Goal: Task Accomplishment & Management: Complete application form

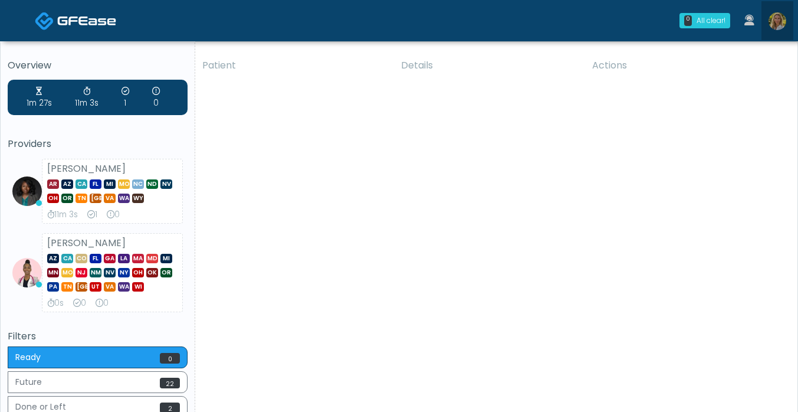
click at [779, 19] on img at bounding box center [778, 21] width 18 height 18
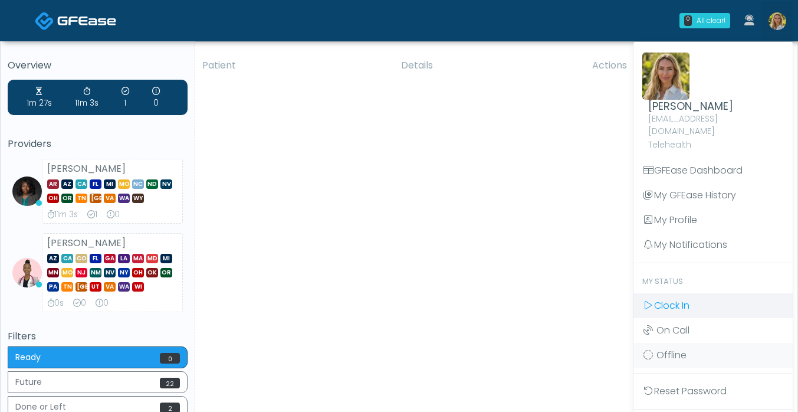
click at [668, 299] on span "Clock In" at bounding box center [671, 306] width 35 height 14
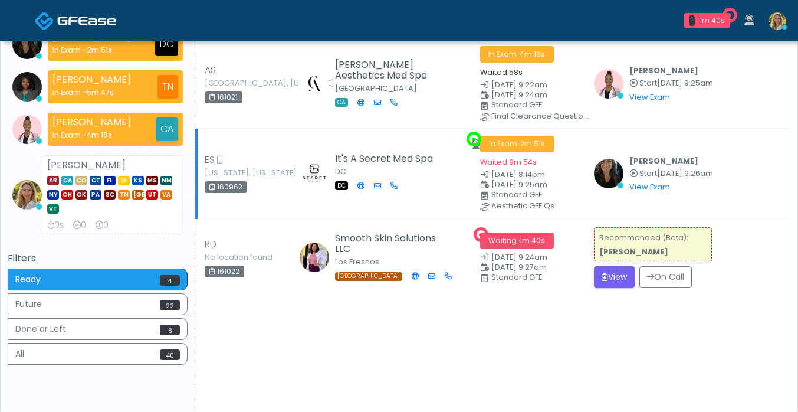
scroll to position [150, 0]
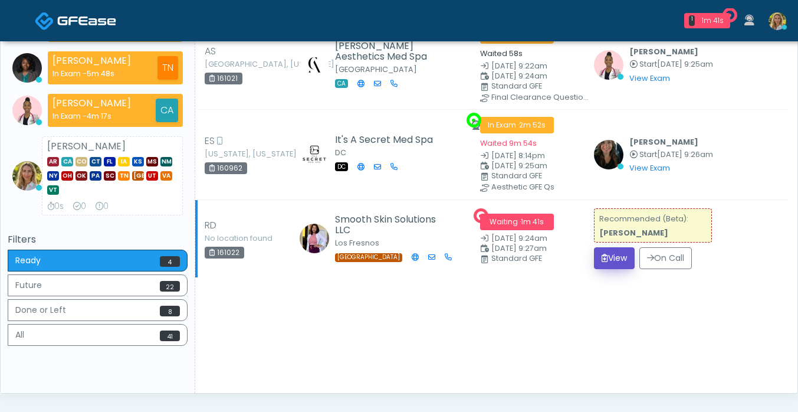
click at [611, 254] on button "View" at bounding box center [614, 258] width 41 height 22
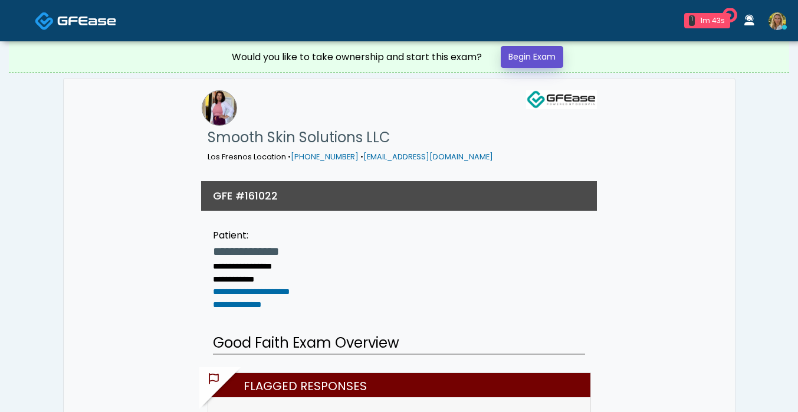
click at [539, 63] on link "Begin Exam" at bounding box center [532, 57] width 63 height 22
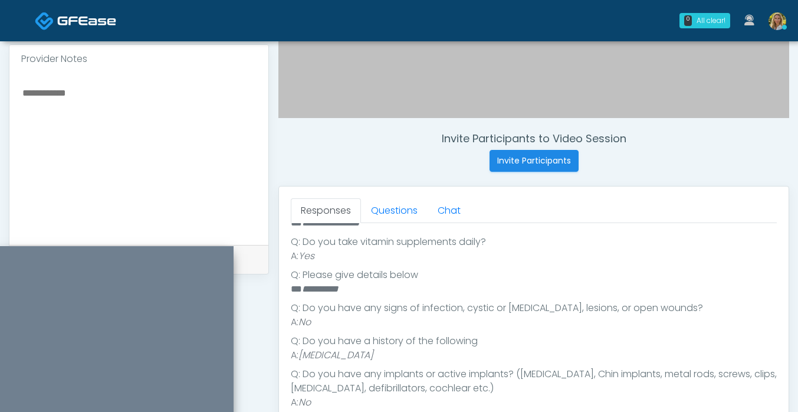
scroll to position [364, 0]
click at [392, 204] on link "Questions" at bounding box center [394, 210] width 67 height 25
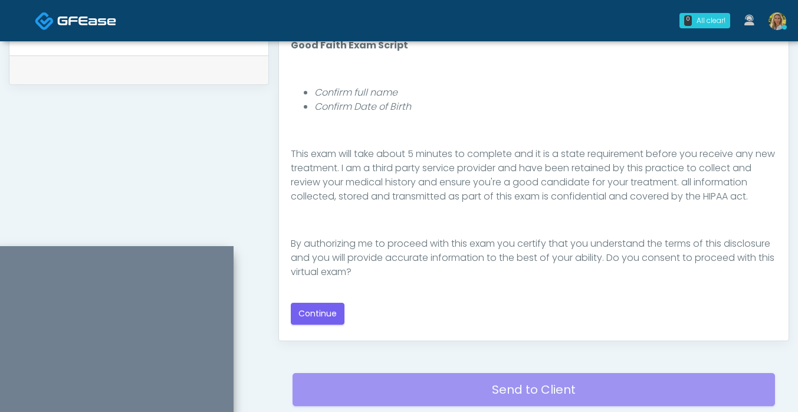
scroll to position [562, 0]
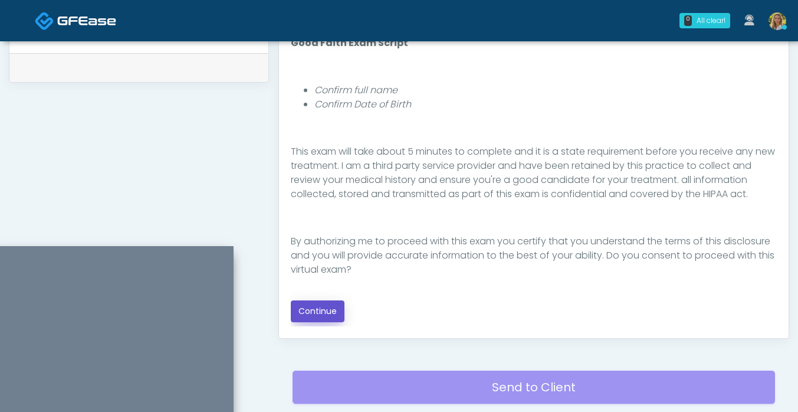
click at [320, 312] on button "Continue" at bounding box center [318, 311] width 54 height 22
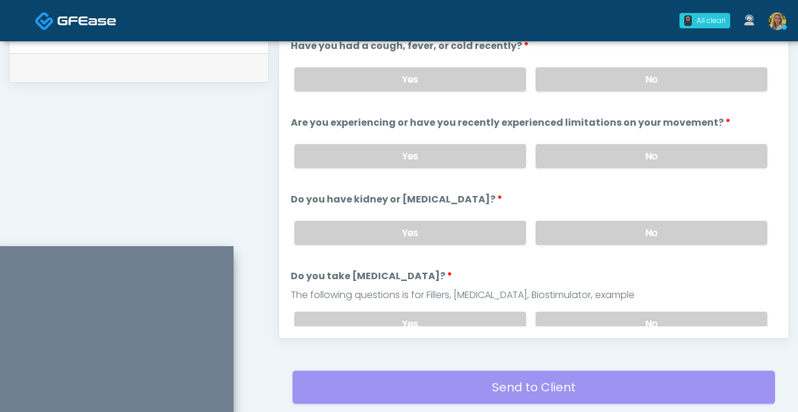
scroll to position [647, 0]
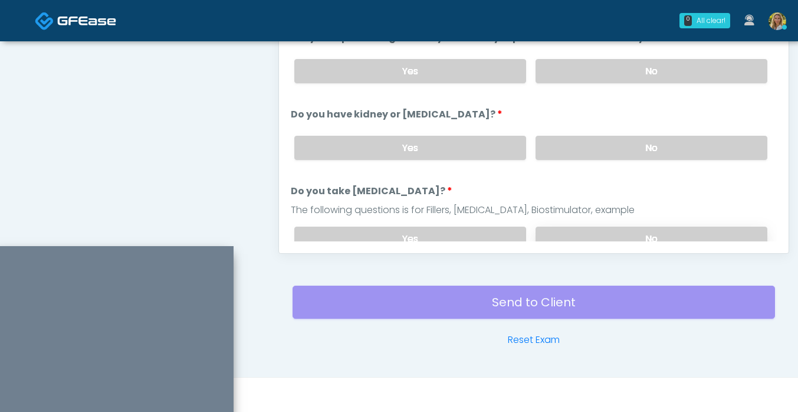
click at [629, 234] on label "No" at bounding box center [652, 239] width 232 height 24
click at [602, 149] on label "No" at bounding box center [652, 148] width 232 height 24
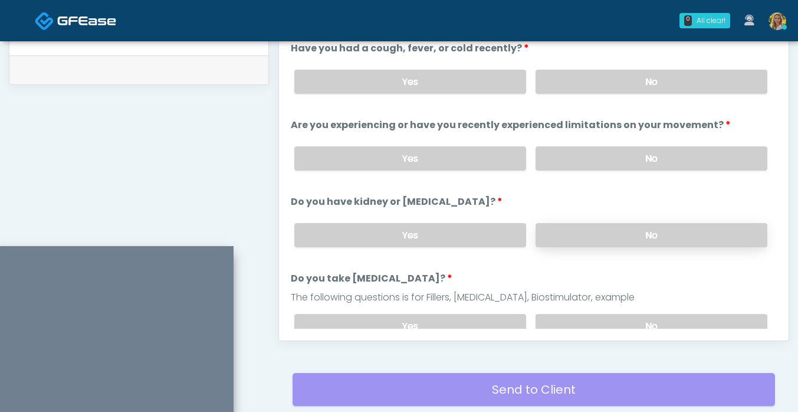
scroll to position [557, 0]
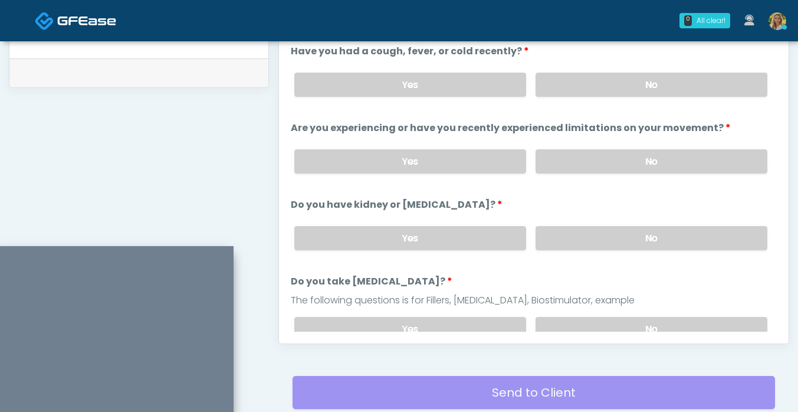
click at [576, 146] on div "Yes No" at bounding box center [531, 161] width 492 height 43
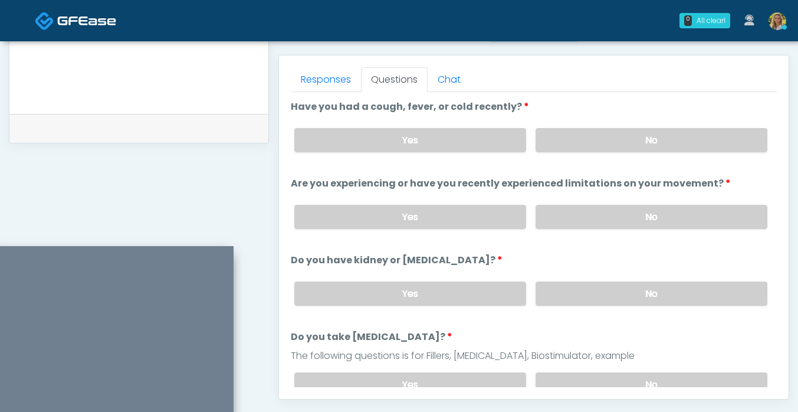
scroll to position [497, 0]
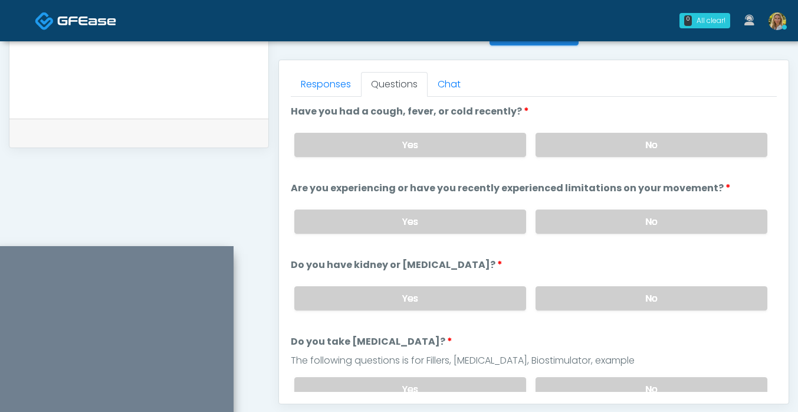
click at [576, 146] on label "No" at bounding box center [652, 145] width 232 height 24
click at [608, 230] on label "No" at bounding box center [652, 221] width 232 height 24
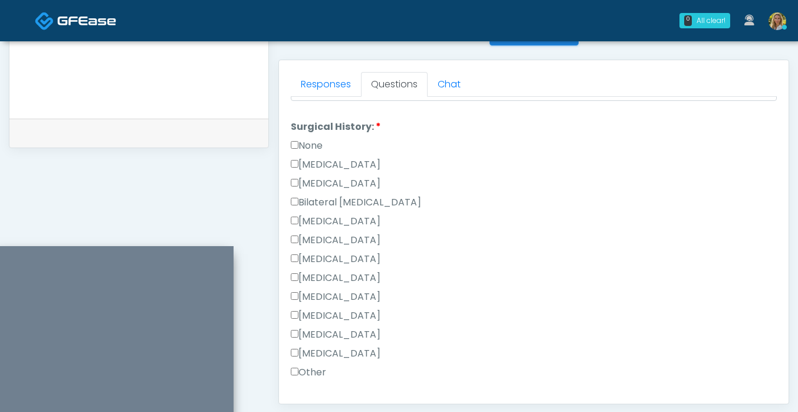
scroll to position [676, 0]
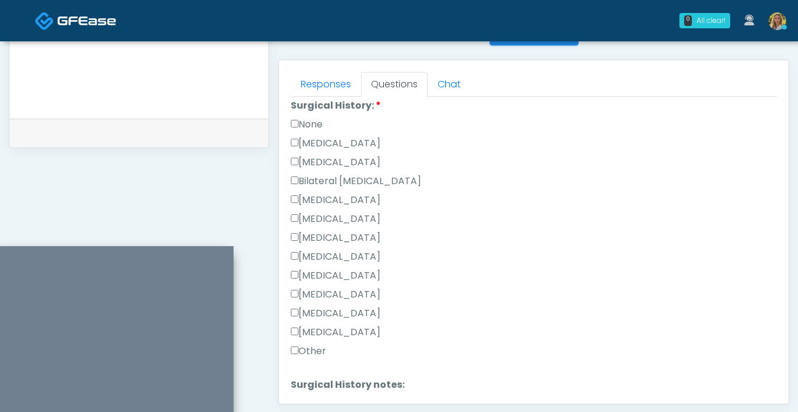
click at [325, 139] on label "Cesarean Section" at bounding box center [336, 143] width 90 height 14
click at [317, 351] on label "Other" at bounding box center [308, 351] width 35 height 14
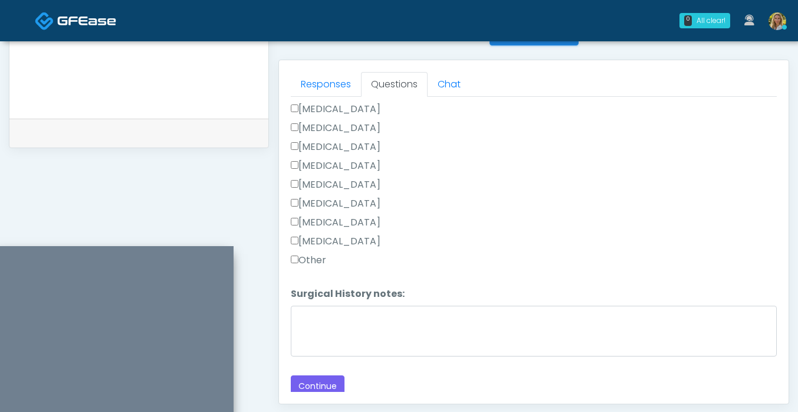
scroll to position [769, 0]
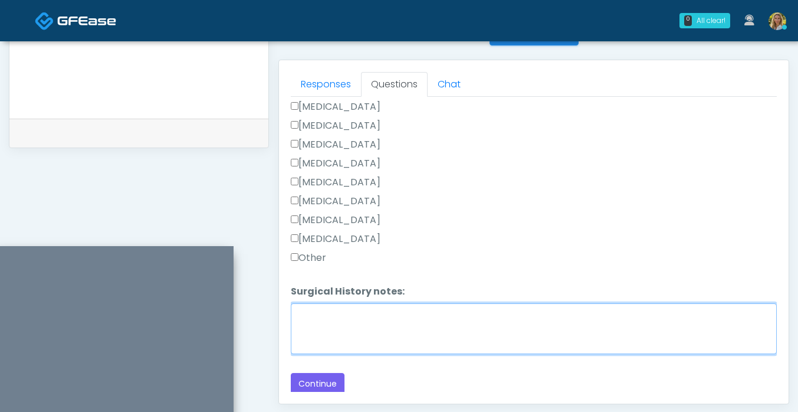
click at [329, 329] on textarea "Surgical History notes:" at bounding box center [534, 328] width 486 height 51
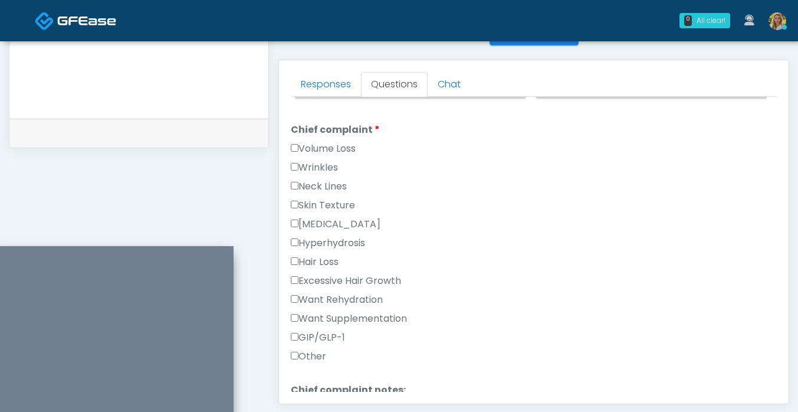
scroll to position [306, 0]
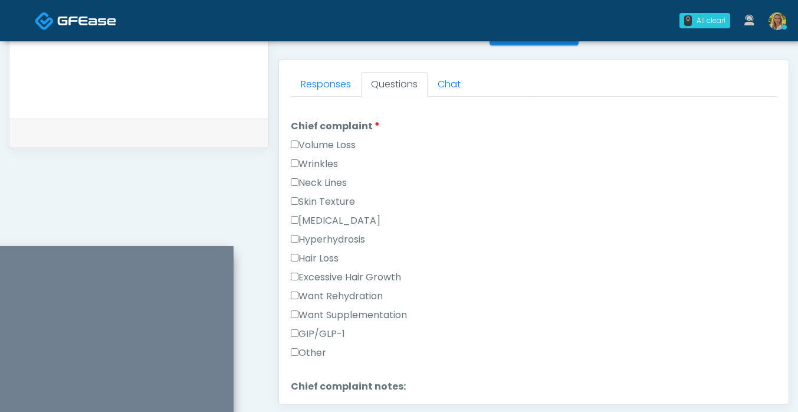
type textarea "****"
click at [305, 357] on label "Other" at bounding box center [308, 353] width 35 height 14
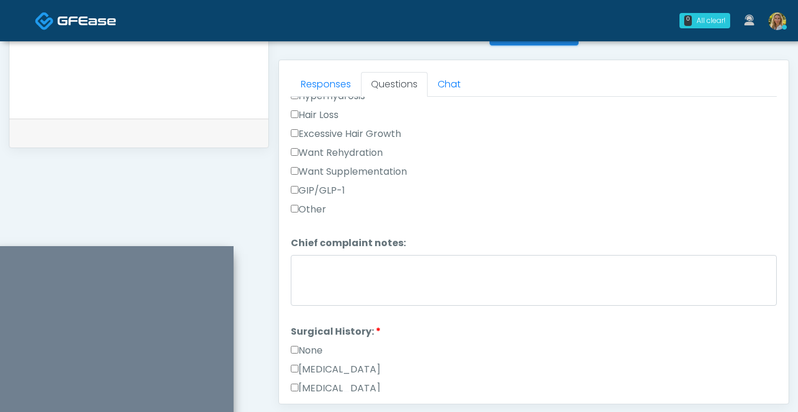
scroll to position [452, 0]
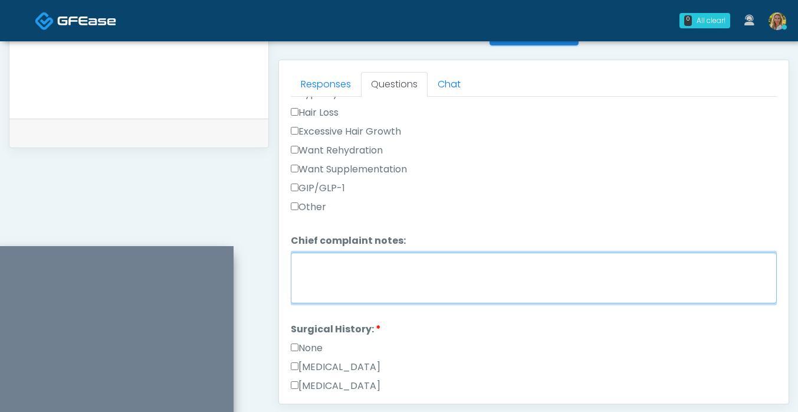
click at [381, 288] on textarea "Chief complaint notes:" at bounding box center [534, 278] width 486 height 51
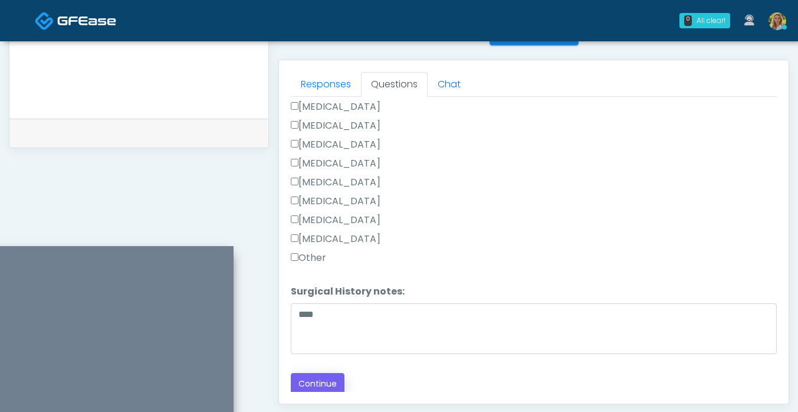
type textarea "**********"
click at [329, 373] on button "Continue" at bounding box center [318, 384] width 54 height 22
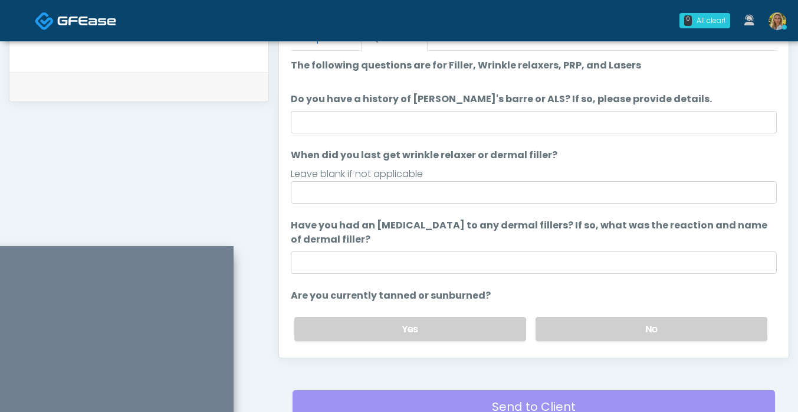
scroll to position [538, 0]
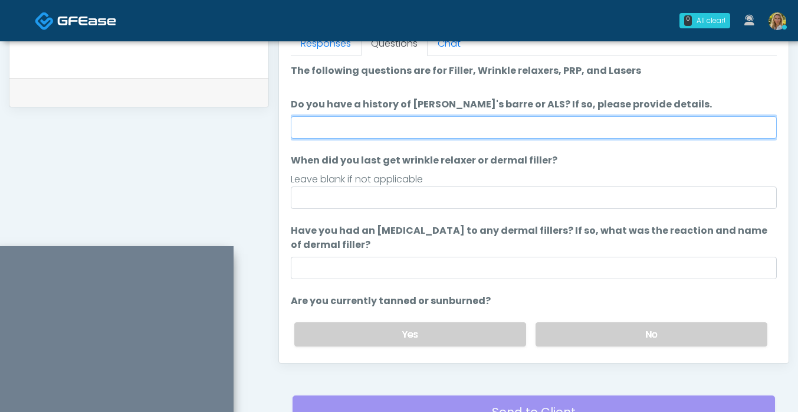
click at [367, 135] on input "Do you have a history of Guillain's barre or ALS? If so, please provide details." at bounding box center [534, 127] width 486 height 22
type input "**"
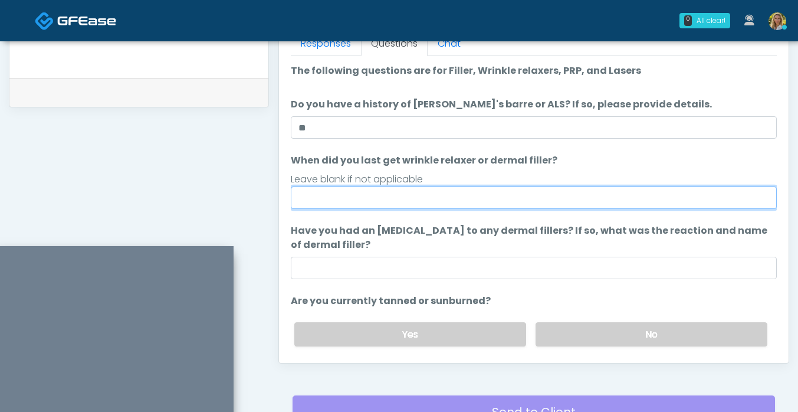
click at [319, 203] on input "When did you last get wrinkle relaxer or dermal filler?" at bounding box center [534, 197] width 486 height 22
type input "**"
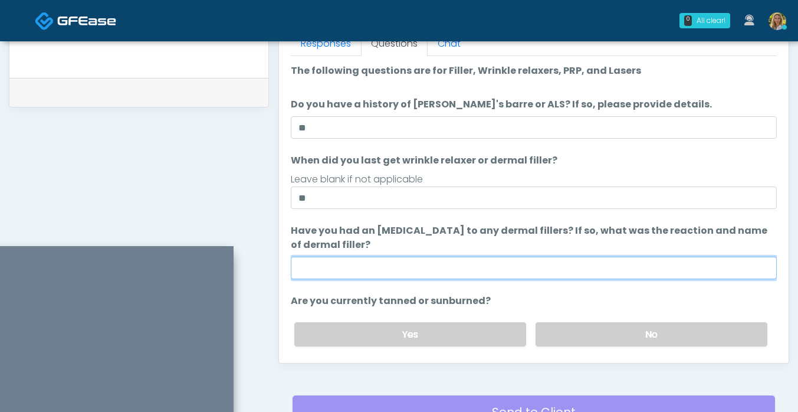
click at [313, 271] on input "Have you had an allergic response to any dermal fillers? If so, what was the re…" at bounding box center [534, 268] width 486 height 22
type input "**"
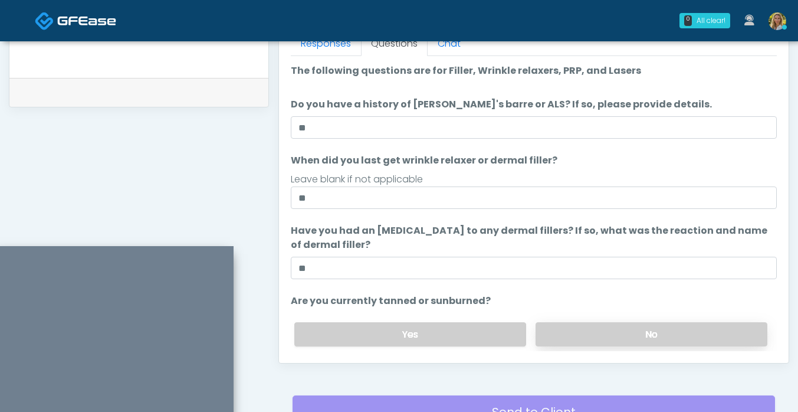
click at [611, 329] on label "No" at bounding box center [652, 334] width 232 height 24
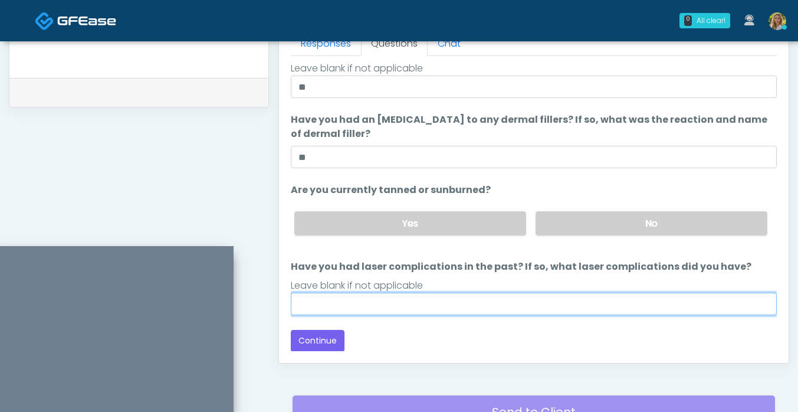
click at [435, 309] on input "Have you had laser complications in the past? If so, what laser complications d…" at bounding box center [534, 304] width 486 height 22
type input "**"
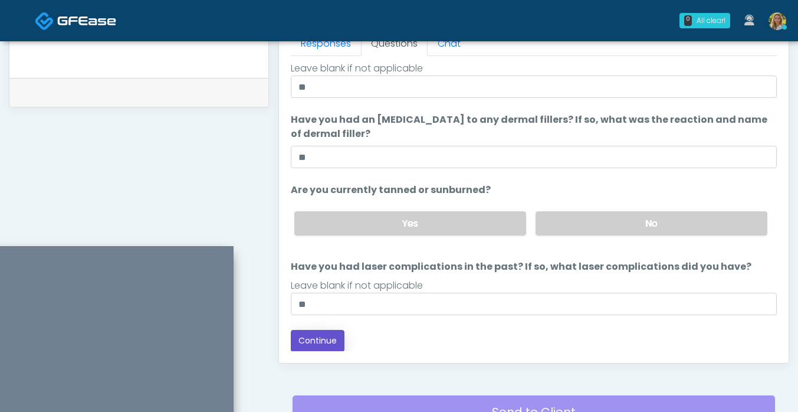
click at [339, 342] on button "Continue" at bounding box center [318, 341] width 54 height 22
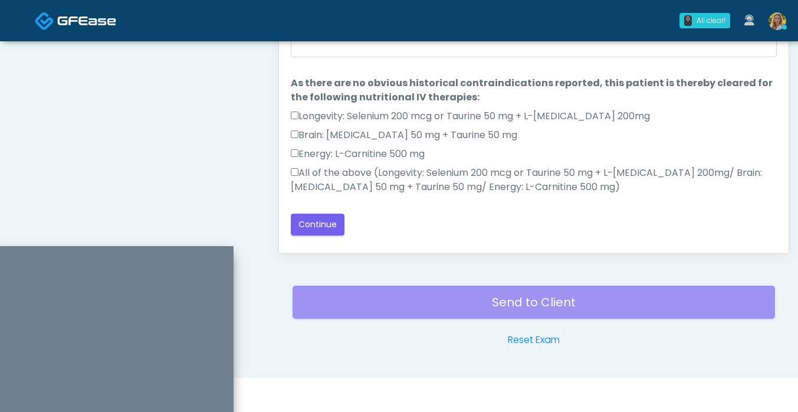
scroll to position [0, 0]
click at [341, 180] on label "All of the above (Longevity: Selenium 200 mcg or Taurine 50 mg + L-Arginine 200…" at bounding box center [534, 180] width 486 height 28
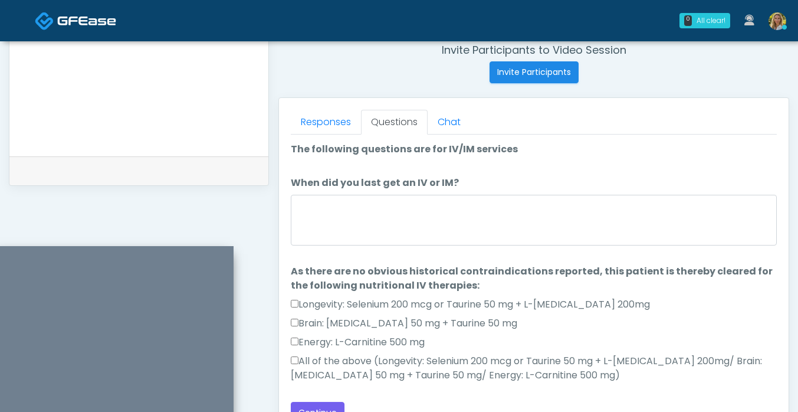
scroll to position [460, 0]
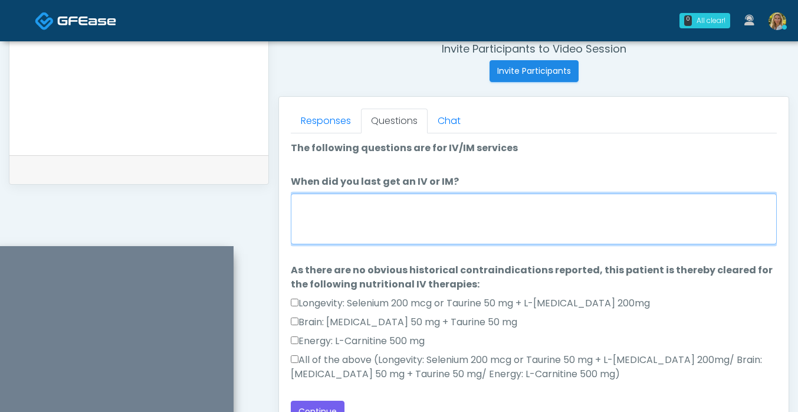
click at [331, 230] on textarea "When did you last get an IV or IM?" at bounding box center [534, 219] width 486 height 51
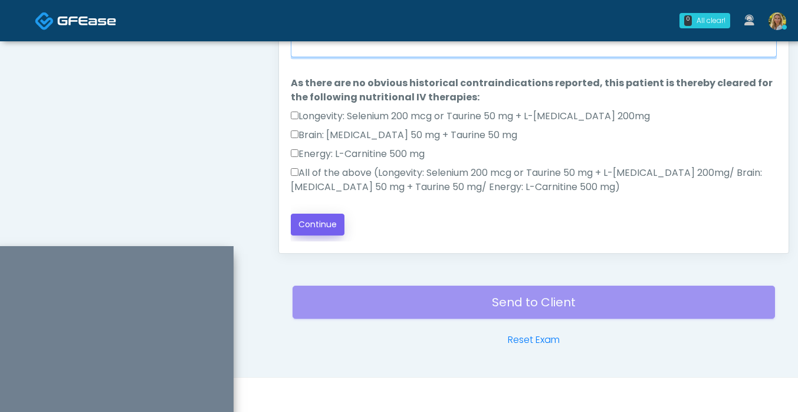
type textarea "**"
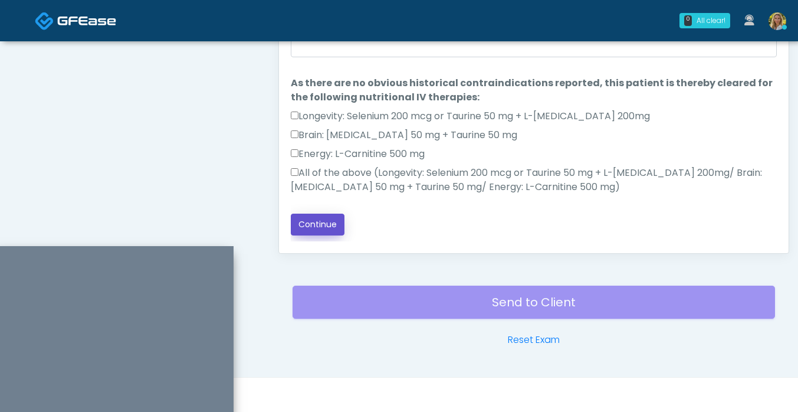
click at [317, 228] on button "Continue" at bounding box center [318, 225] width 54 height 22
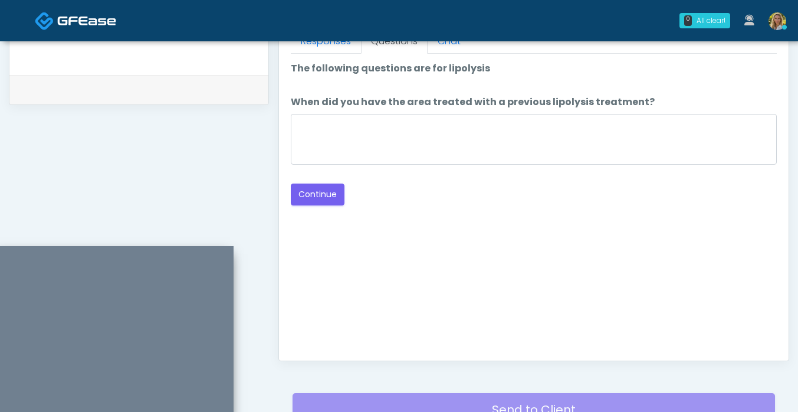
scroll to position [535, 0]
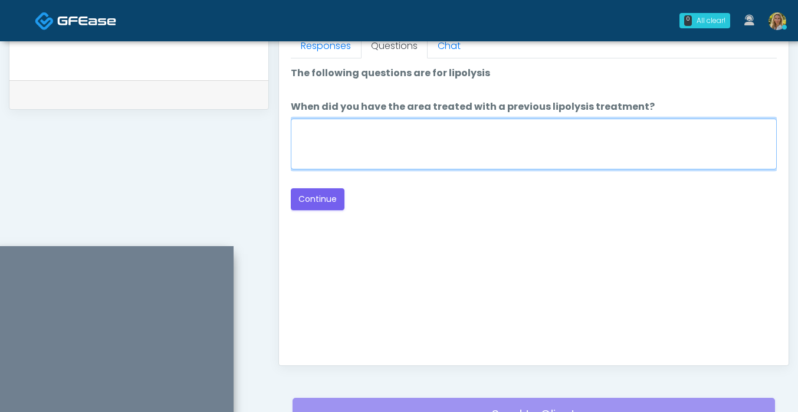
click at [386, 158] on textarea "When did you have the area treated with a previous lipolysis treatment?" at bounding box center [534, 144] width 486 height 51
type textarea "**"
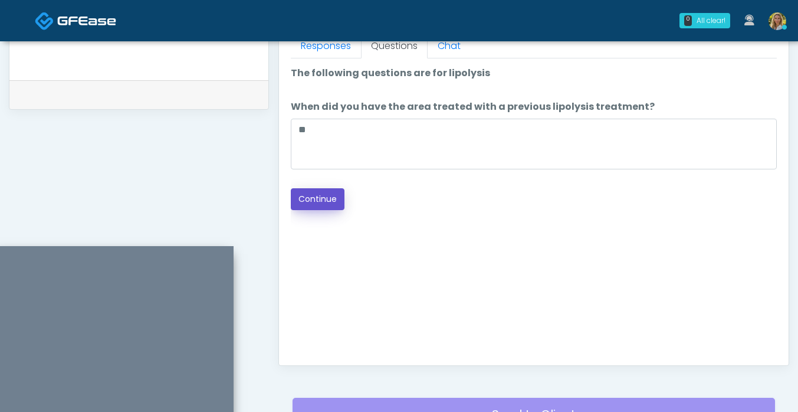
click at [322, 199] on button "Continue" at bounding box center [318, 199] width 54 height 22
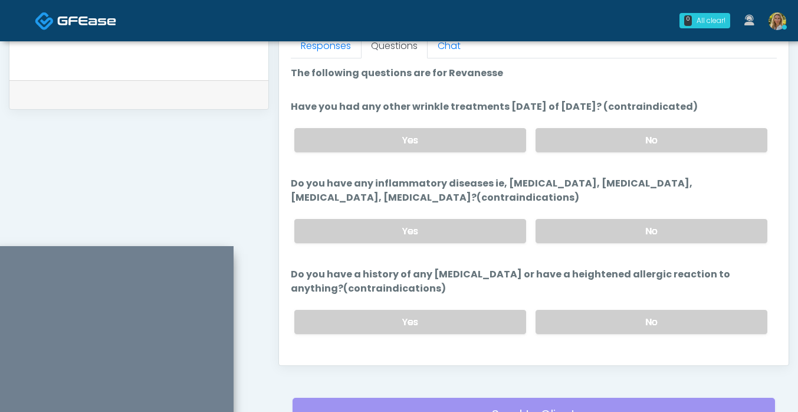
scroll to position [647, 0]
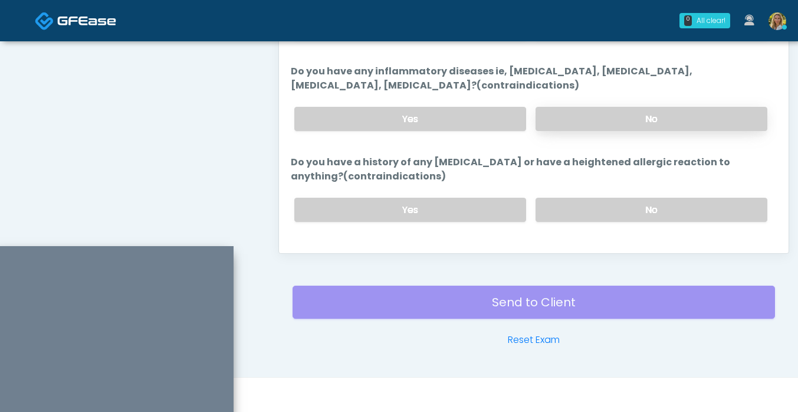
click at [594, 120] on label "No" at bounding box center [652, 119] width 232 height 24
click at [592, 216] on label "No" at bounding box center [652, 210] width 232 height 24
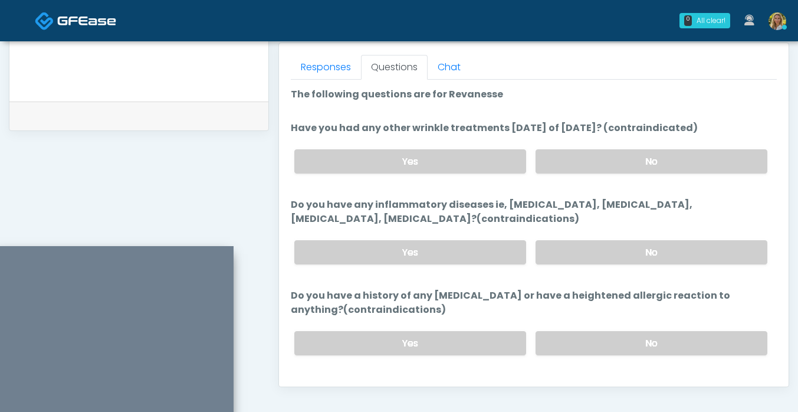
scroll to position [507, 0]
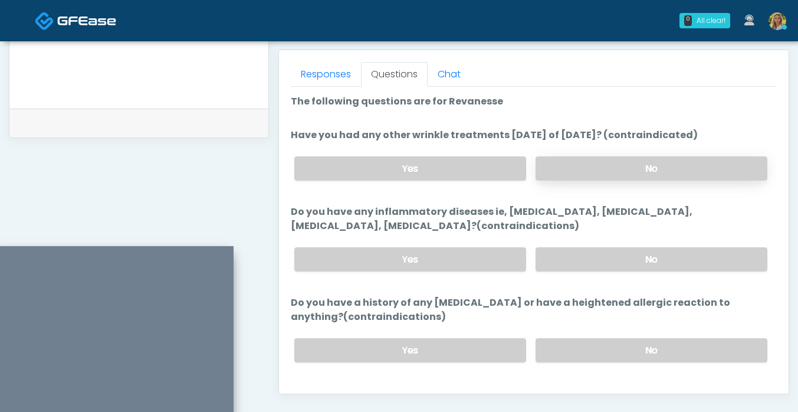
click at [586, 169] on label "No" at bounding box center [652, 168] width 232 height 24
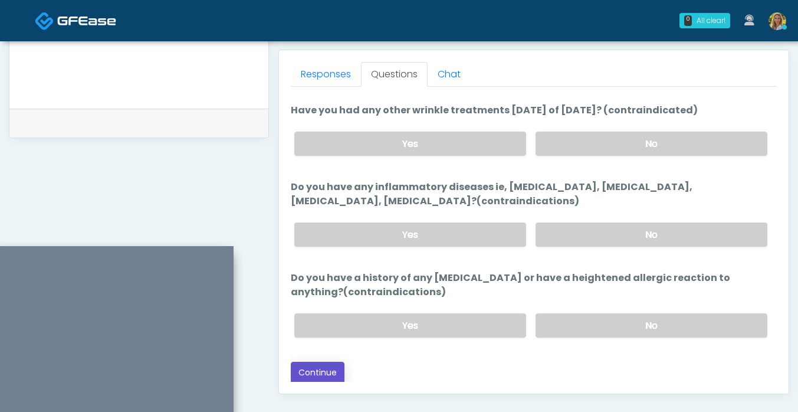
click at [329, 364] on button "Continue" at bounding box center [318, 373] width 54 height 22
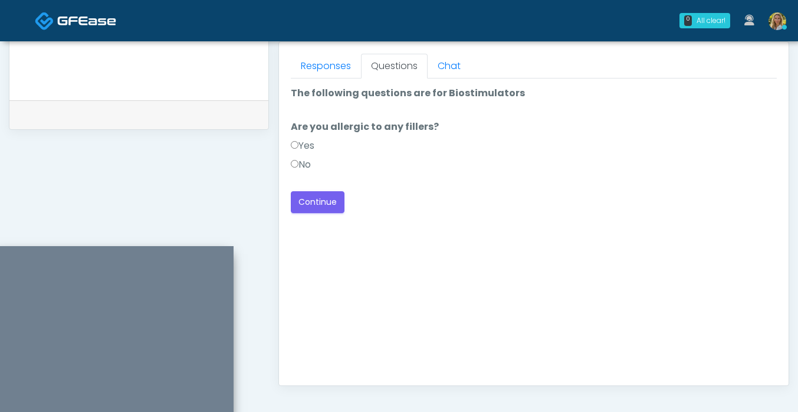
scroll to position [501, 0]
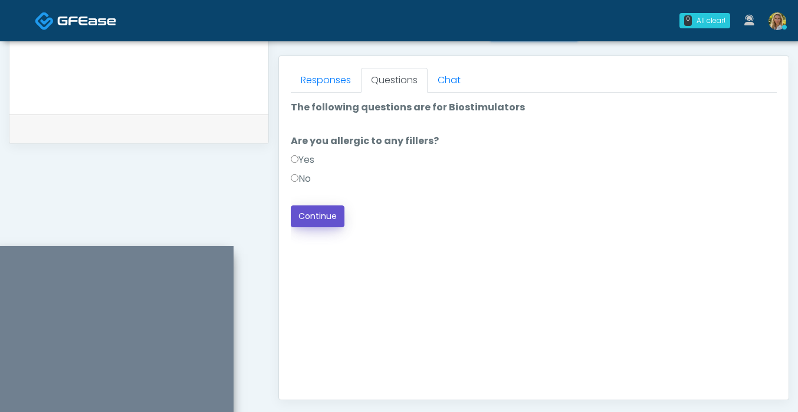
click at [319, 217] on button "Continue" at bounding box center [318, 216] width 54 height 22
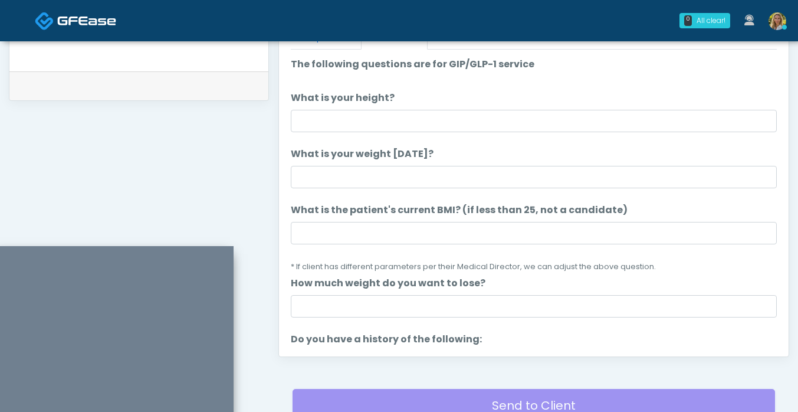
scroll to position [540, 0]
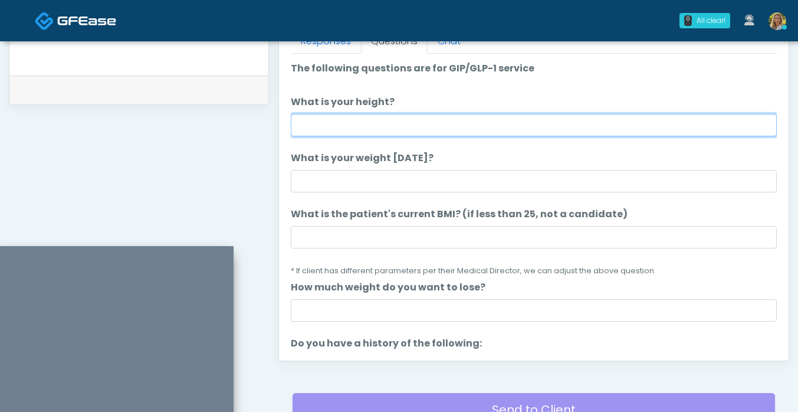
click at [367, 124] on input "What is your height?" at bounding box center [534, 125] width 486 height 22
type input "***"
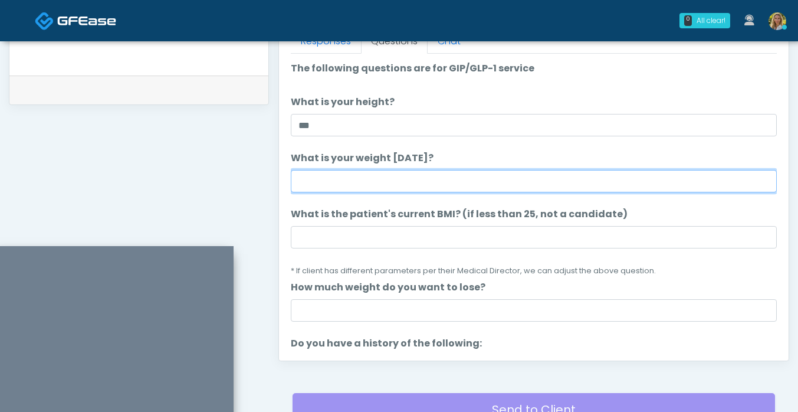
click at [354, 183] on input "What is your weight today?" at bounding box center [534, 181] width 486 height 22
type input "***"
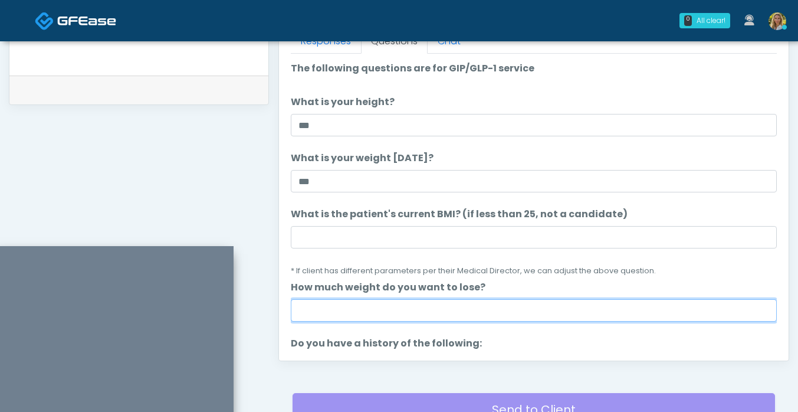
click at [350, 315] on input "How much weight do you want to lose?" at bounding box center [534, 310] width 486 height 22
type input "*"
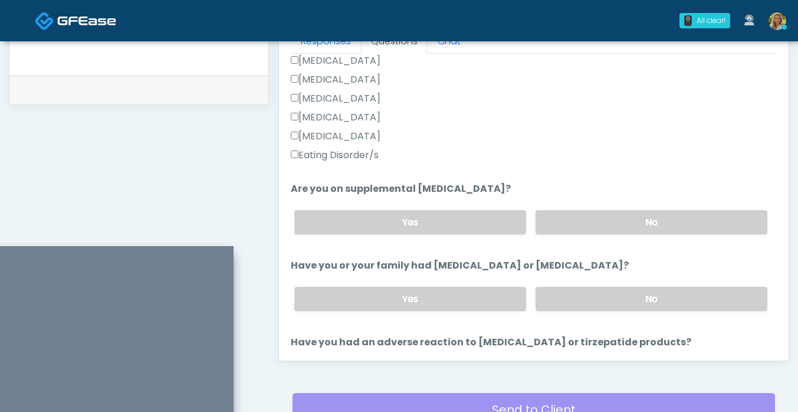
scroll to position [326, 0]
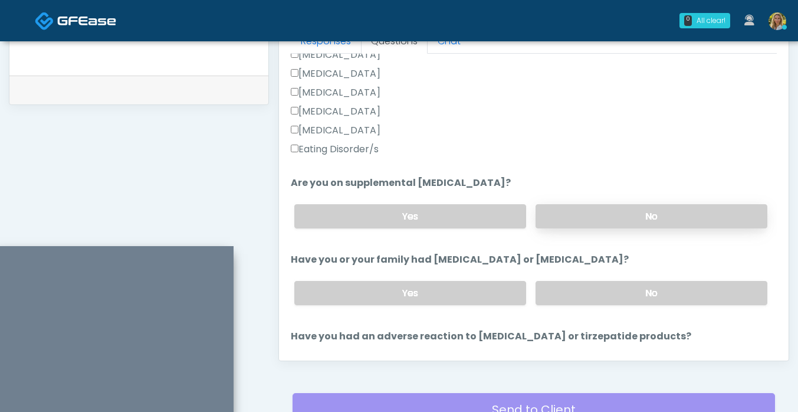
type input "**"
click at [589, 225] on label "No" at bounding box center [652, 216] width 232 height 24
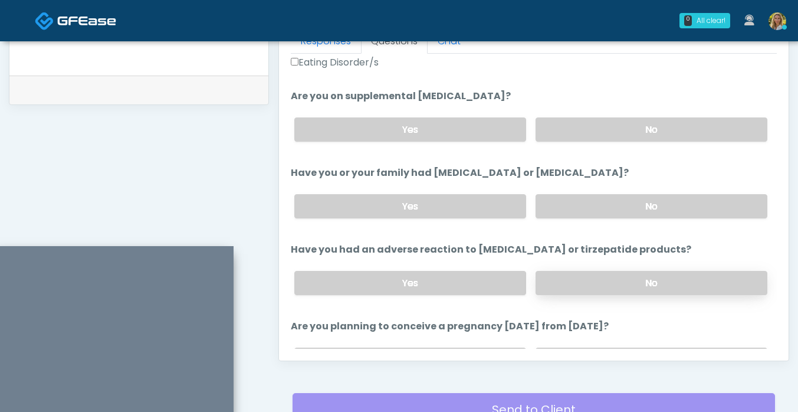
click at [588, 278] on label "No" at bounding box center [652, 283] width 232 height 24
click at [590, 209] on label "No" at bounding box center [652, 206] width 232 height 24
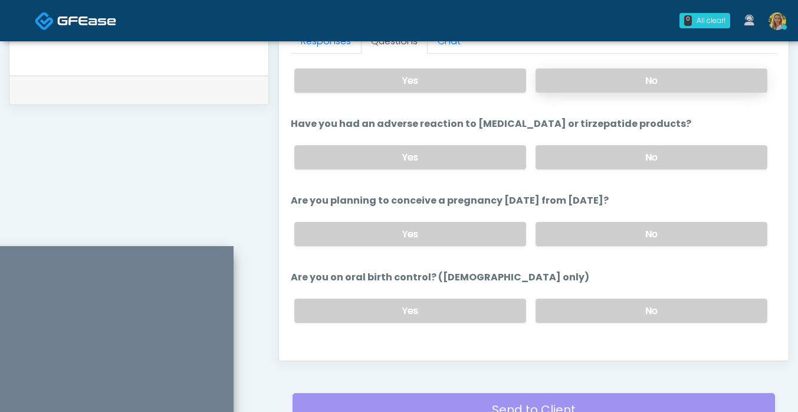
scroll to position [553, 0]
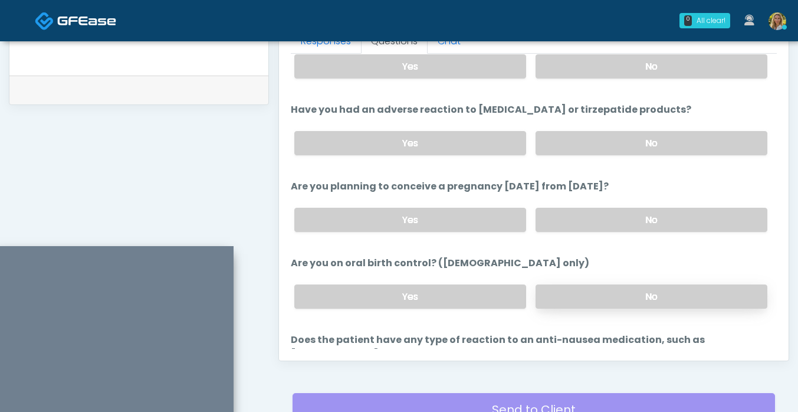
click at [563, 291] on label "No" at bounding box center [652, 296] width 232 height 24
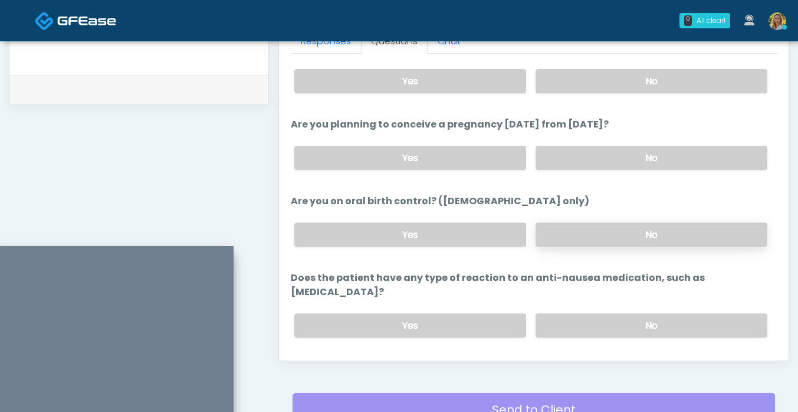
scroll to position [624, 0]
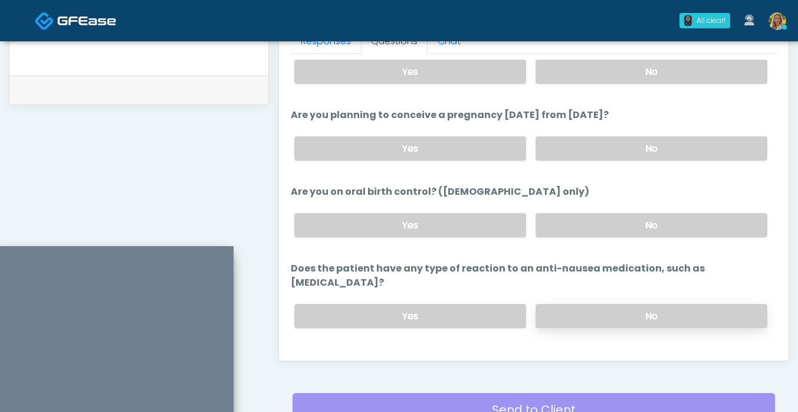
click at [602, 304] on label "No" at bounding box center [652, 316] width 232 height 24
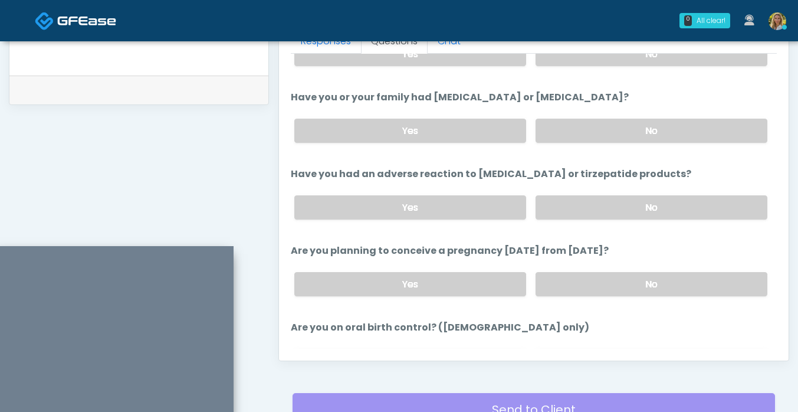
scroll to position [457, 0]
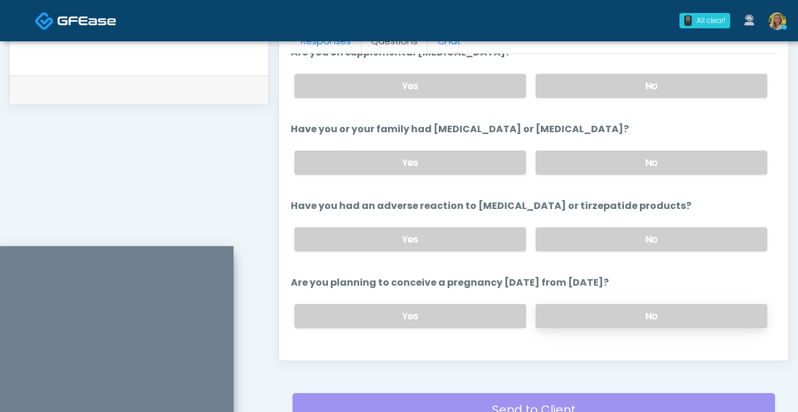
click at [607, 309] on label "No" at bounding box center [652, 316] width 232 height 24
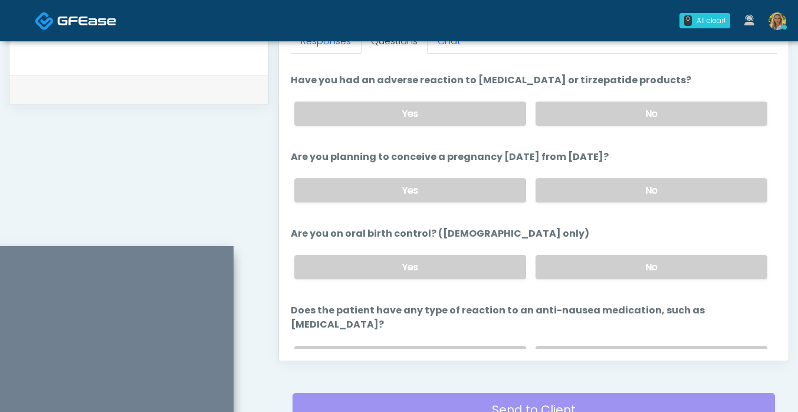
scroll to position [632, 0]
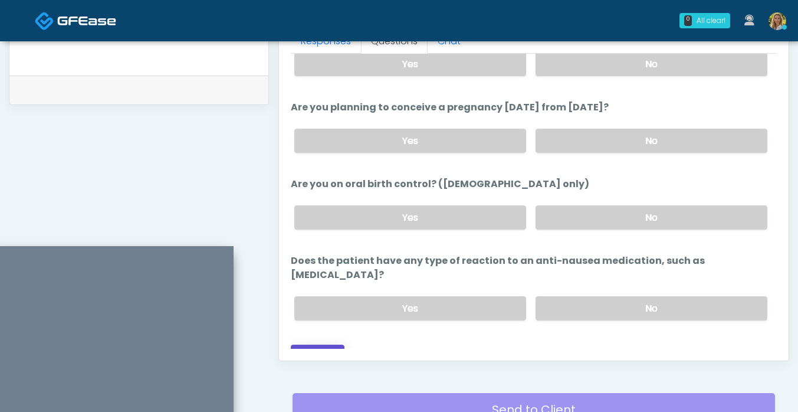
click at [326, 345] on button "Continue" at bounding box center [318, 356] width 54 height 22
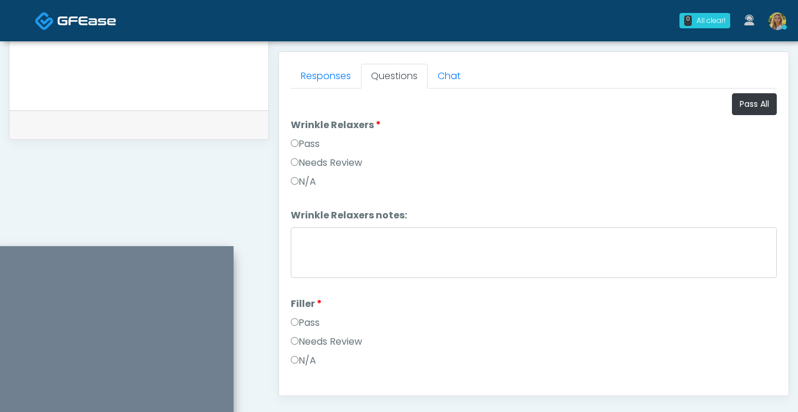
scroll to position [506, 0]
click at [746, 99] on button "Pass All" at bounding box center [754, 103] width 45 height 22
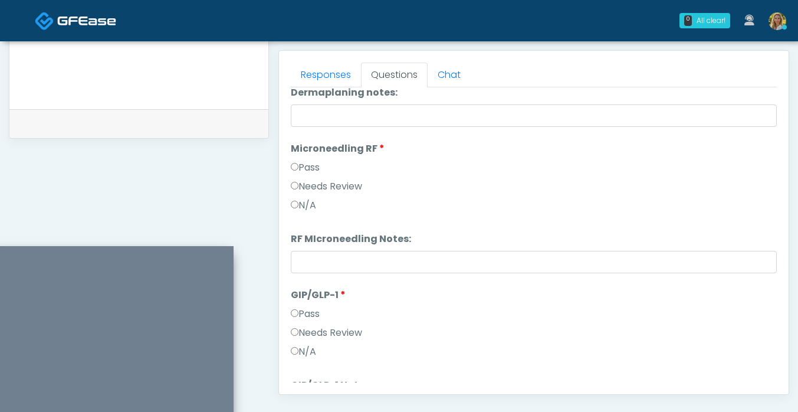
scroll to position [1819, 0]
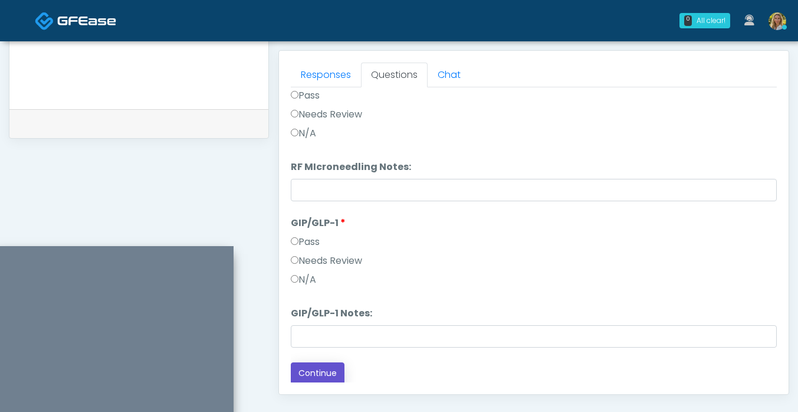
click at [332, 367] on button "Continue" at bounding box center [318, 373] width 54 height 22
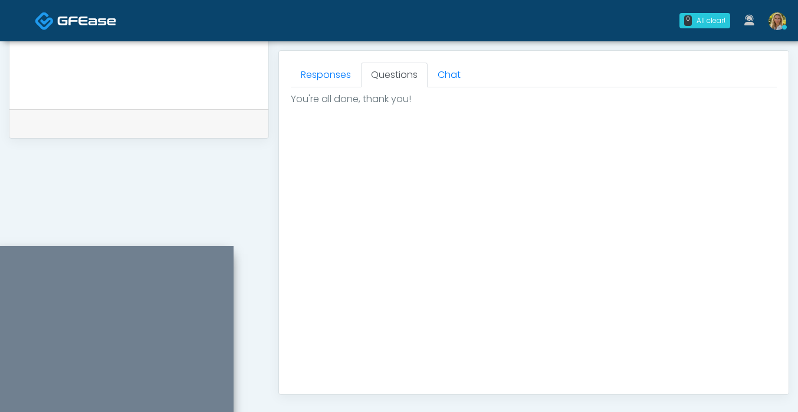
scroll to position [669, 0]
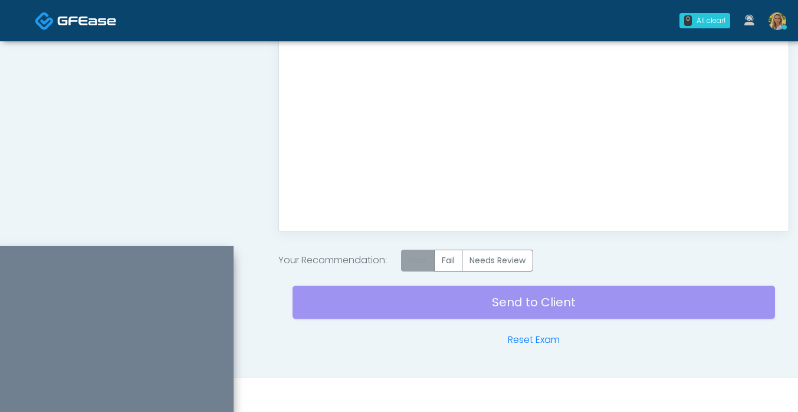
click at [433, 254] on label "Pass" at bounding box center [418, 261] width 34 height 22
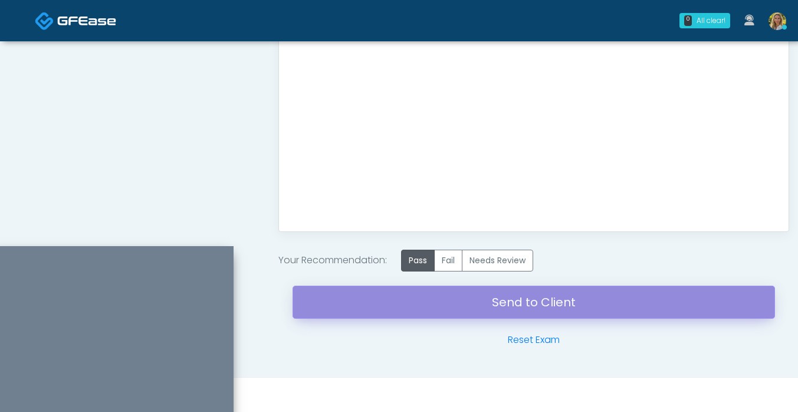
click at [399, 306] on link "Send to Client" at bounding box center [534, 302] width 483 height 33
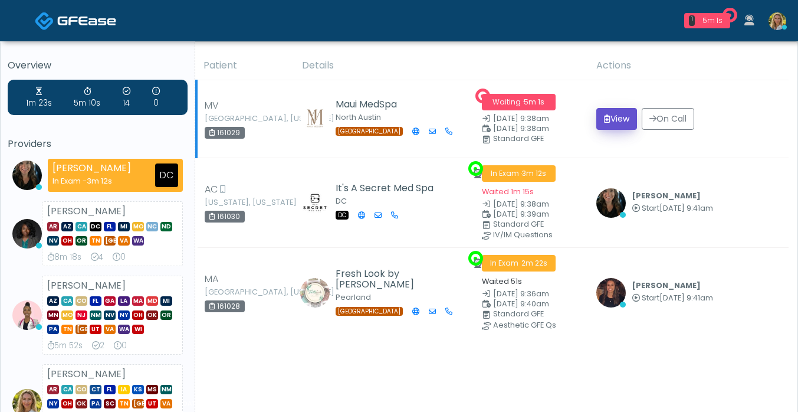
click at [607, 126] on button "View" at bounding box center [617, 119] width 41 height 22
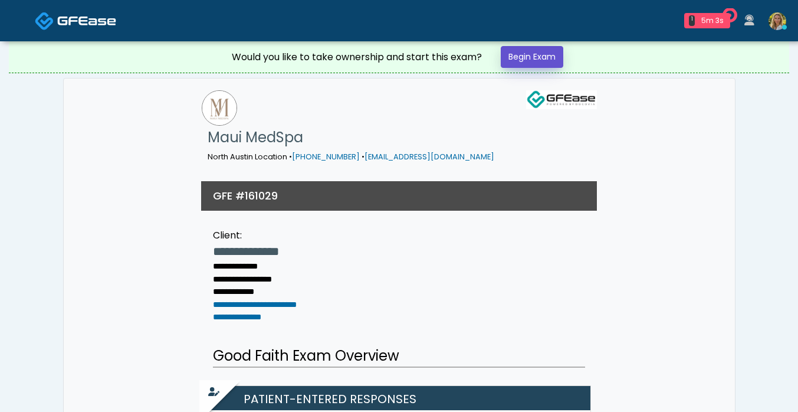
click at [529, 65] on link "Begin Exam" at bounding box center [532, 57] width 63 height 22
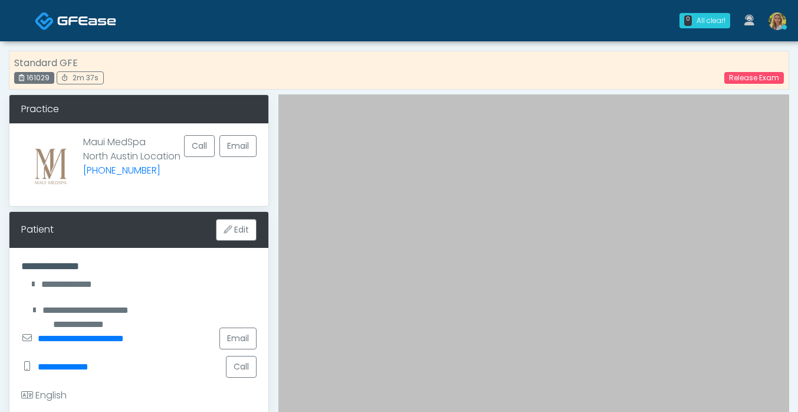
click at [54, 19] on link at bounding box center [75, 20] width 81 height 38
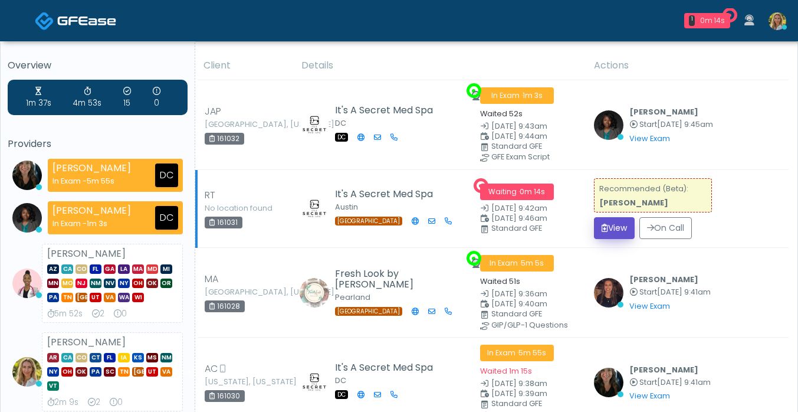
click at [611, 224] on button "View" at bounding box center [614, 228] width 41 height 22
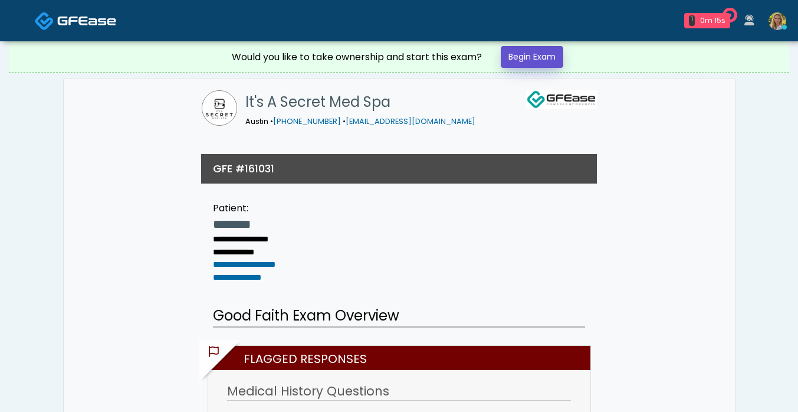
click at [524, 57] on link "Begin Exam" at bounding box center [532, 57] width 63 height 22
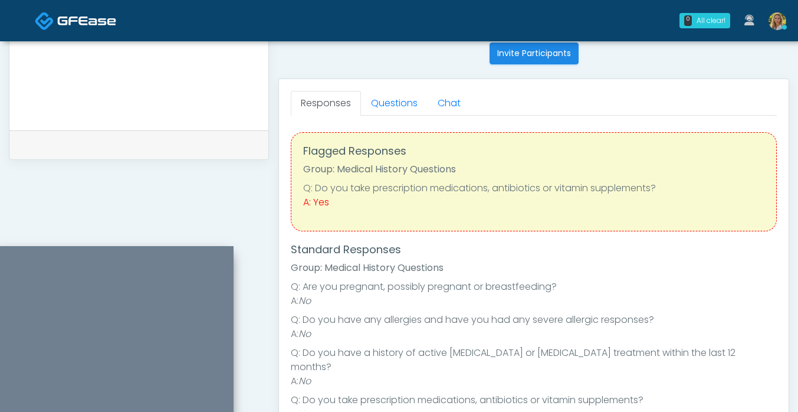
scroll to position [484, 0]
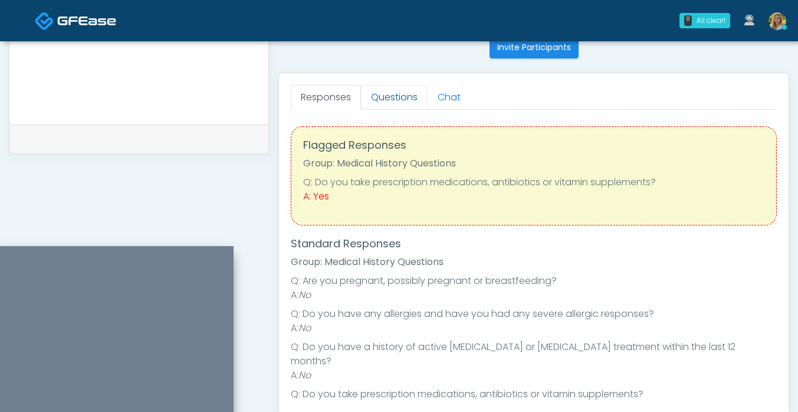
click at [388, 105] on link "Questions" at bounding box center [394, 97] width 67 height 25
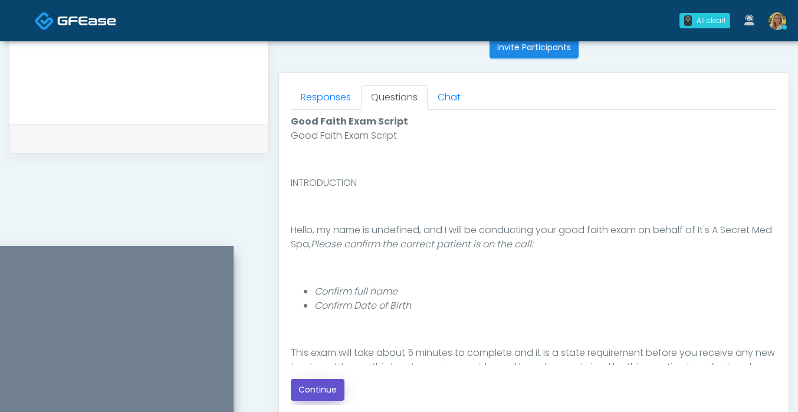
click at [319, 389] on button "Continue" at bounding box center [318, 390] width 54 height 22
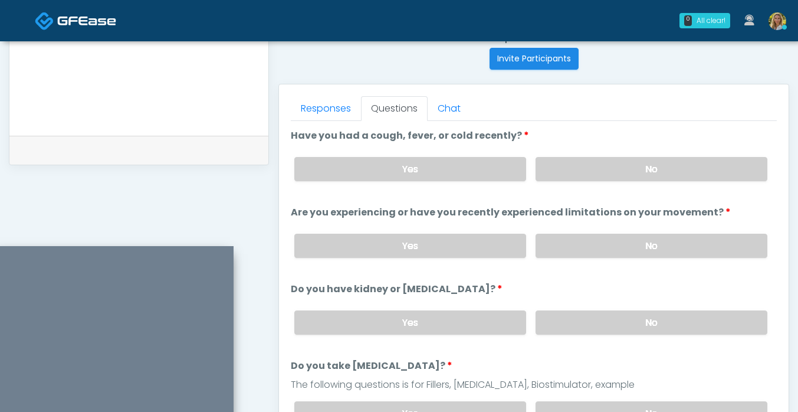
scroll to position [480, 0]
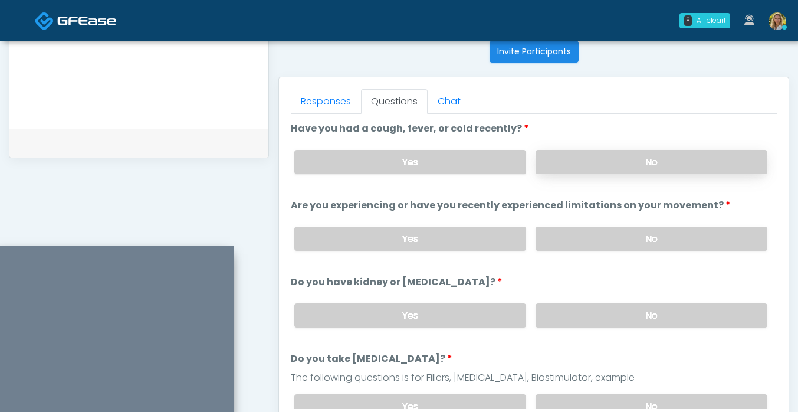
click at [586, 156] on label "No" at bounding box center [652, 162] width 232 height 24
click at [579, 236] on label "No" at bounding box center [652, 239] width 232 height 24
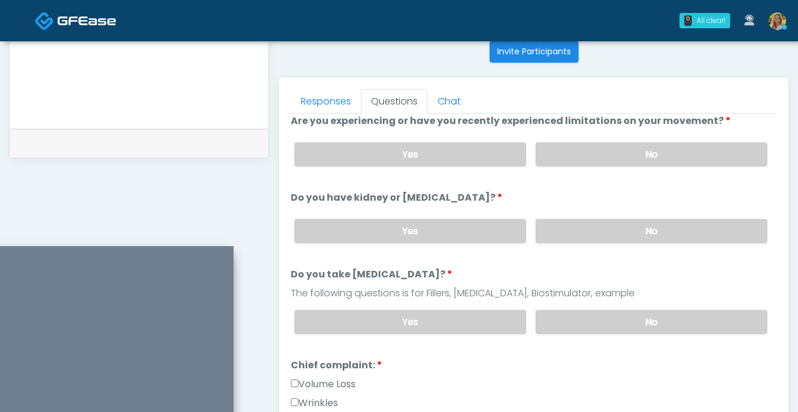
scroll to position [87, 0]
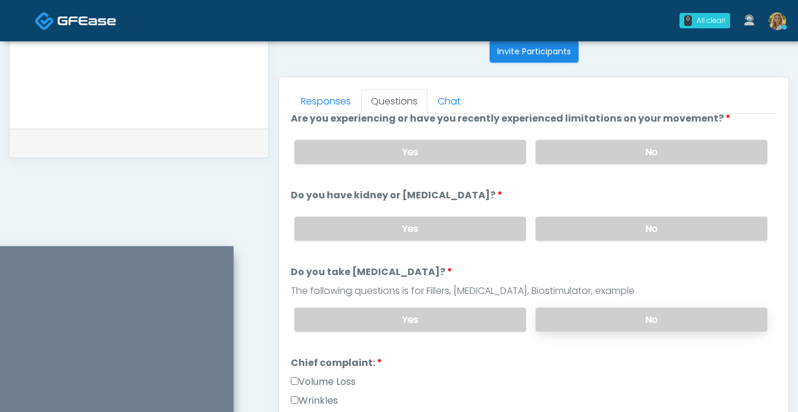
click at [603, 316] on label "No" at bounding box center [652, 319] width 232 height 24
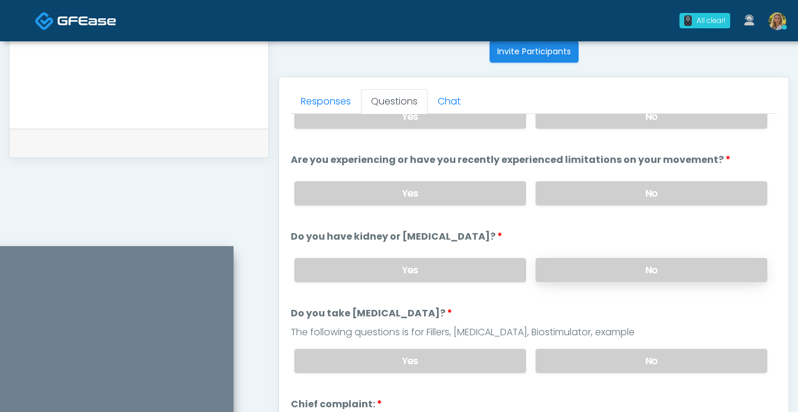
click at [595, 269] on label "No" at bounding box center [652, 270] width 232 height 24
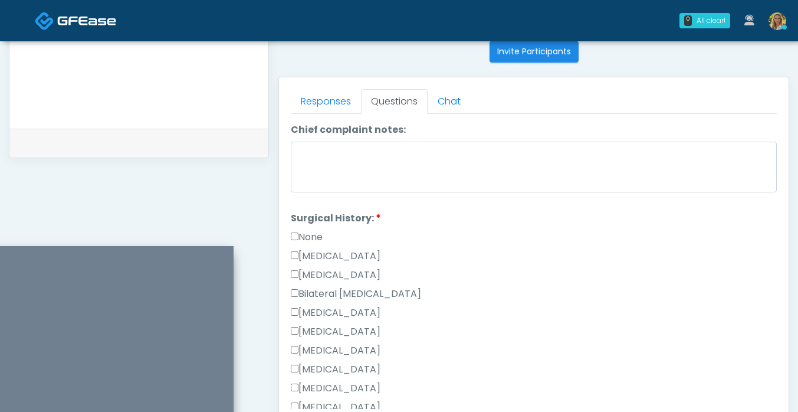
scroll to position [581, 0]
click at [297, 229] on label "None" at bounding box center [307, 236] width 32 height 14
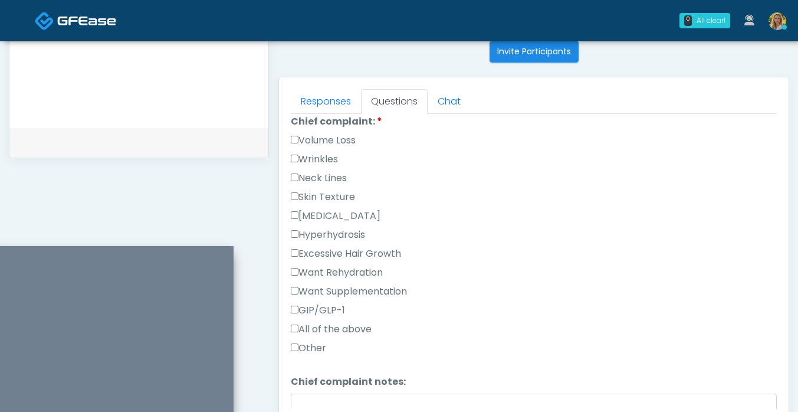
scroll to position [329, 0]
click at [326, 342] on label "Other" at bounding box center [308, 347] width 35 height 14
click at [342, 393] on textarea "Chief complaint notes:" at bounding box center [534, 418] width 486 height 51
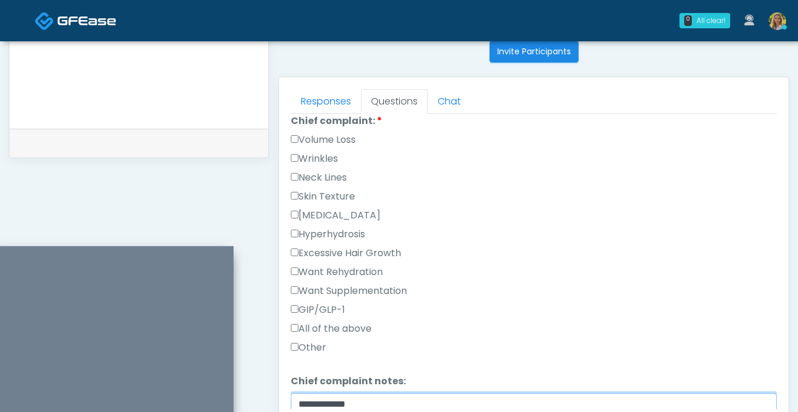
scroll to position [769, 0]
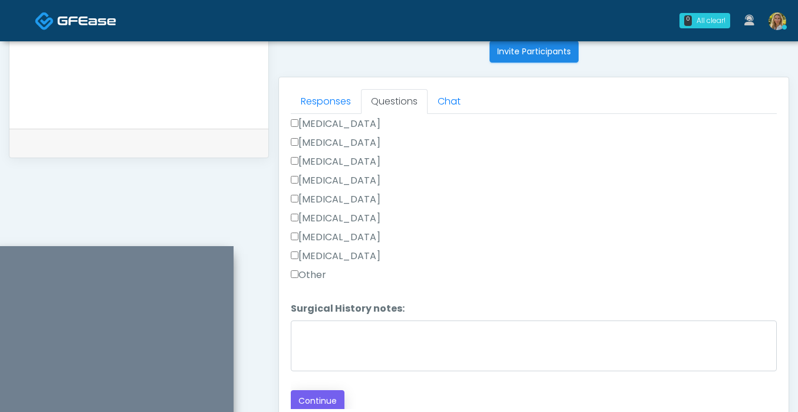
type textarea "**********"
click at [314, 399] on button "Continue" at bounding box center [318, 401] width 54 height 22
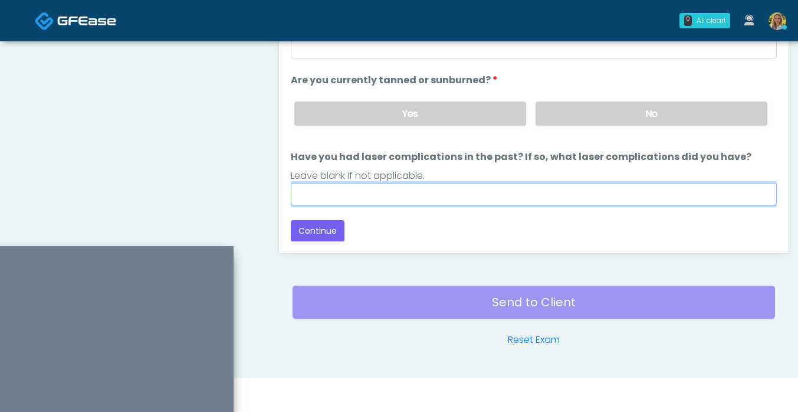
click at [359, 194] on input "Have you had laser complications in the past? If so, what laser complications d…" at bounding box center [534, 194] width 486 height 22
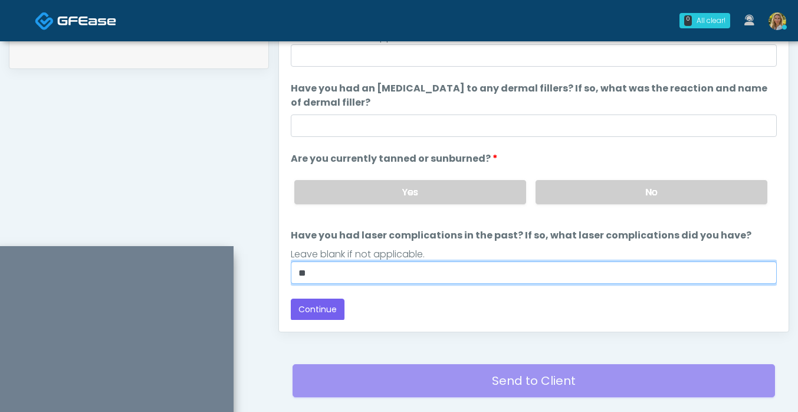
scroll to position [561, 0]
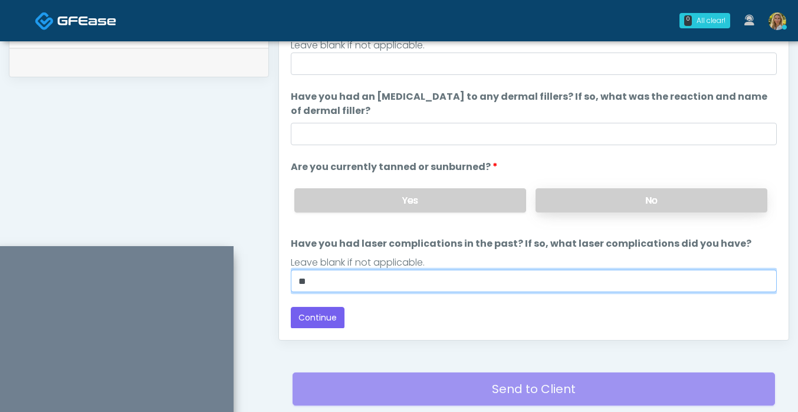
type input "**"
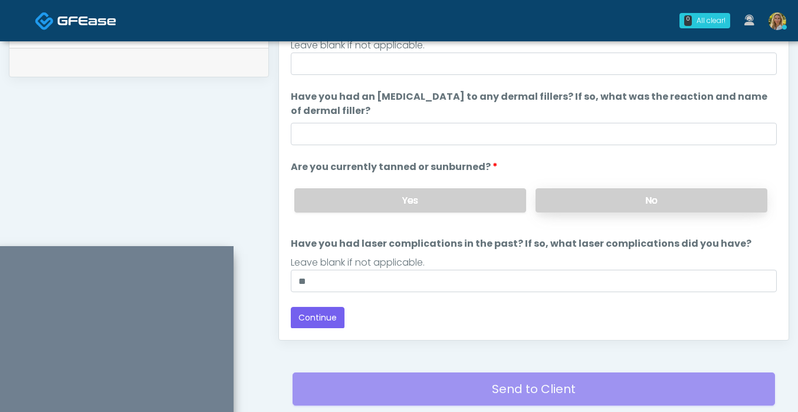
click at [579, 209] on label "No" at bounding box center [652, 200] width 232 height 24
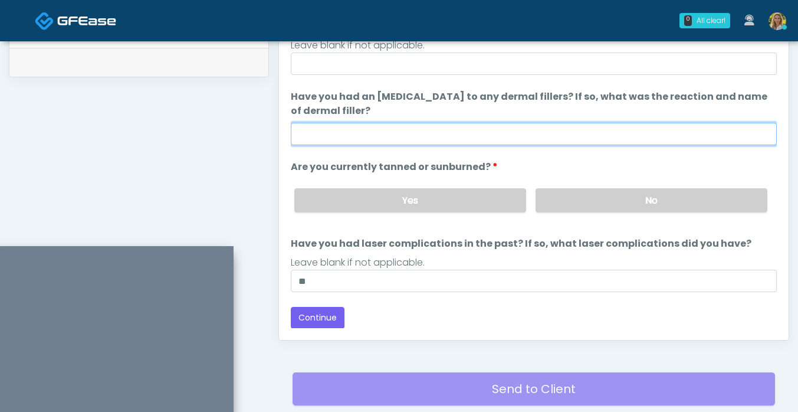
click at [343, 128] on input "Have you had an allergic response to any dermal fillers? If so, what was the re…" at bounding box center [534, 134] width 486 height 22
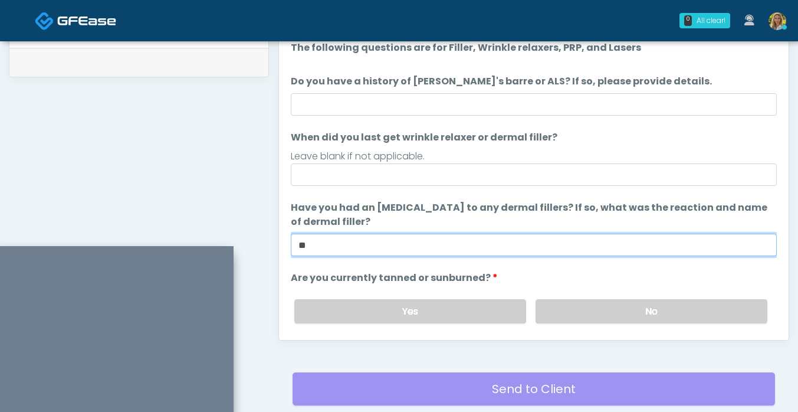
scroll to position [2, 0]
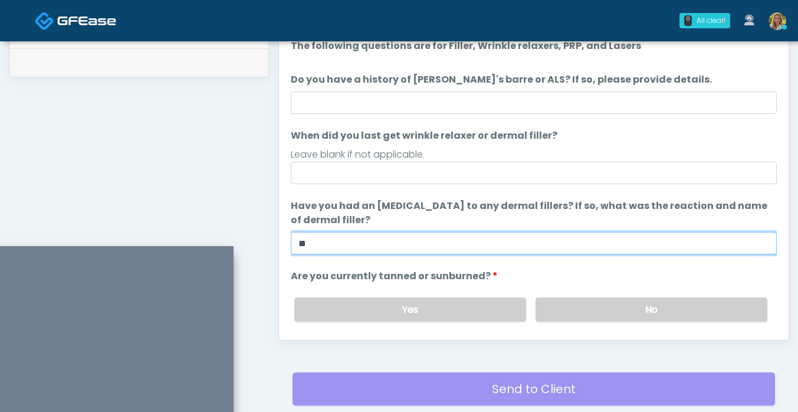
type input "**"
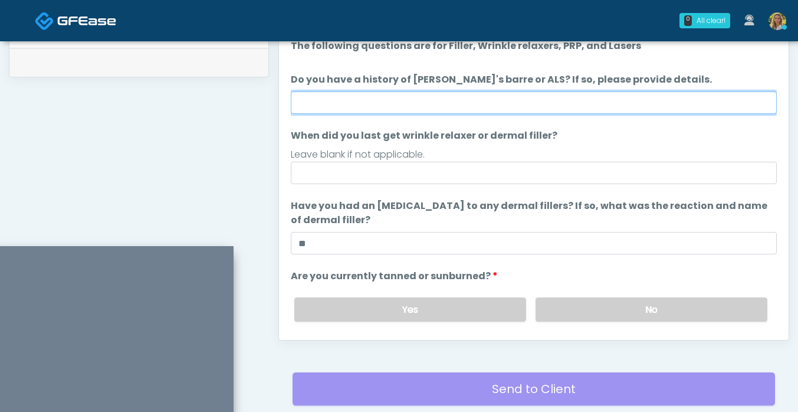
click at [322, 104] on input "Do you have a history of Guillain's barre or ALS? If so, please provide details." at bounding box center [534, 102] width 486 height 22
type input "**"
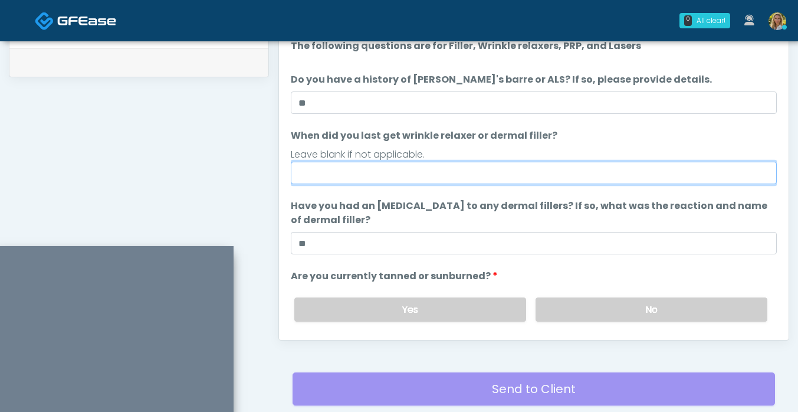
click at [314, 171] on input "When did you last get wrinkle relaxer or dermal filler?" at bounding box center [534, 173] width 486 height 22
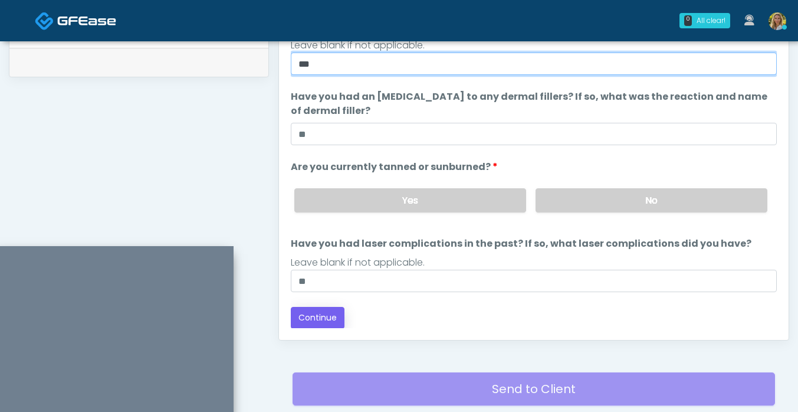
type input "***"
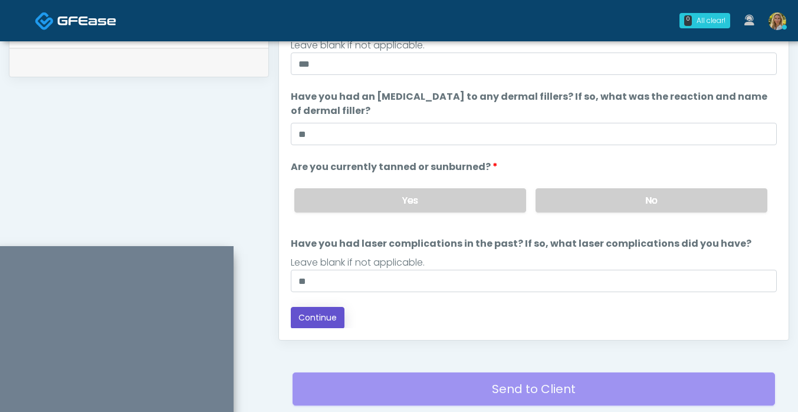
click at [327, 320] on button "Continue" at bounding box center [318, 318] width 54 height 22
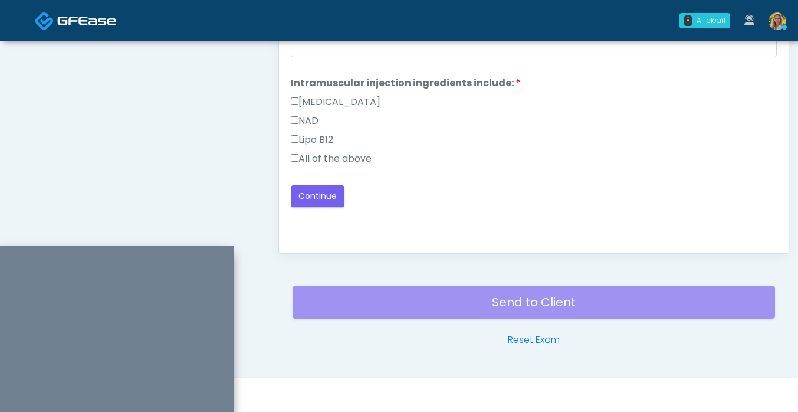
click at [361, 161] on label "All of the above" at bounding box center [331, 159] width 81 height 14
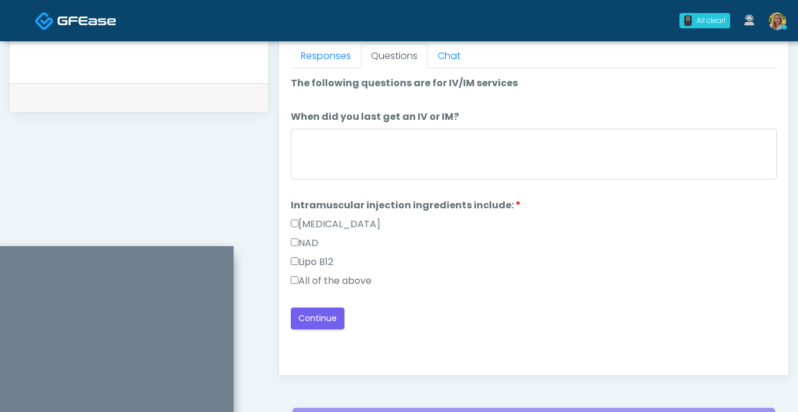
scroll to position [513, 0]
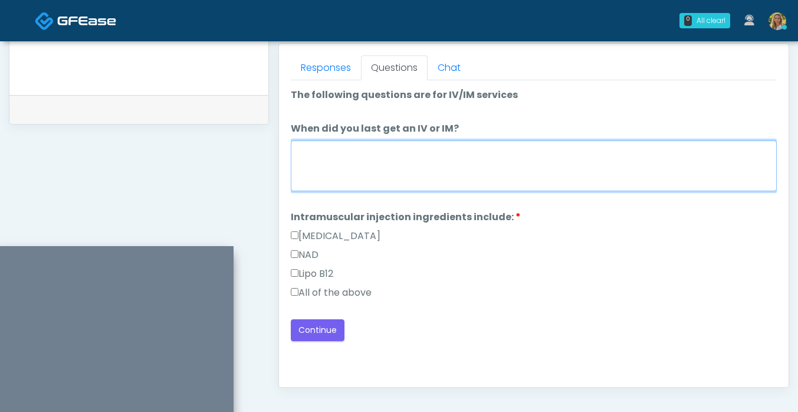
click at [361, 161] on textarea "When did you last get an IV or IM?" at bounding box center [534, 165] width 486 height 51
type textarea "******"
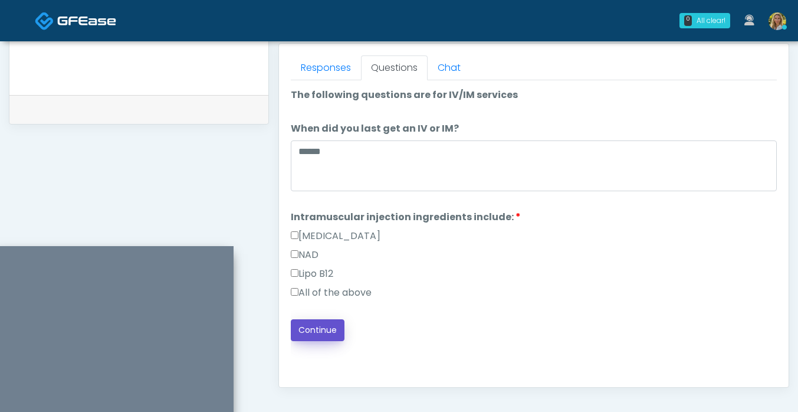
click at [330, 336] on button "Continue" at bounding box center [318, 330] width 54 height 22
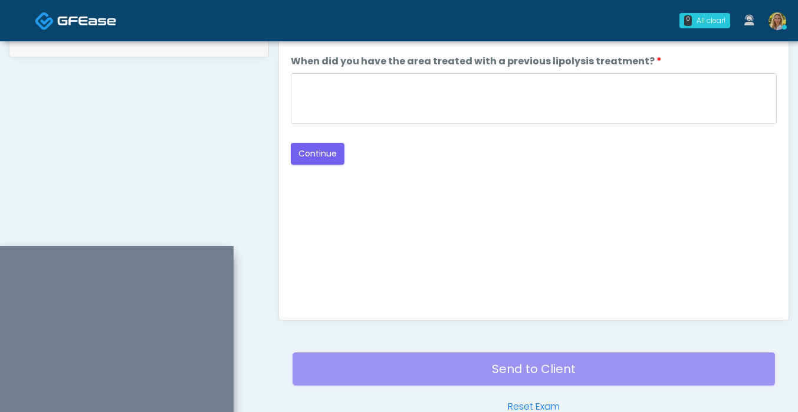
scroll to position [580, 0]
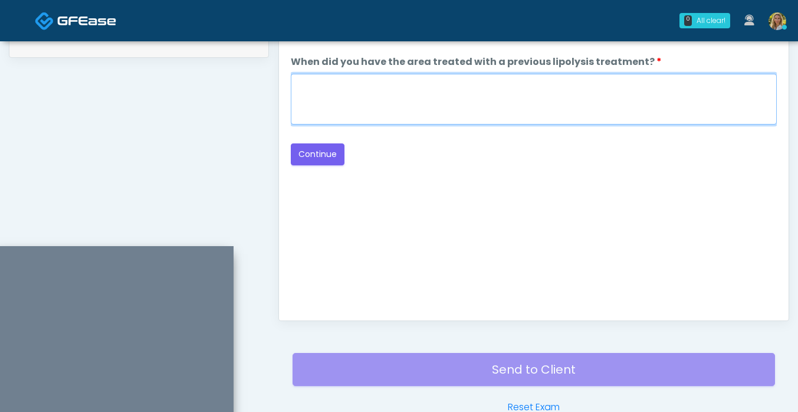
click at [391, 114] on textarea "When did you have the area treated with a previous lipolysis treatment?" at bounding box center [534, 99] width 486 height 51
type textarea "**"
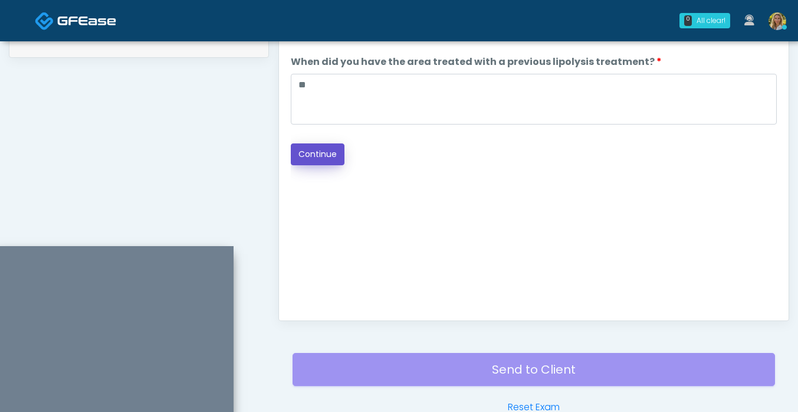
click at [327, 160] on button "Continue" at bounding box center [318, 154] width 54 height 22
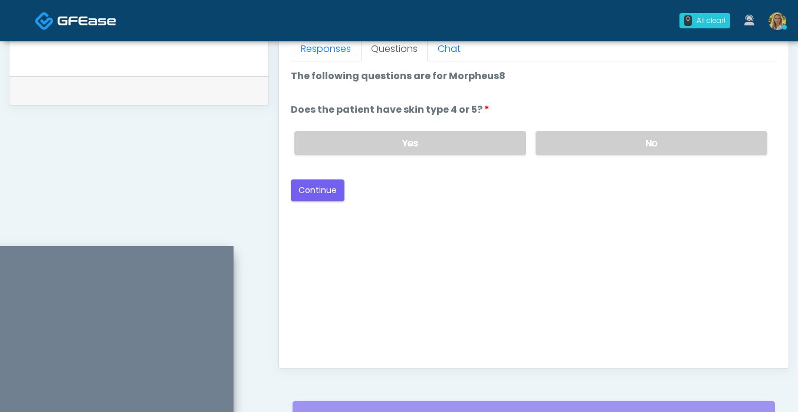
scroll to position [533, 0]
click at [466, 145] on label "Yes" at bounding box center [410, 142] width 232 height 24
click at [340, 188] on button "Continue" at bounding box center [318, 190] width 54 height 22
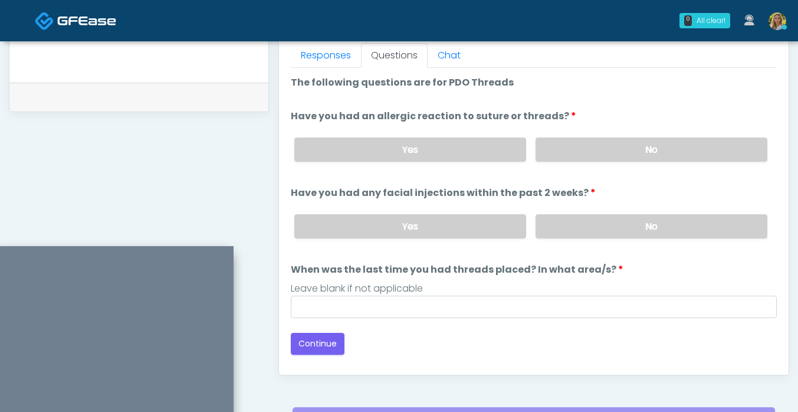
scroll to position [522, 0]
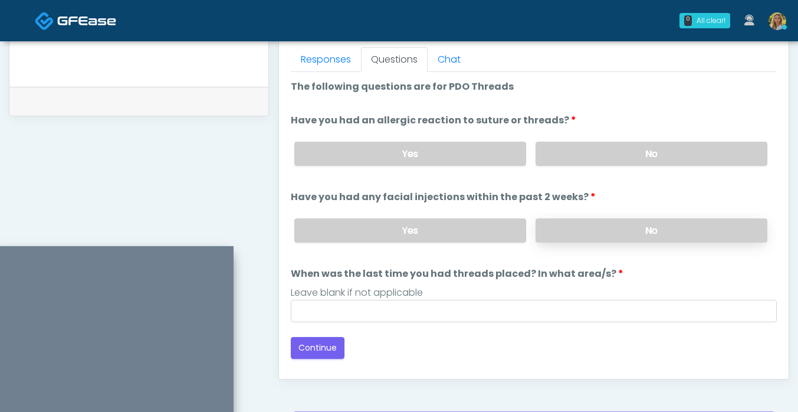
click at [575, 229] on label "No" at bounding box center [652, 230] width 232 height 24
click at [598, 161] on label "No" at bounding box center [652, 154] width 232 height 24
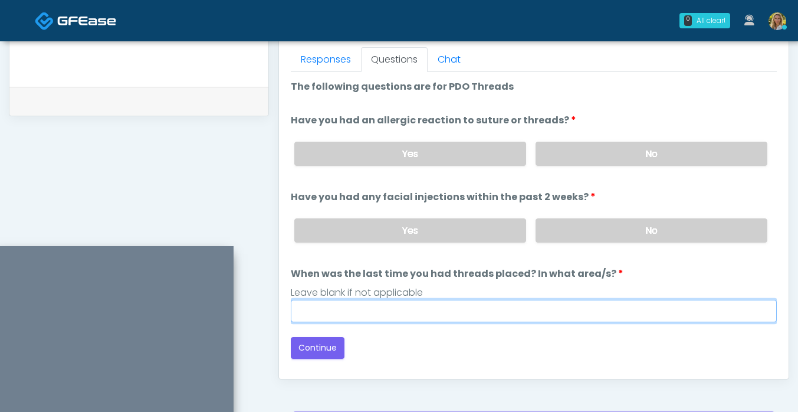
click at [427, 317] on input "When was the last time you had threads placed? In what area/s?" at bounding box center [534, 311] width 486 height 22
type input "*****"
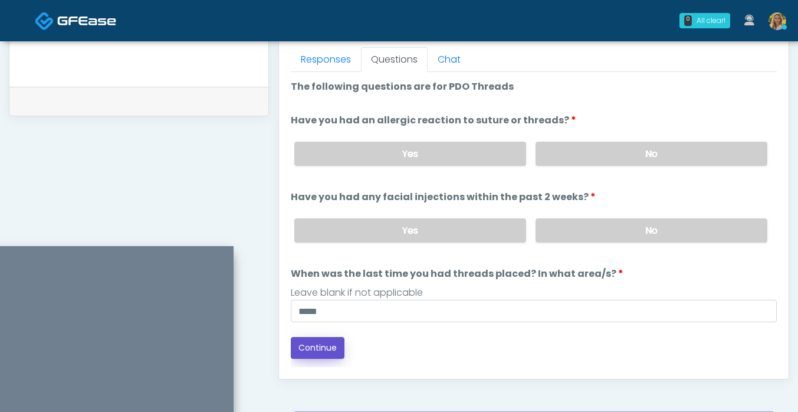
click at [329, 345] on button "Continue" at bounding box center [318, 348] width 54 height 22
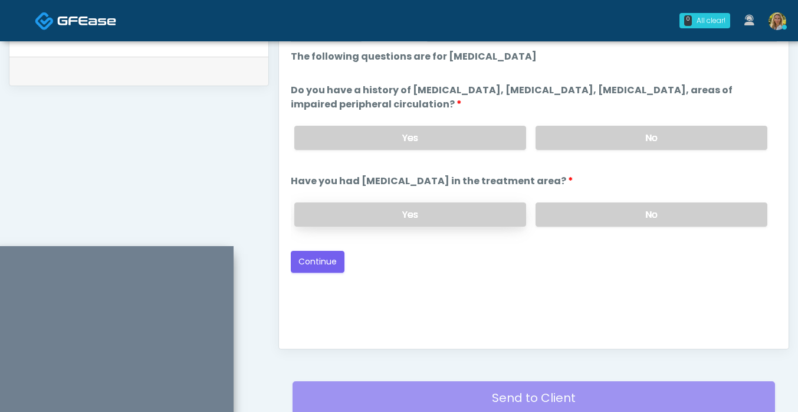
scroll to position [550, 0]
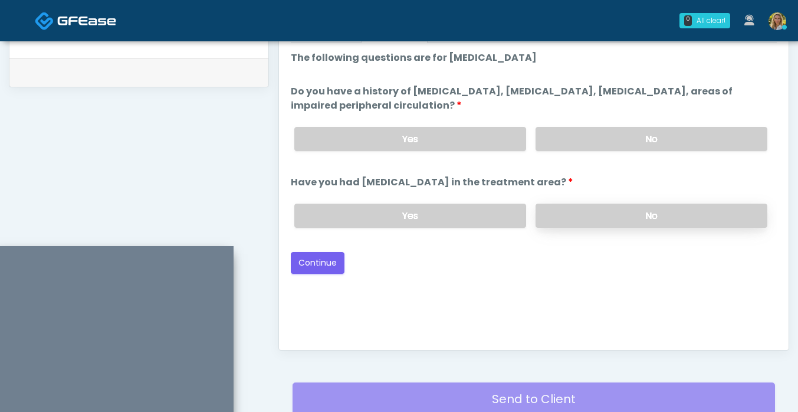
click at [599, 217] on label "No" at bounding box center [652, 216] width 232 height 24
click at [576, 134] on label "No" at bounding box center [652, 139] width 232 height 24
click at [323, 260] on button "Continue" at bounding box center [318, 263] width 54 height 22
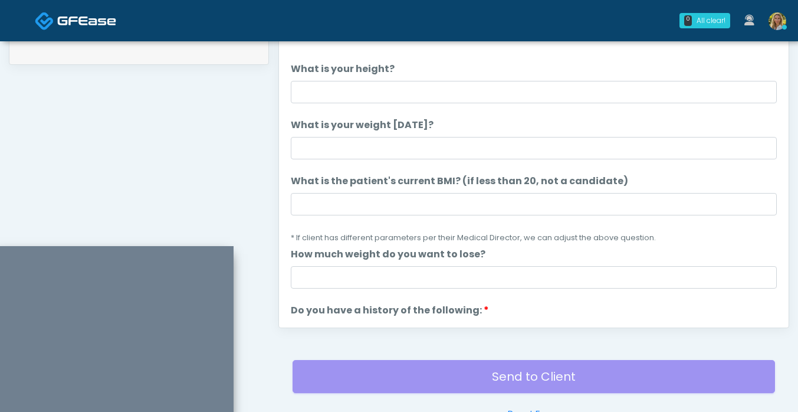
scroll to position [570, 0]
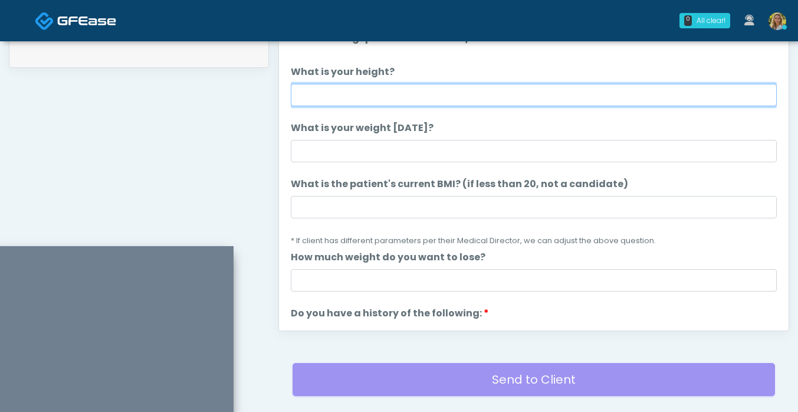
click at [350, 93] on input "What is your height?" at bounding box center [534, 95] width 486 height 22
type input "***"
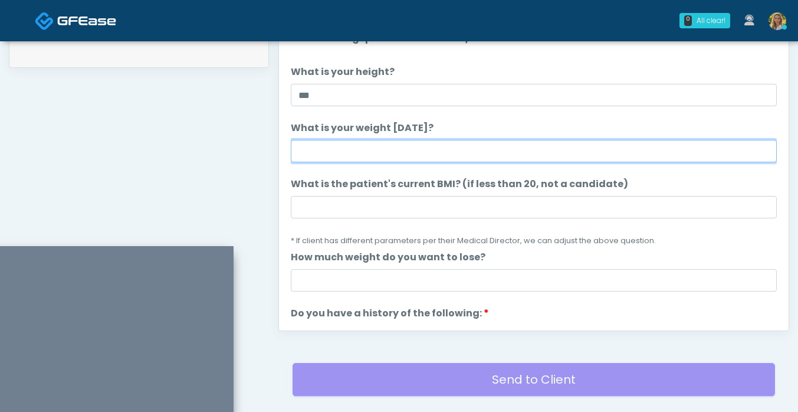
click at [323, 148] on input "What is your weight today?" at bounding box center [534, 151] width 486 height 22
type input "***"
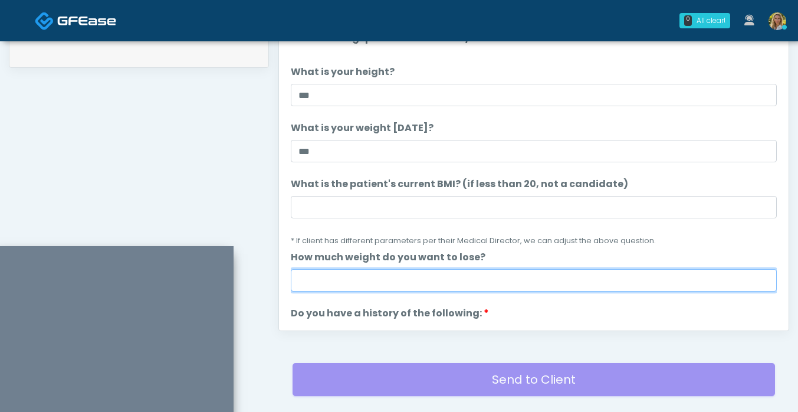
click at [326, 283] on input "How much weight do you want to lose?" at bounding box center [534, 280] width 486 height 22
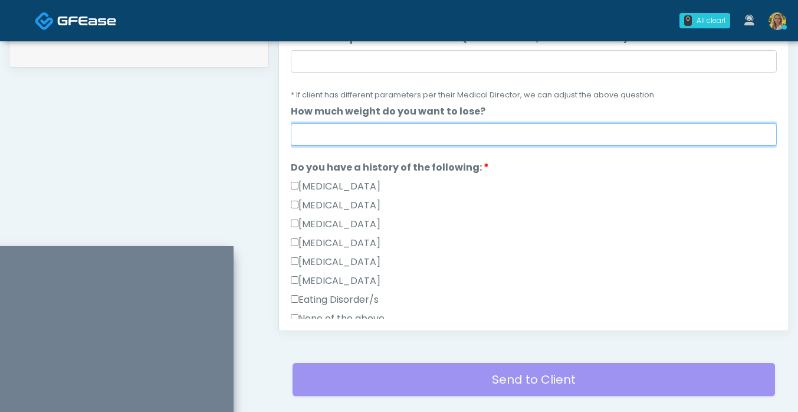
scroll to position [142, 0]
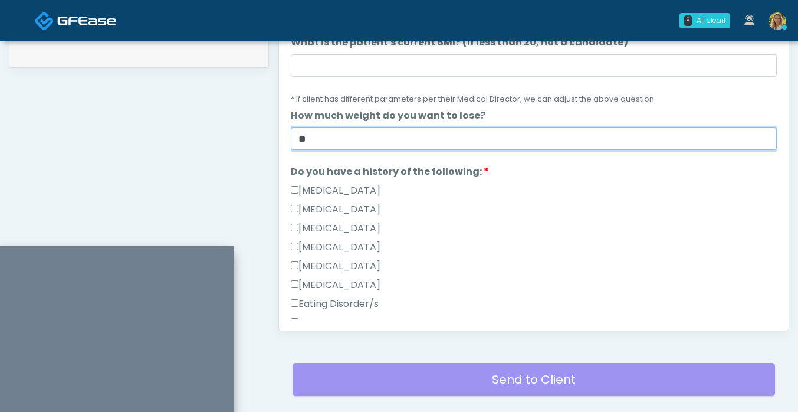
type input "**"
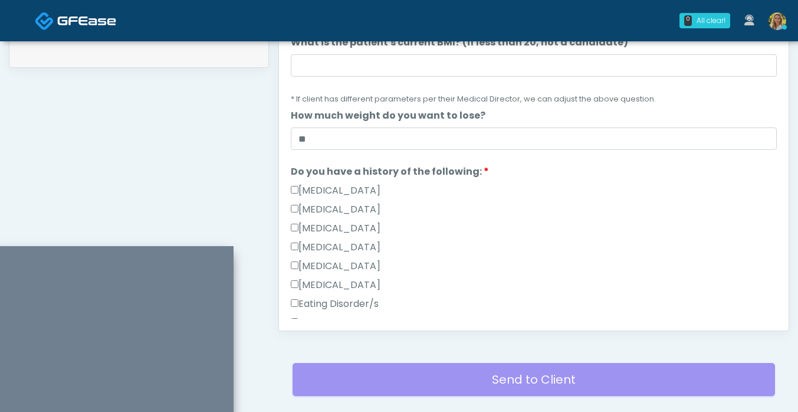
click at [450, 273] on div "Hypoglycemia" at bounding box center [534, 268] width 486 height 19
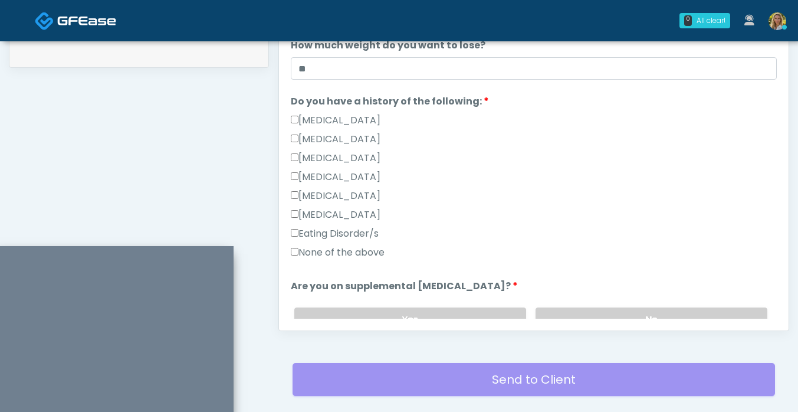
scroll to position [211, 0]
click at [356, 253] on label "None of the above" at bounding box center [338, 253] width 94 height 14
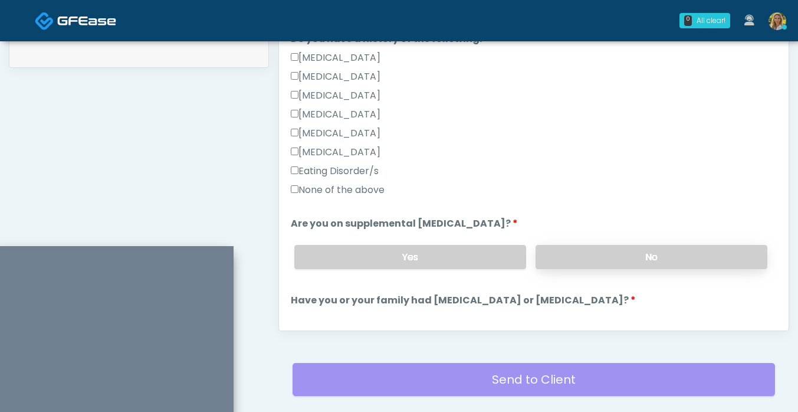
click at [566, 250] on label "No" at bounding box center [652, 257] width 232 height 24
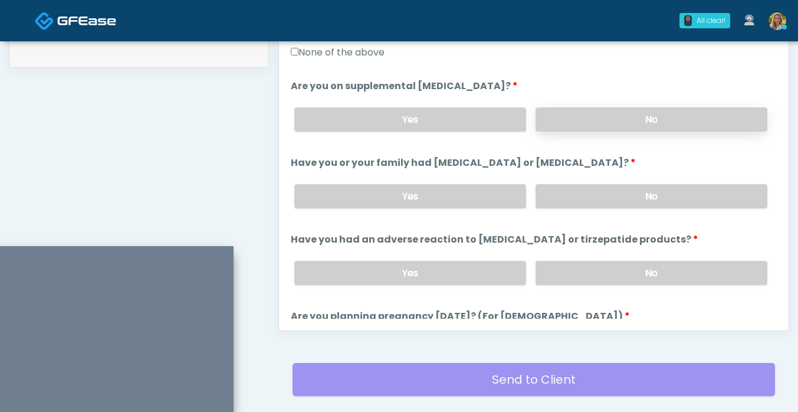
scroll to position [415, 0]
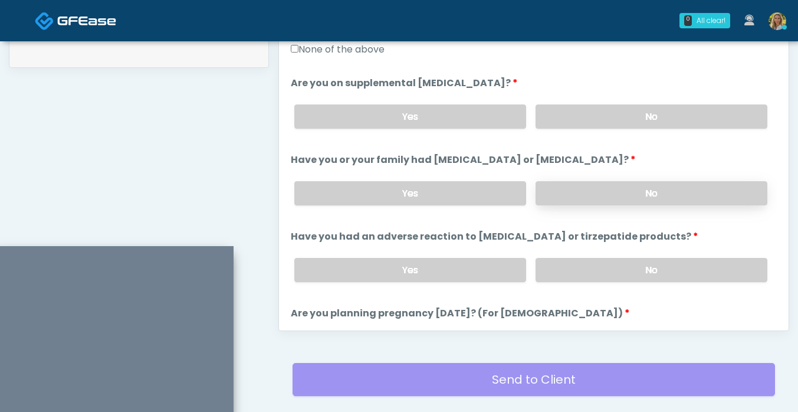
click at [570, 186] on label "No" at bounding box center [652, 193] width 232 height 24
click at [589, 282] on div "Yes No" at bounding box center [531, 269] width 492 height 43
click at [582, 272] on label "No" at bounding box center [652, 270] width 232 height 24
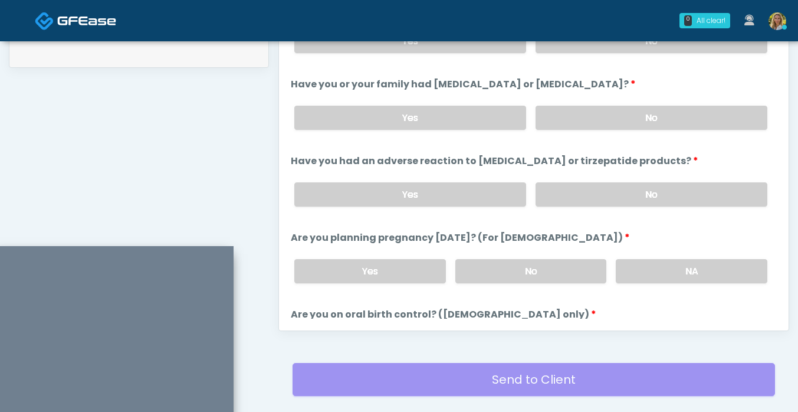
scroll to position [493, 0]
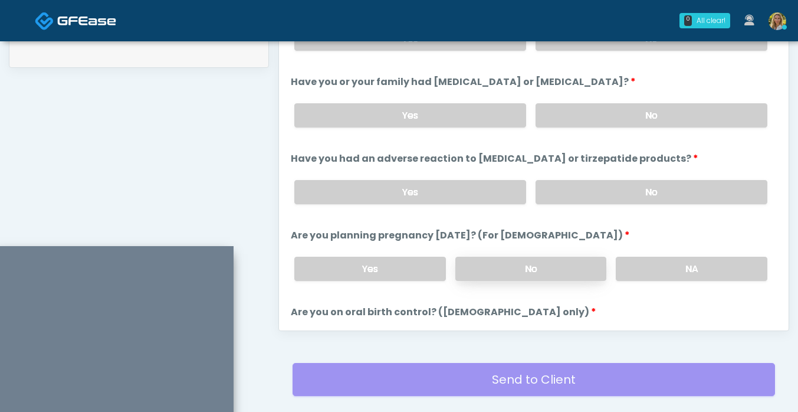
click at [516, 267] on label "No" at bounding box center [531, 269] width 152 height 24
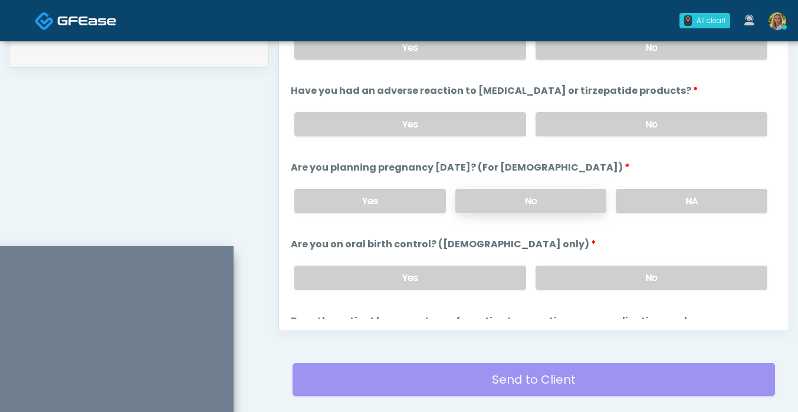
scroll to position [564, 0]
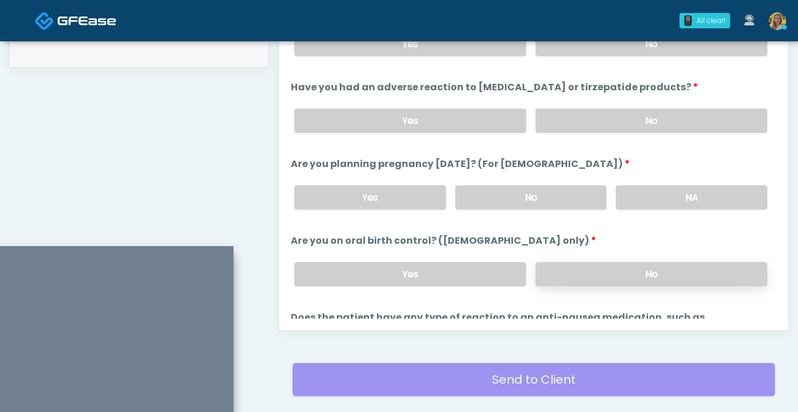
click at [595, 273] on label "No" at bounding box center [652, 274] width 232 height 24
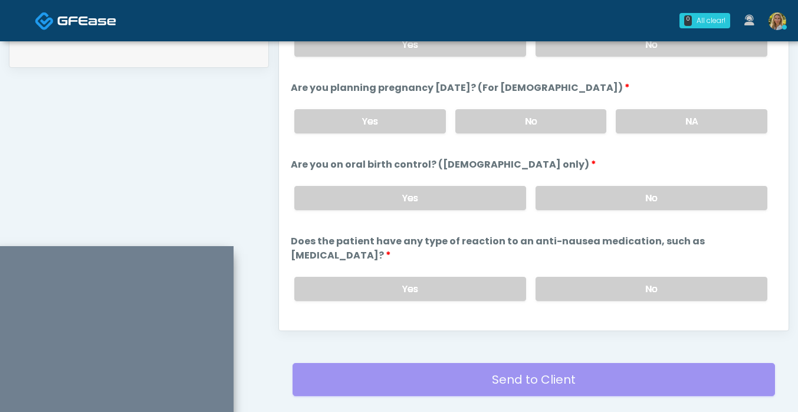
scroll to position [643, 0]
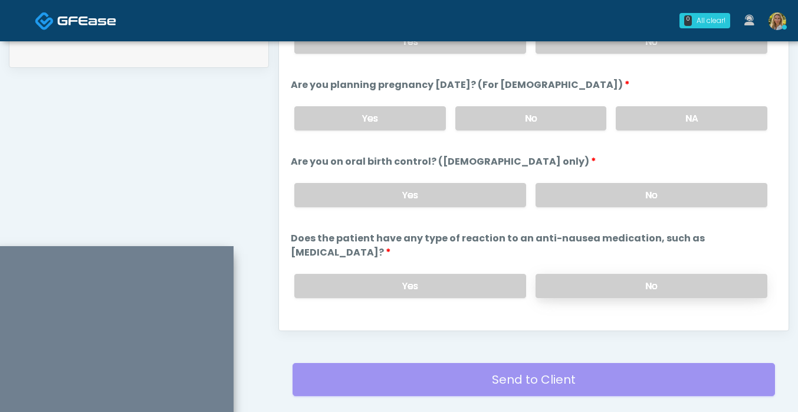
click at [575, 274] on label "No" at bounding box center [652, 286] width 232 height 24
click at [317, 322] on button "Continue" at bounding box center [318, 333] width 54 height 22
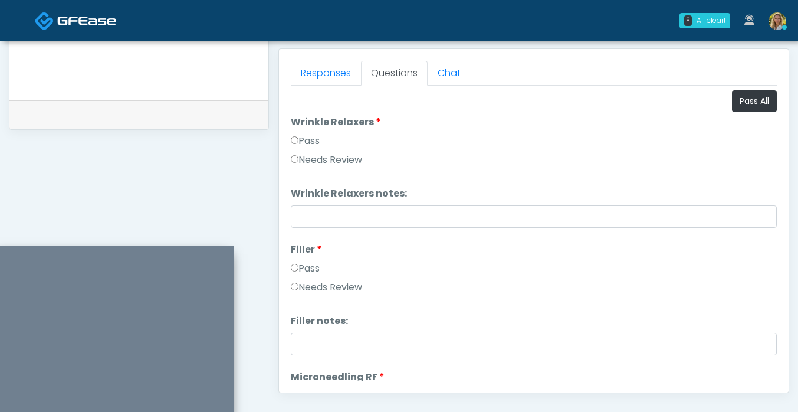
scroll to position [2, 0]
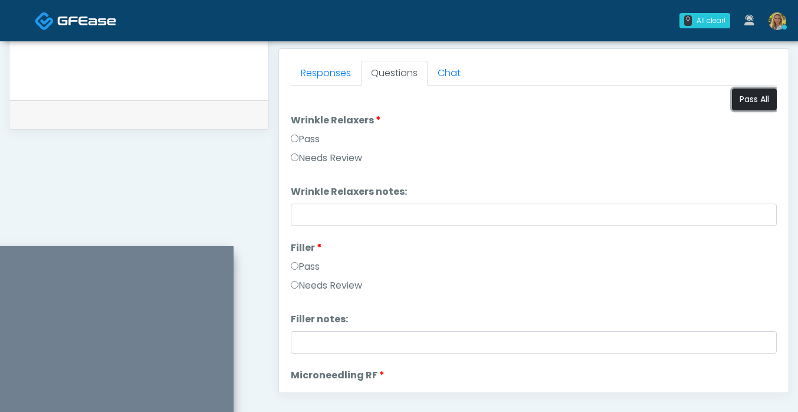
click at [738, 99] on button "Pass All" at bounding box center [754, 100] width 45 height 22
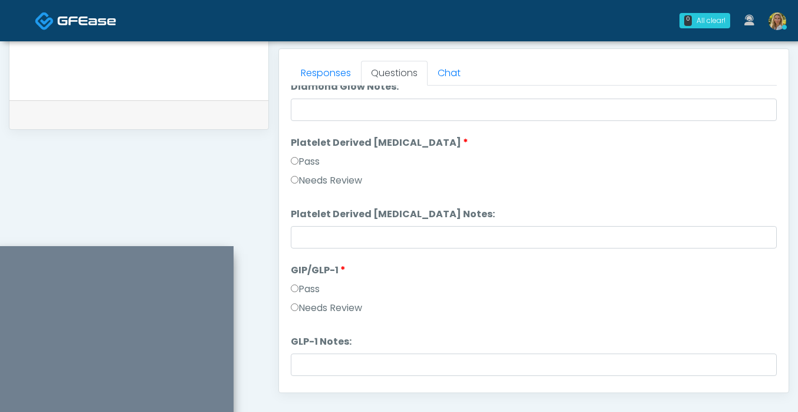
scroll to position [2178, 0]
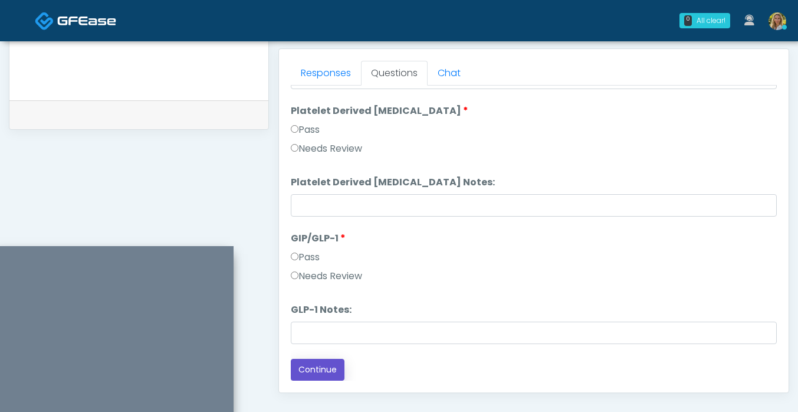
click at [319, 370] on button "Continue" at bounding box center [318, 370] width 54 height 22
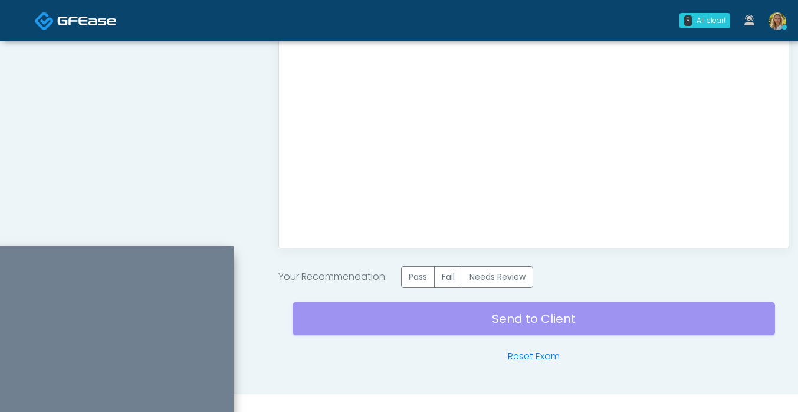
scroll to position [651, 0]
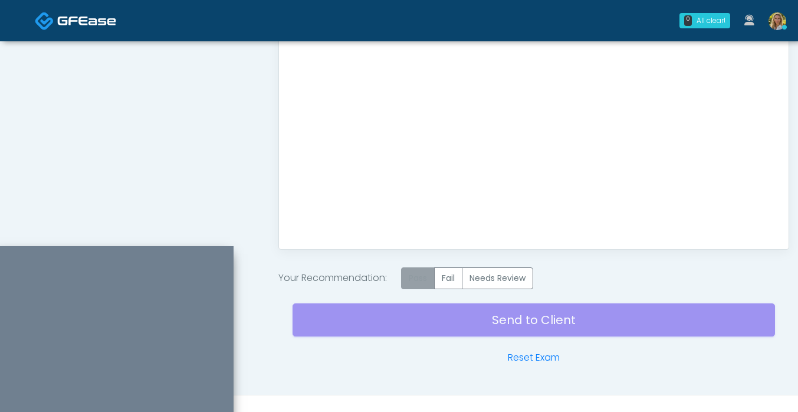
click at [431, 283] on label "Pass" at bounding box center [418, 278] width 34 height 22
click at [405, 322] on div "Send to Client Reset Exam" at bounding box center [534, 327] width 483 height 76
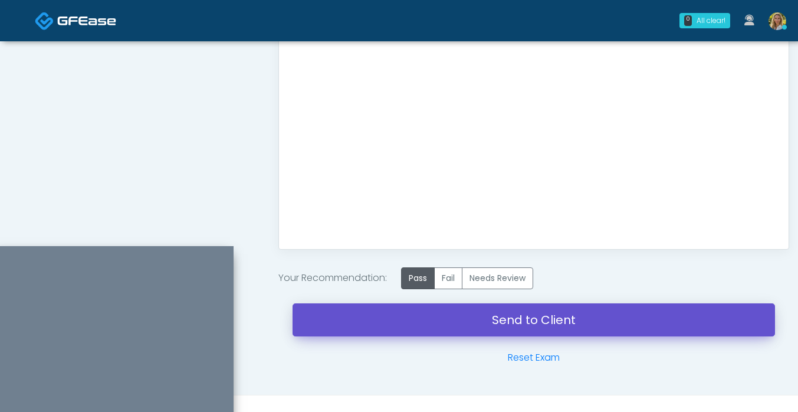
click at [405, 315] on link "Send to Client" at bounding box center [534, 319] width 483 height 33
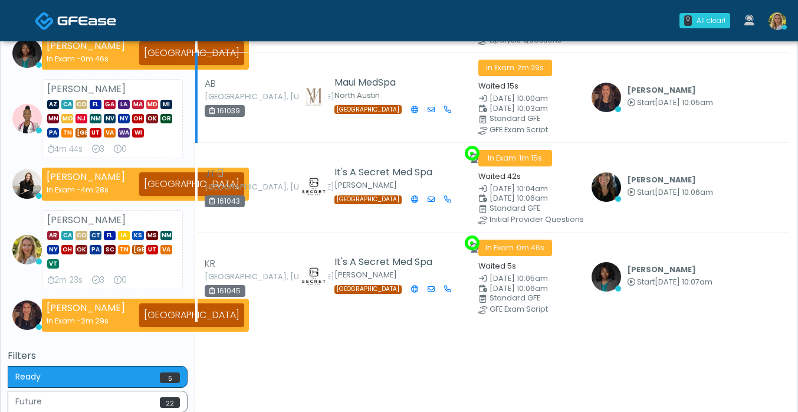
scroll to position [207, 0]
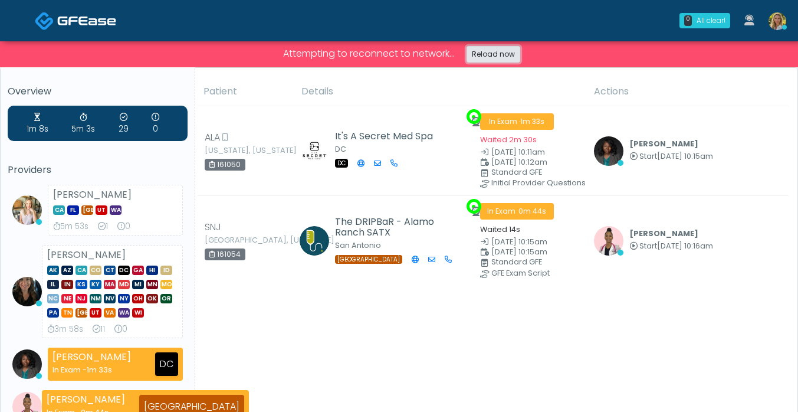
click at [489, 57] on link "Reload now" at bounding box center [494, 54] width 54 height 17
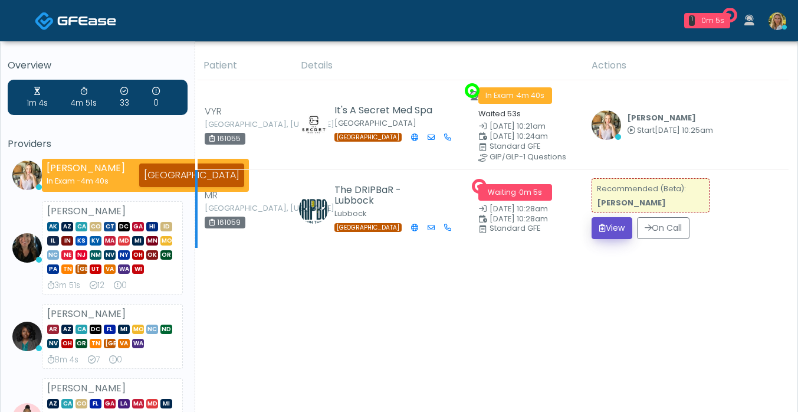
click at [602, 228] on button "View" at bounding box center [612, 228] width 41 height 22
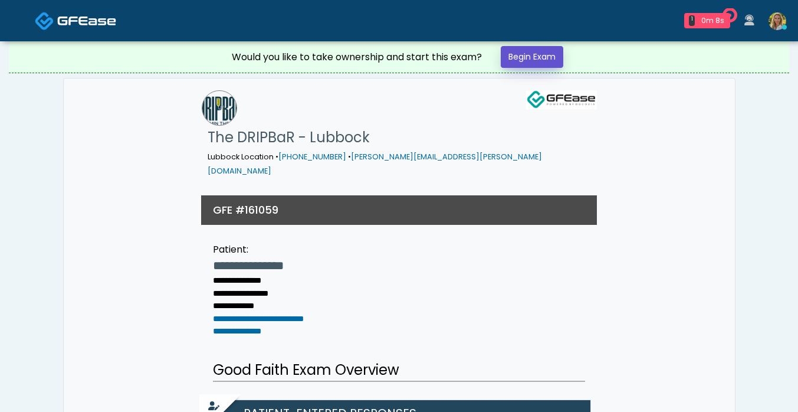
click at [530, 58] on link "Begin Exam" at bounding box center [532, 57] width 63 height 22
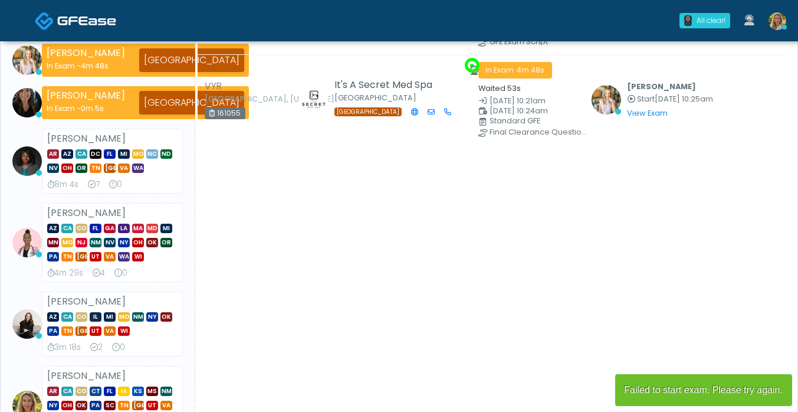
scroll to position [113, 0]
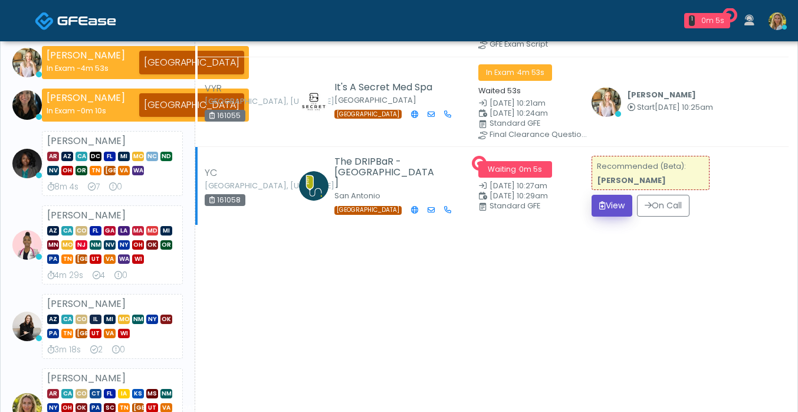
click at [609, 203] on button "View" at bounding box center [612, 206] width 41 height 22
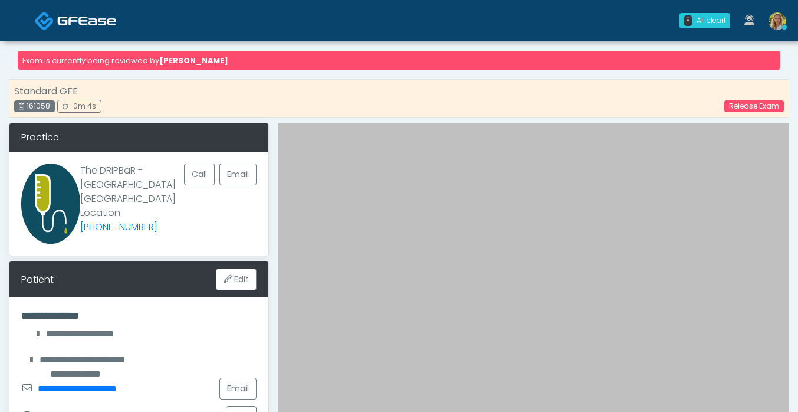
click at [78, 22] on img at bounding box center [86, 21] width 59 height 12
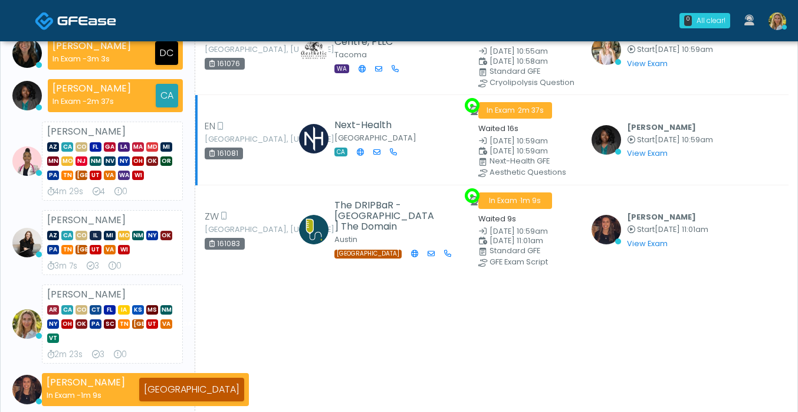
scroll to position [188, 0]
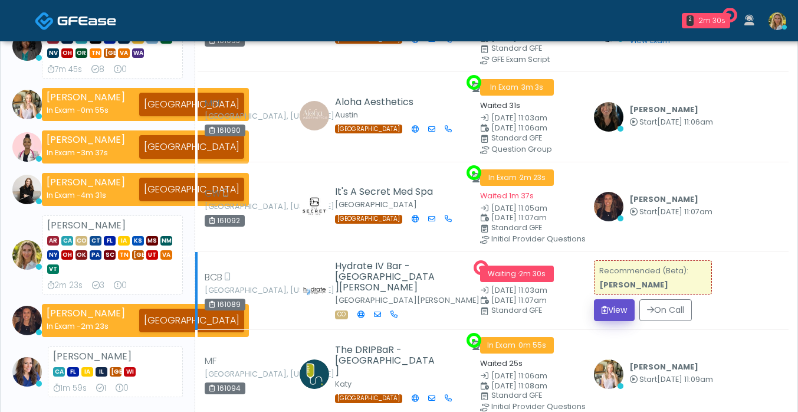
click at [611, 303] on button "View" at bounding box center [614, 310] width 41 height 22
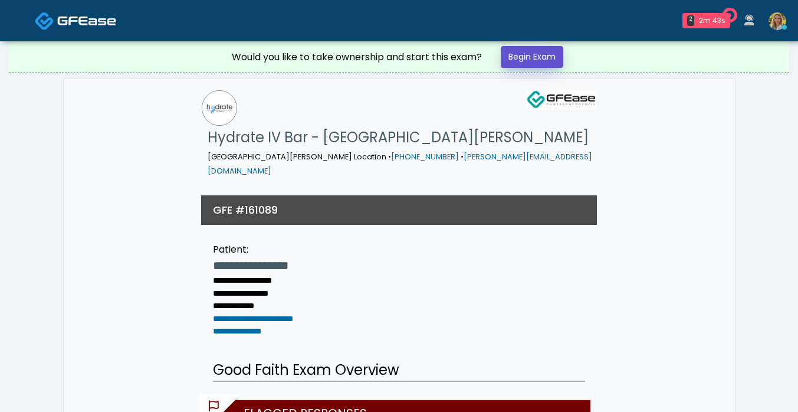
click at [548, 61] on link "Begin Exam" at bounding box center [532, 57] width 63 height 22
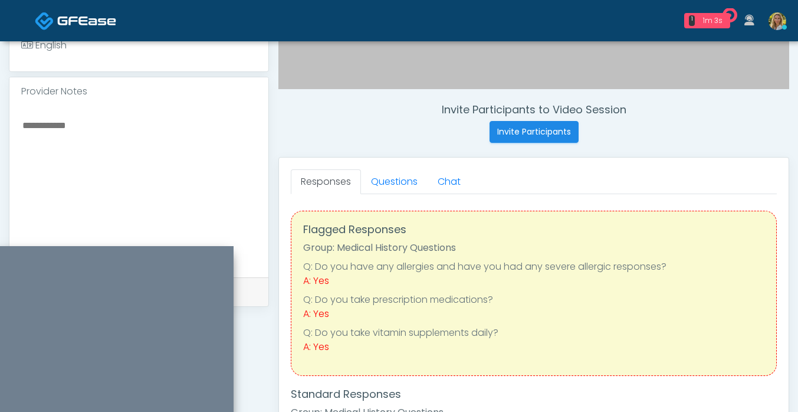
scroll to position [417, 0]
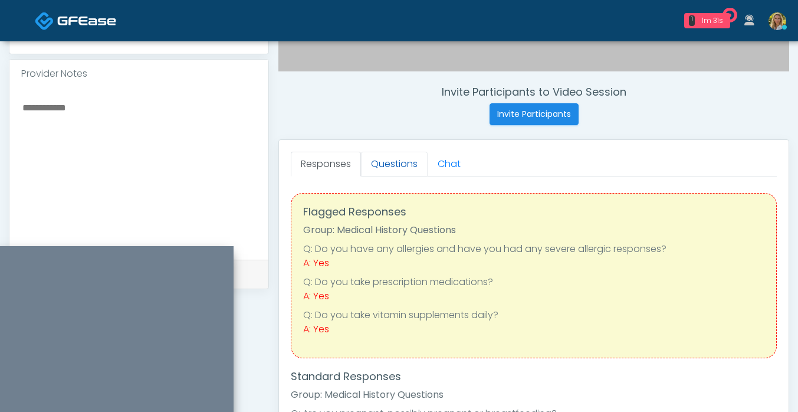
click at [391, 156] on link "Questions" at bounding box center [394, 164] width 67 height 25
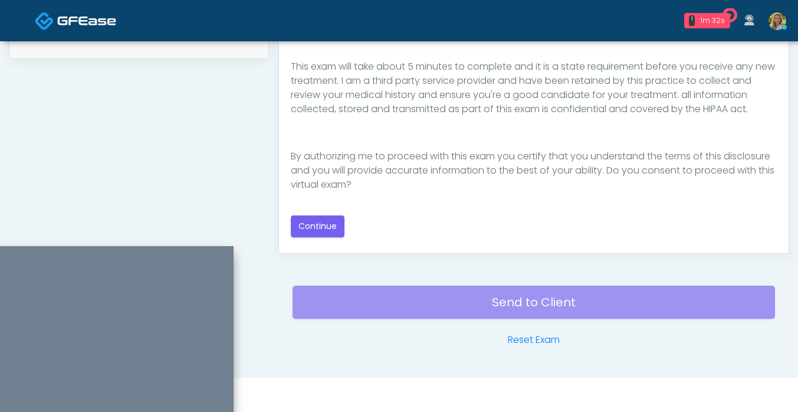
scroll to position [647, 0]
click at [307, 221] on button "Continue" at bounding box center [318, 226] width 54 height 22
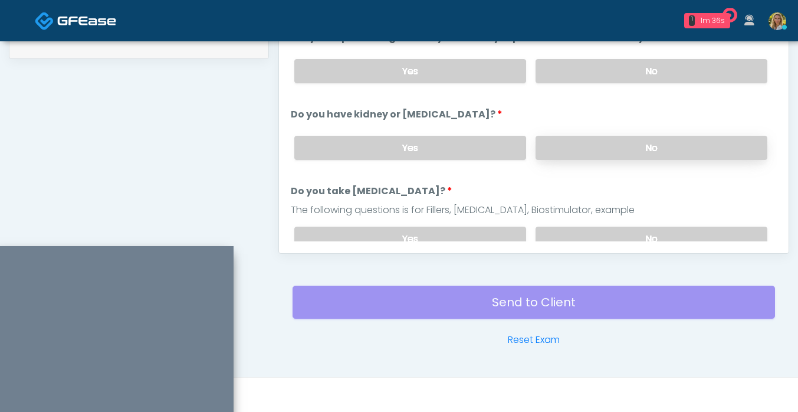
click at [605, 145] on label "No" at bounding box center [652, 148] width 232 height 24
click at [589, 233] on label "No" at bounding box center [652, 239] width 232 height 24
click at [575, 67] on label "No" at bounding box center [652, 71] width 232 height 24
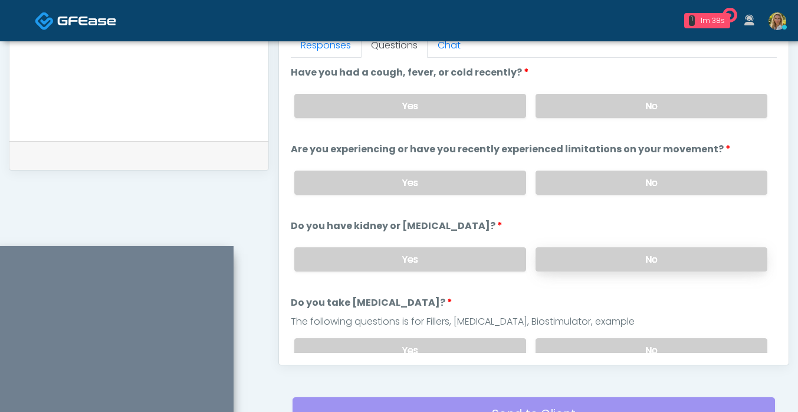
scroll to position [526, 0]
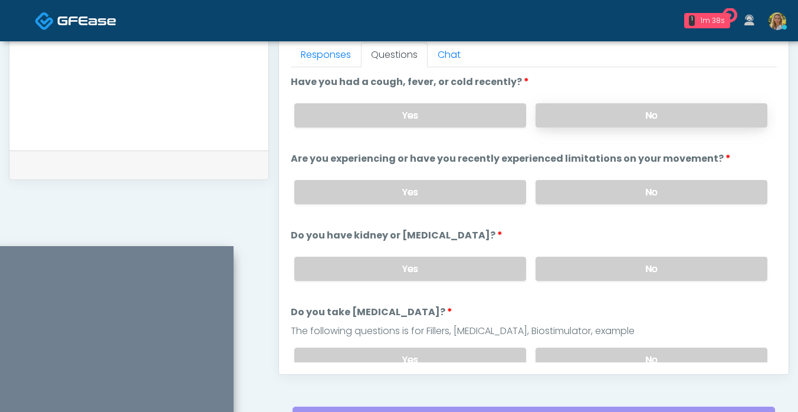
click at [570, 112] on label "No" at bounding box center [652, 115] width 232 height 24
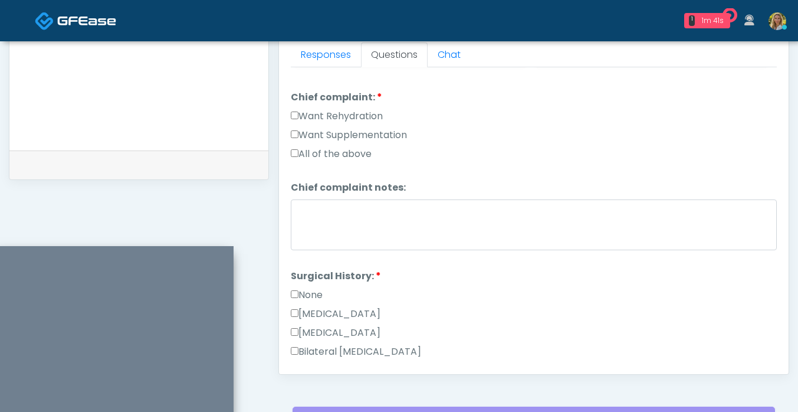
scroll to position [300, 0]
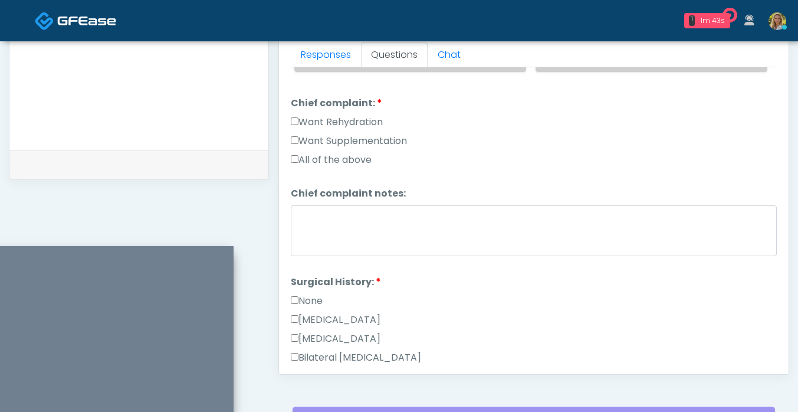
click at [339, 124] on label "Want Rehydration" at bounding box center [337, 122] width 92 height 14
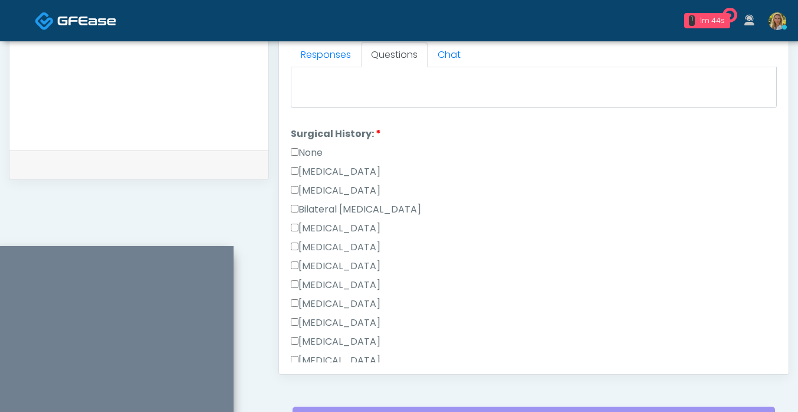
scroll to position [618, 0]
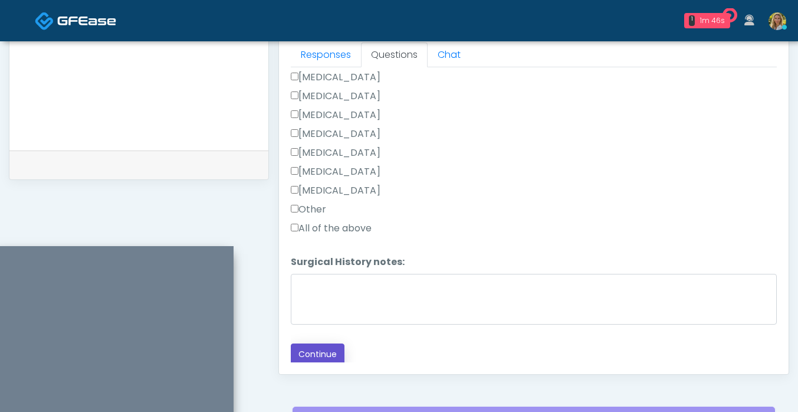
click at [320, 350] on button "Continue" at bounding box center [318, 354] width 54 height 22
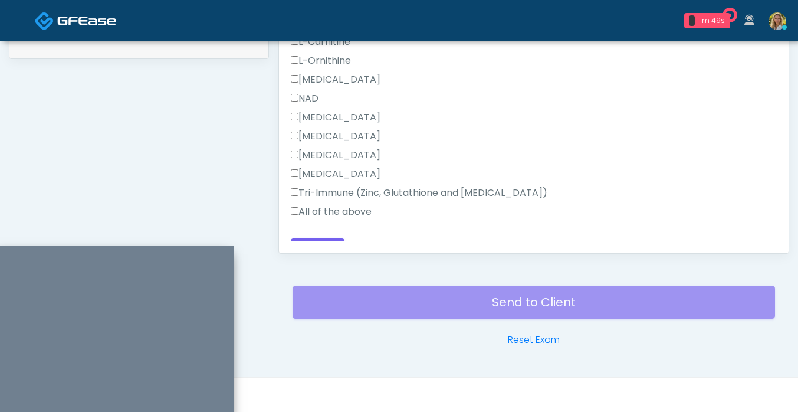
click at [321, 215] on label "All of the above" at bounding box center [331, 212] width 81 height 14
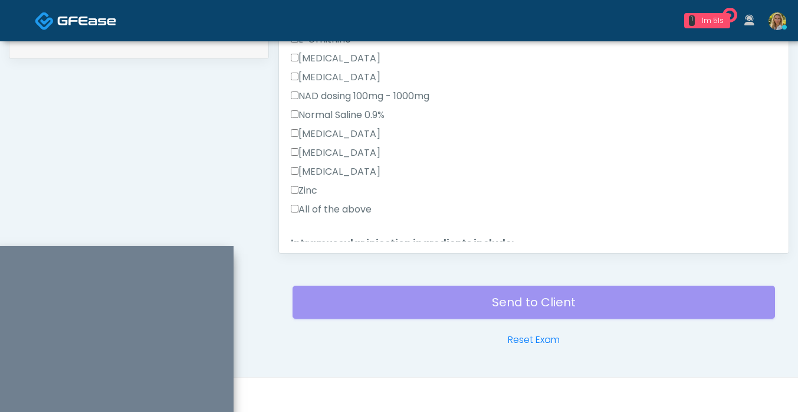
click at [323, 215] on label "All of the above" at bounding box center [331, 209] width 81 height 14
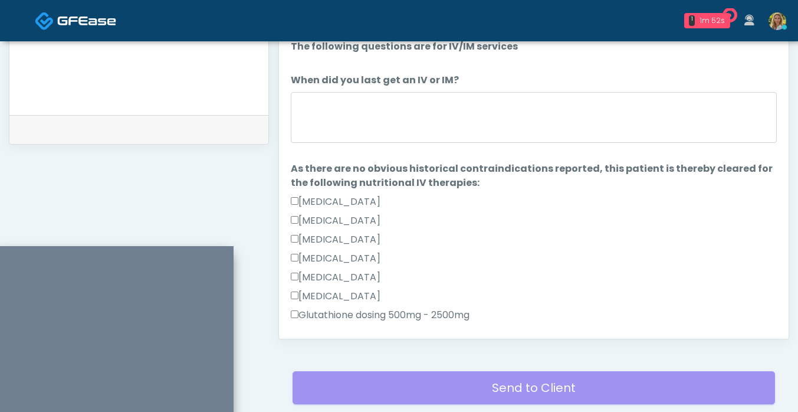
scroll to position [554, 0]
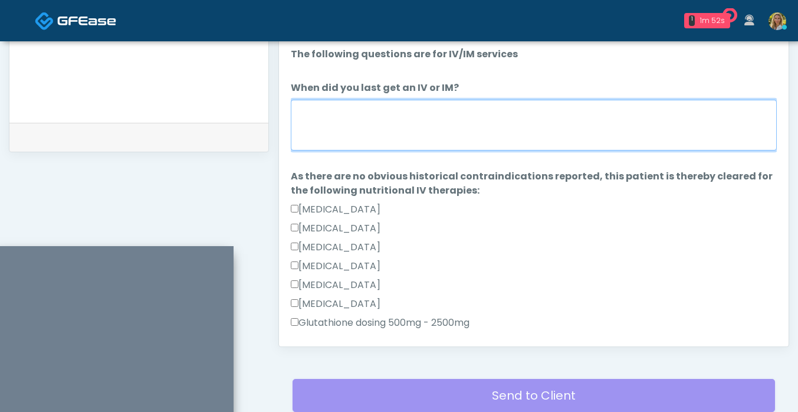
click at [371, 111] on textarea "When did you last get an IV or IM?" at bounding box center [534, 125] width 486 height 51
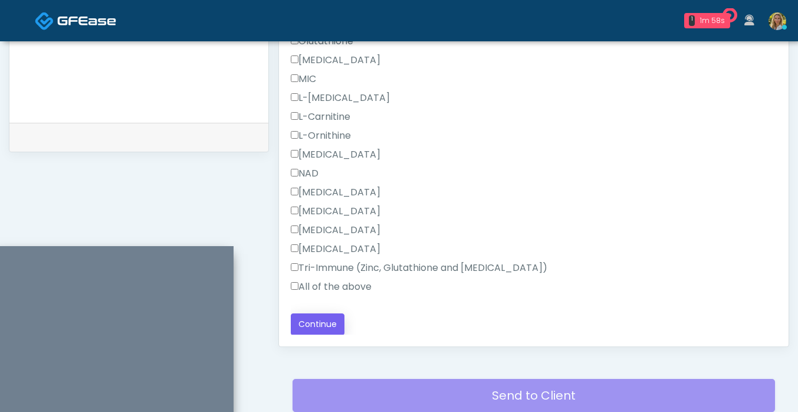
type textarea "****"
click at [325, 322] on button "Continue" at bounding box center [318, 324] width 54 height 22
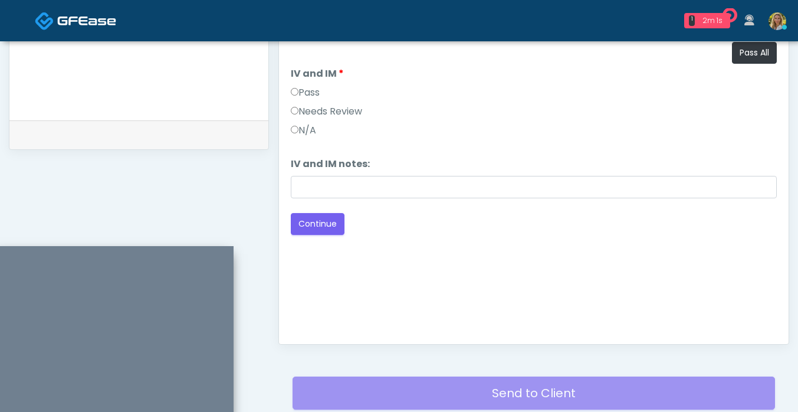
scroll to position [556, 0]
click at [753, 55] on button "Pass All" at bounding box center [754, 53] width 45 height 22
click at [340, 224] on button "Continue" at bounding box center [318, 225] width 54 height 22
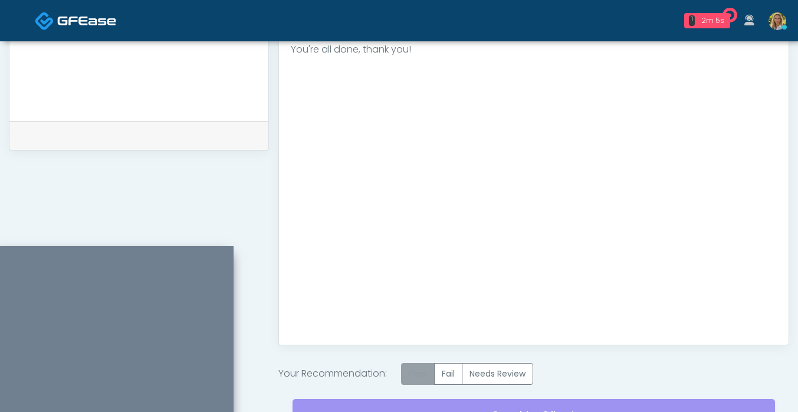
click at [422, 363] on label "Pass" at bounding box center [418, 374] width 34 height 22
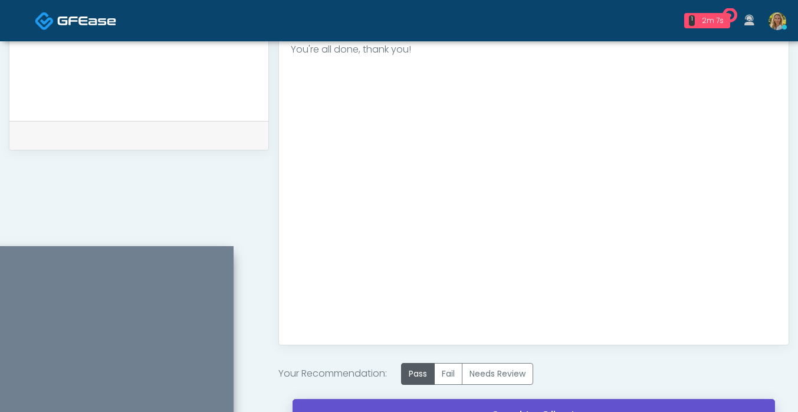
click at [321, 405] on link "Send to Client" at bounding box center [534, 415] width 483 height 33
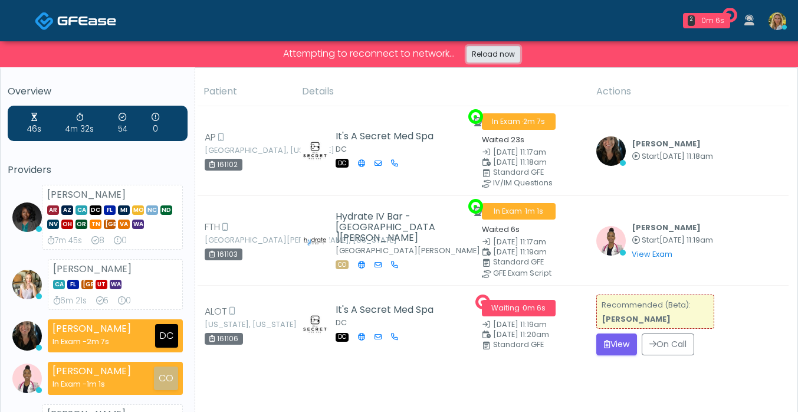
click at [487, 60] on link "Reload now" at bounding box center [494, 54] width 54 height 17
click at [490, 50] on link "Reload now" at bounding box center [494, 54] width 54 height 17
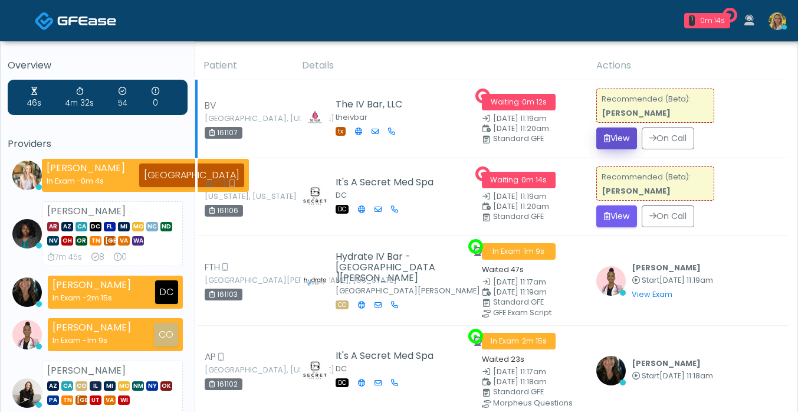
click at [617, 139] on button "View" at bounding box center [617, 138] width 41 height 22
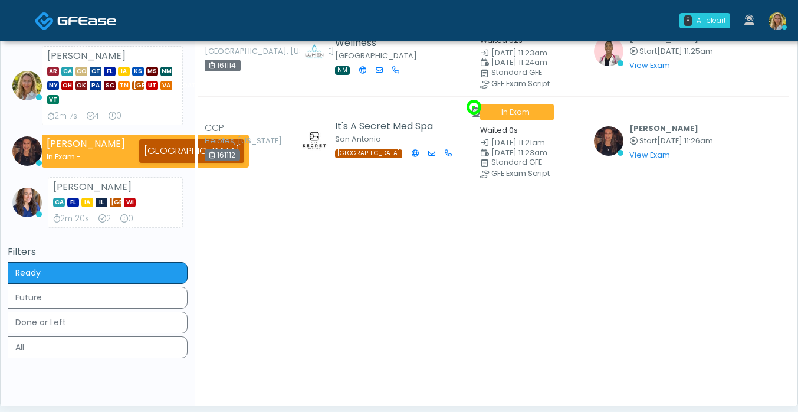
scroll to position [349, 0]
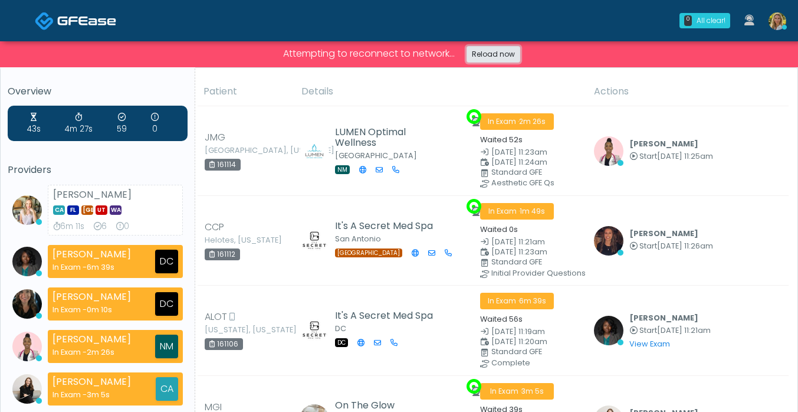
click at [489, 53] on link "Reload now" at bounding box center [494, 54] width 54 height 17
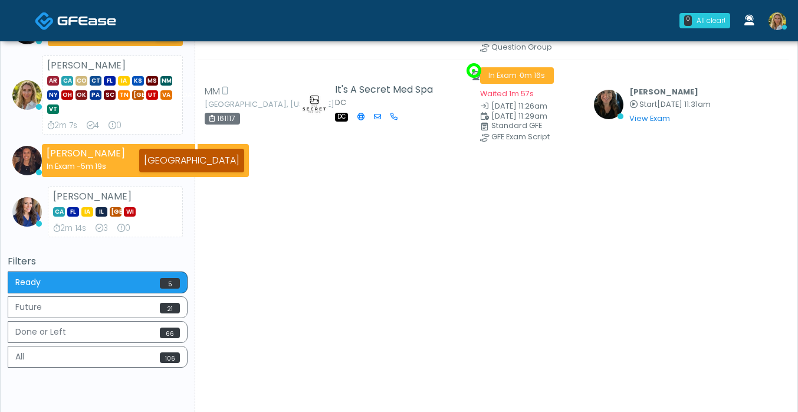
scroll to position [378, 0]
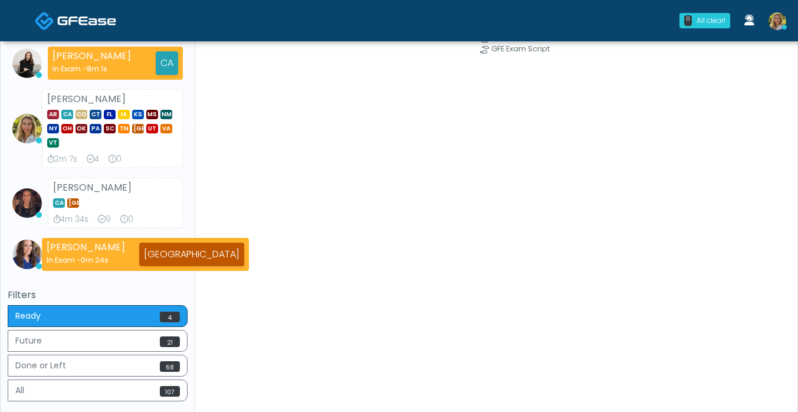
click at [271, 291] on div "Patient Details Actions" at bounding box center [492, 61] width 594 height 775
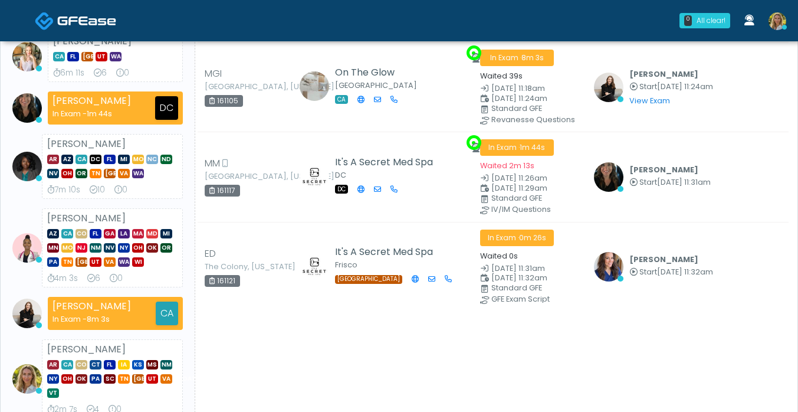
scroll to position [123, 0]
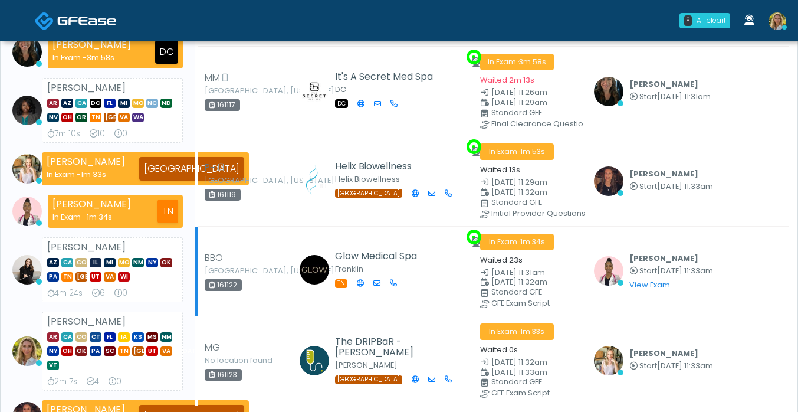
drag, startPoint x: 271, startPoint y: 291, endPoint x: 271, endPoint y: 310, distance: 18.9
click at [271, 310] on td "BBO Nolensville, Tennessee 161122" at bounding box center [245, 271] width 98 height 90
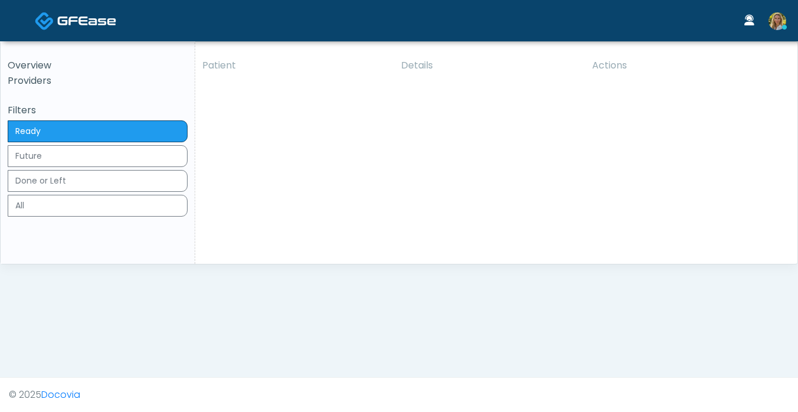
scroll to position [393, 0]
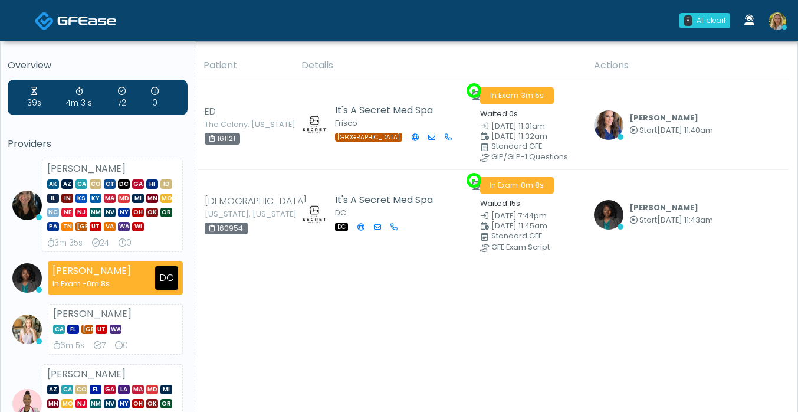
click at [435, 68] on th "Details" at bounding box center [440, 65] width 293 height 29
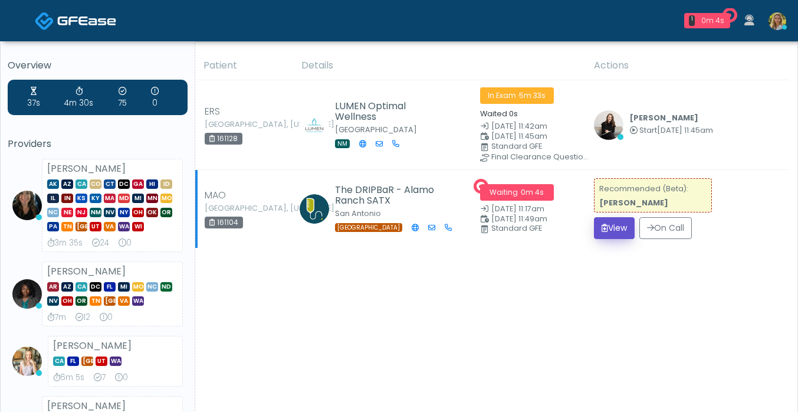
click at [611, 227] on button "View" at bounding box center [614, 228] width 41 height 22
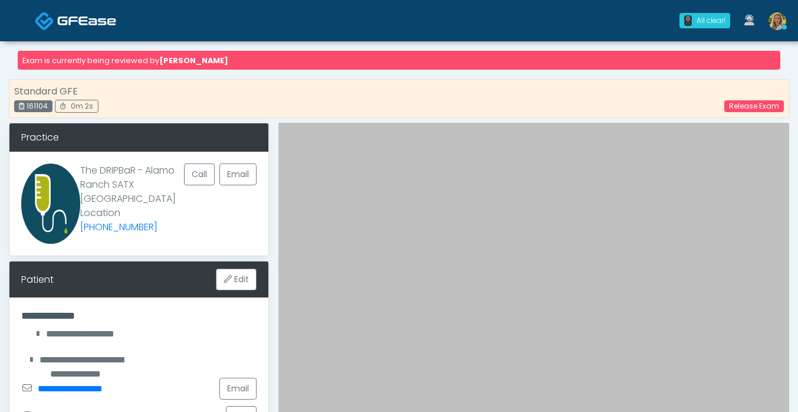
click at [65, 25] on img at bounding box center [86, 21] width 59 height 12
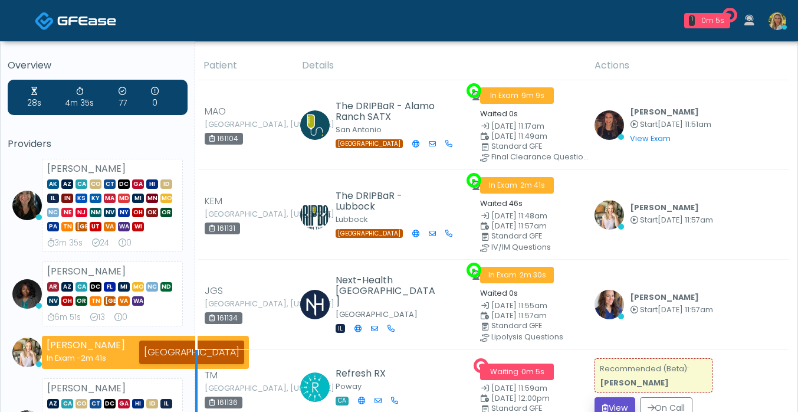
click at [607, 401] on button "View" at bounding box center [615, 408] width 41 height 22
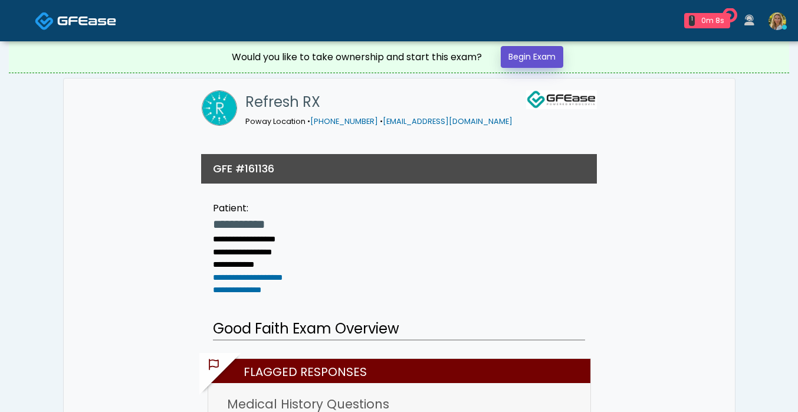
click at [513, 64] on link "Begin Exam" at bounding box center [532, 57] width 63 height 22
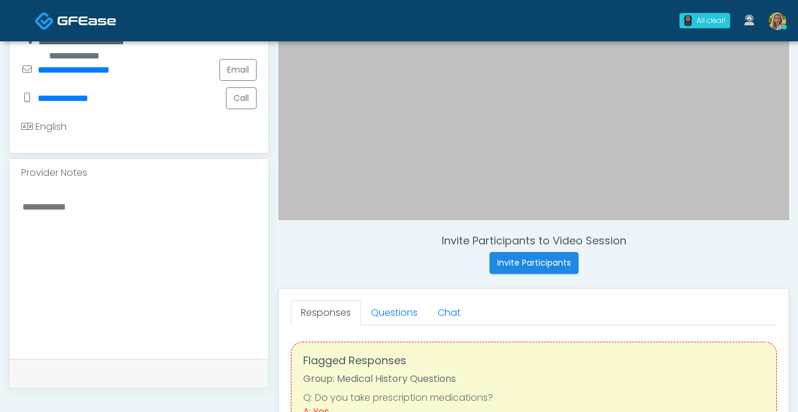
scroll to position [280, 0]
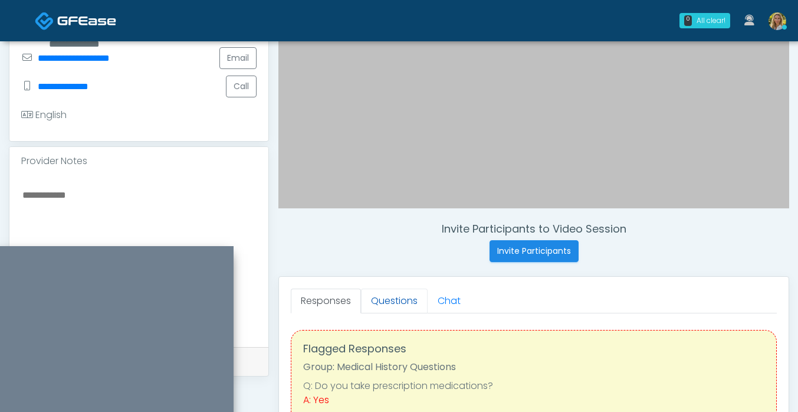
click at [395, 303] on link "Questions" at bounding box center [394, 301] width 67 height 25
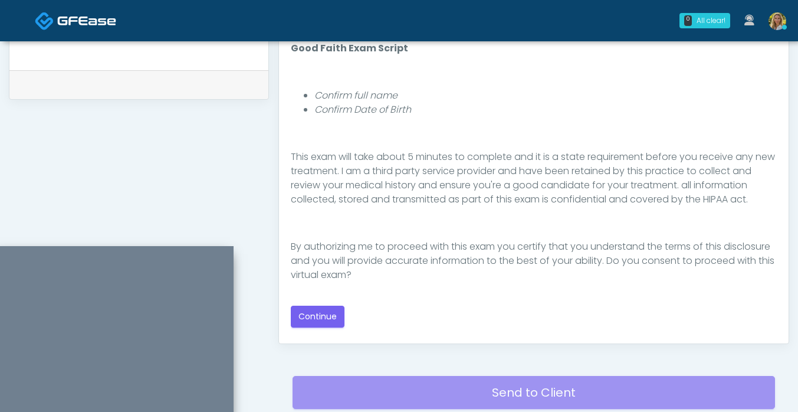
scroll to position [647, 0]
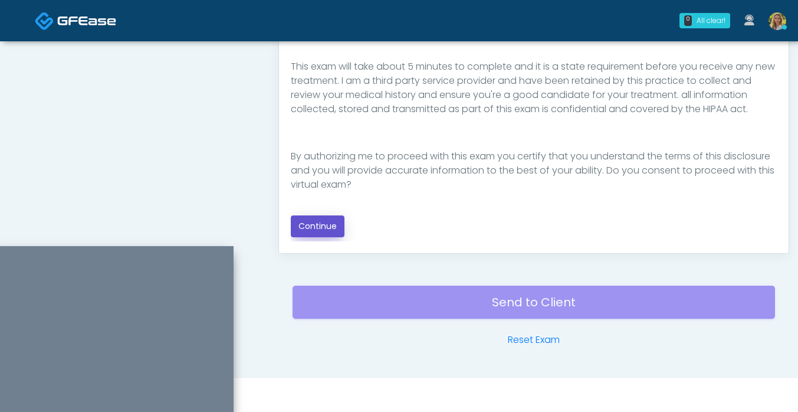
click at [327, 225] on button "Continue" at bounding box center [318, 226] width 54 height 22
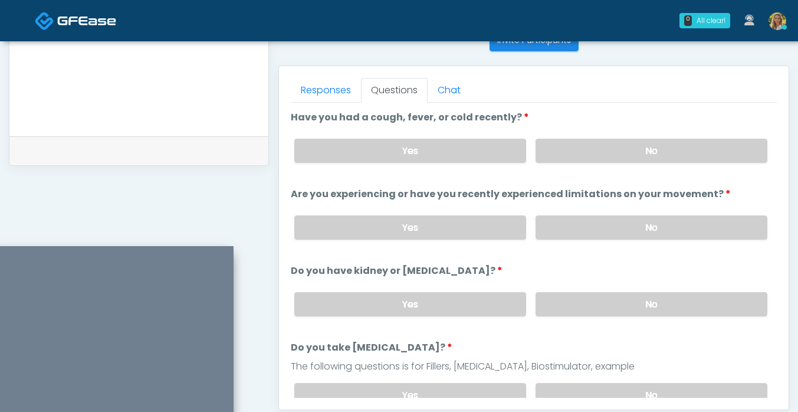
scroll to position [484, 0]
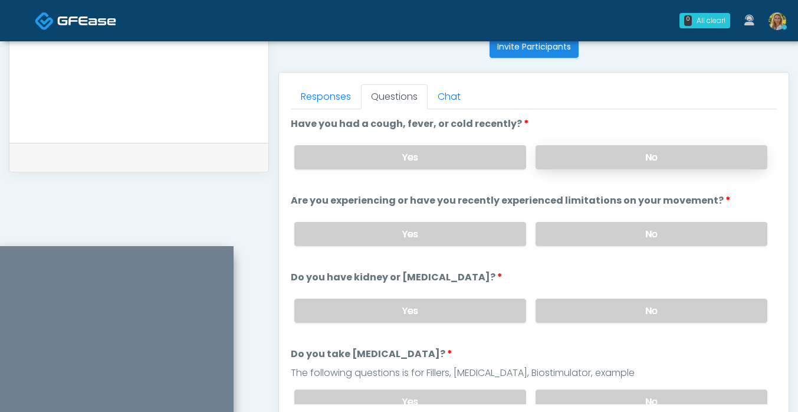
click at [589, 168] on label "No" at bounding box center [652, 157] width 232 height 24
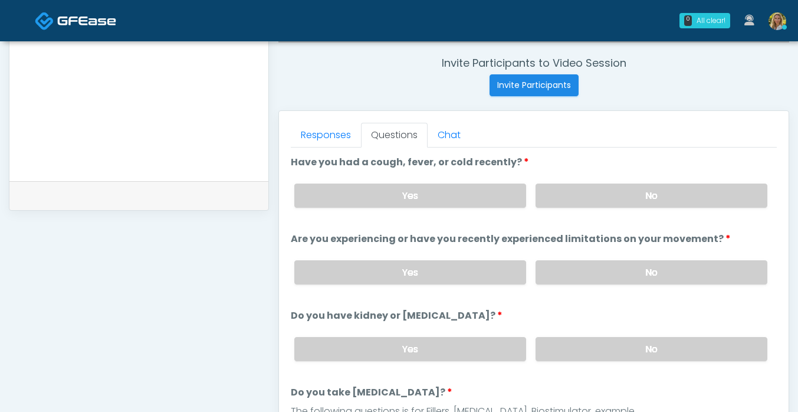
scroll to position [447, 0]
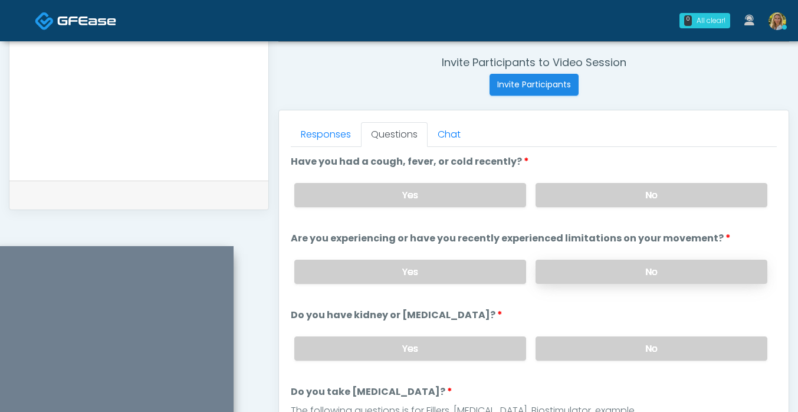
click at [616, 264] on label "No" at bounding box center [652, 272] width 232 height 24
click at [612, 345] on label "No" at bounding box center [652, 348] width 232 height 24
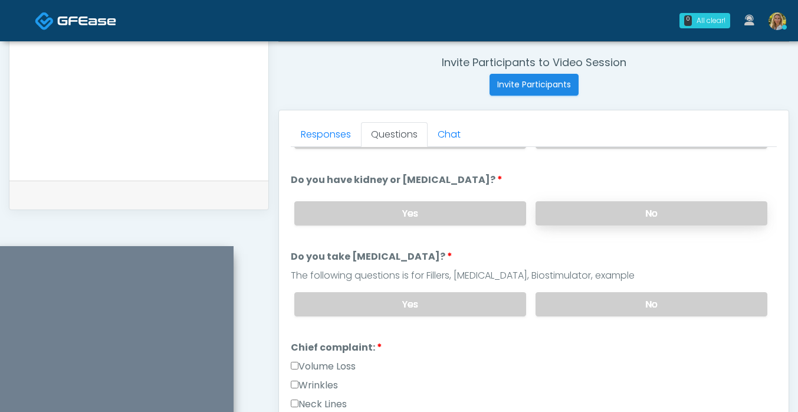
scroll to position [136, 0]
click at [575, 301] on label "No" at bounding box center [652, 303] width 232 height 24
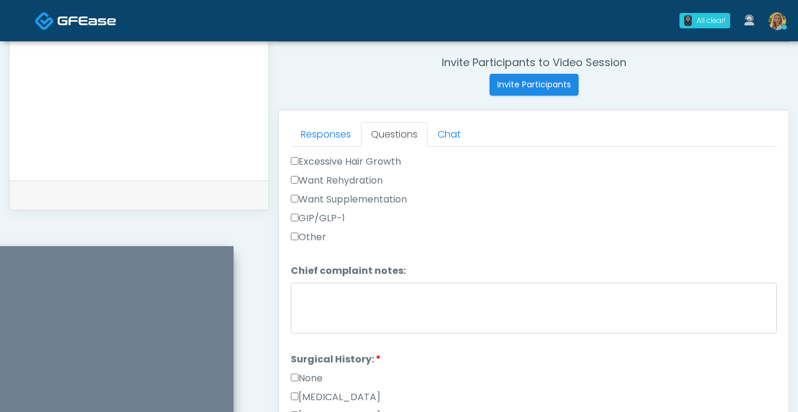
scroll to position [474, 0]
click at [310, 375] on label "None" at bounding box center [307, 376] width 32 height 14
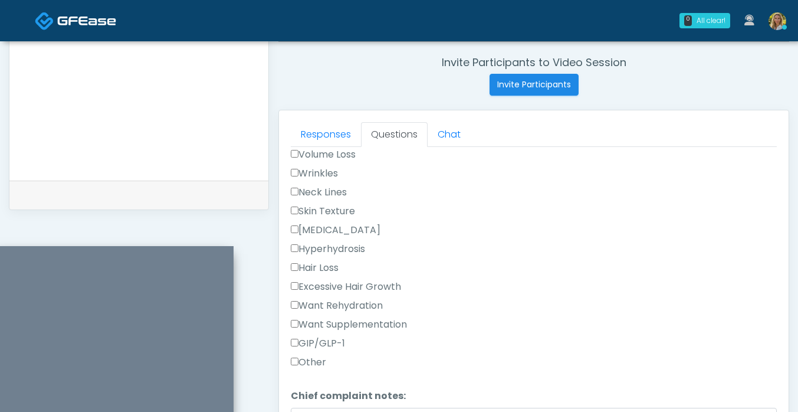
scroll to position [325, 0]
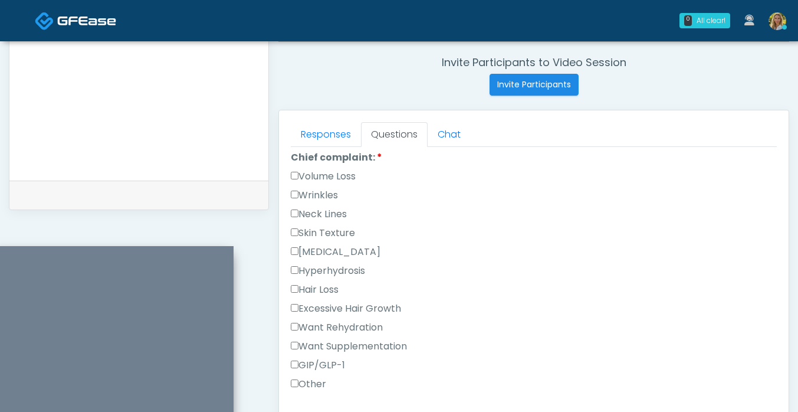
click at [313, 200] on div "Wrinkles" at bounding box center [534, 197] width 486 height 19
click at [314, 189] on label "Wrinkles" at bounding box center [314, 195] width 47 height 14
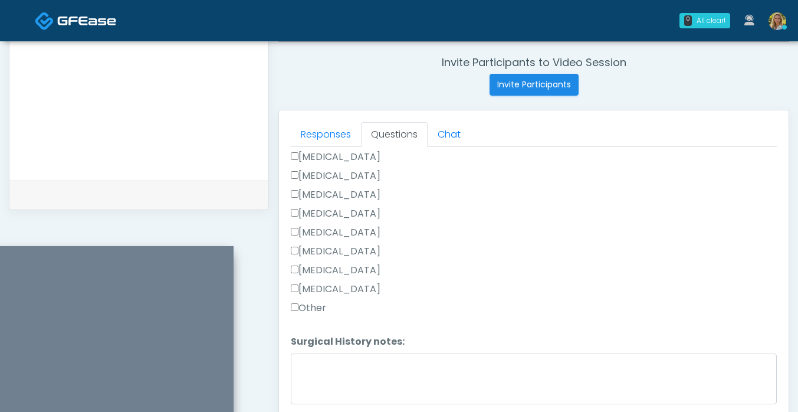
scroll to position [582, 0]
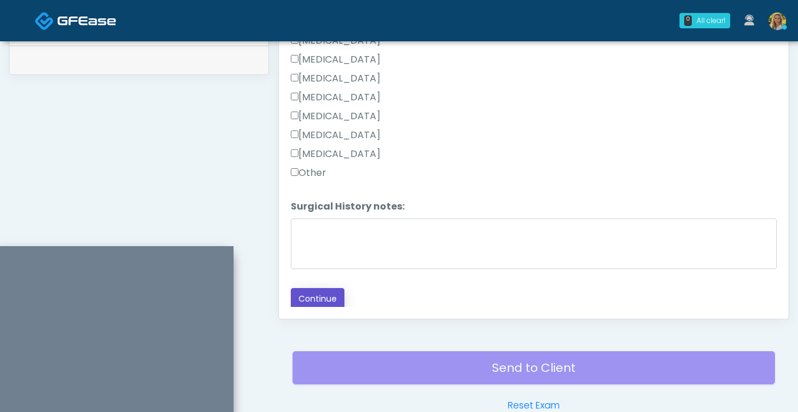
click at [324, 289] on button "Continue" at bounding box center [318, 299] width 54 height 22
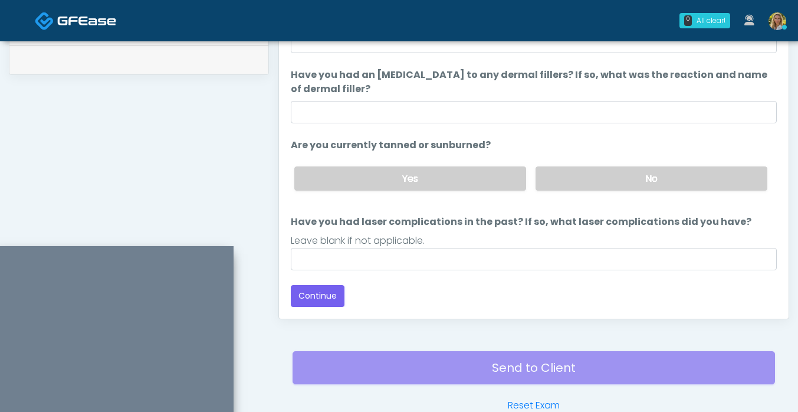
scroll to position [111, 0]
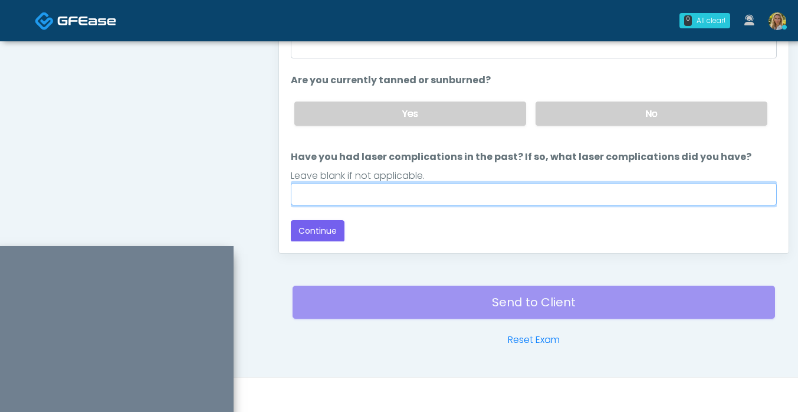
click at [397, 189] on input "Have you had laser complications in the past? If so, what laser complications d…" at bounding box center [534, 194] width 486 height 22
type input "**"
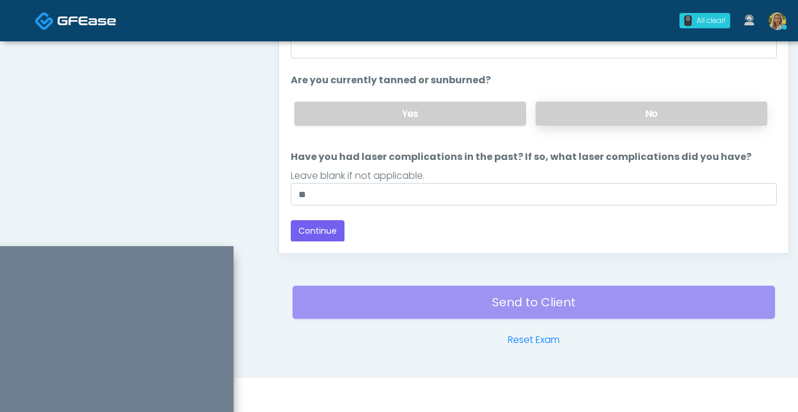
click at [656, 108] on label "No" at bounding box center [652, 113] width 232 height 24
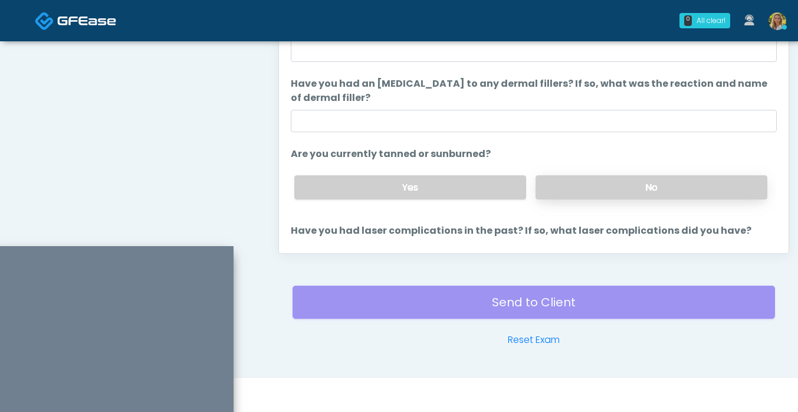
scroll to position [37, 0]
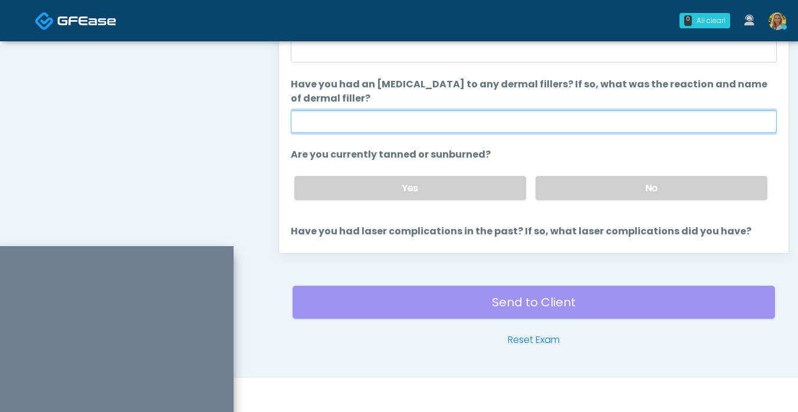
click at [572, 123] on input "Have you had an allergic response to any dermal fillers? If so, what was the re…" at bounding box center [534, 121] width 486 height 22
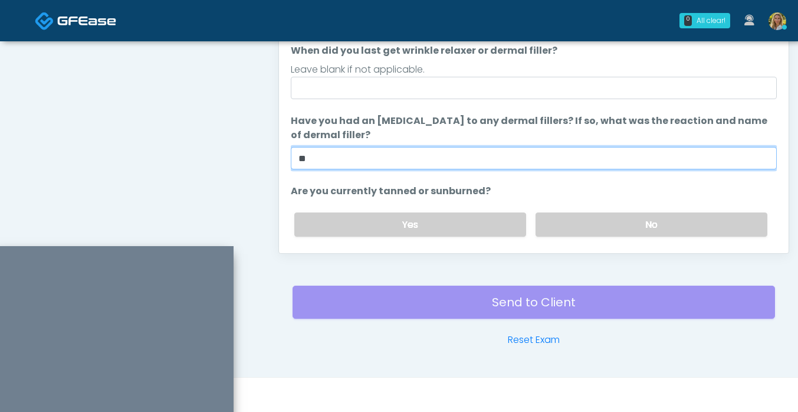
scroll to position [1, 0]
type input "**"
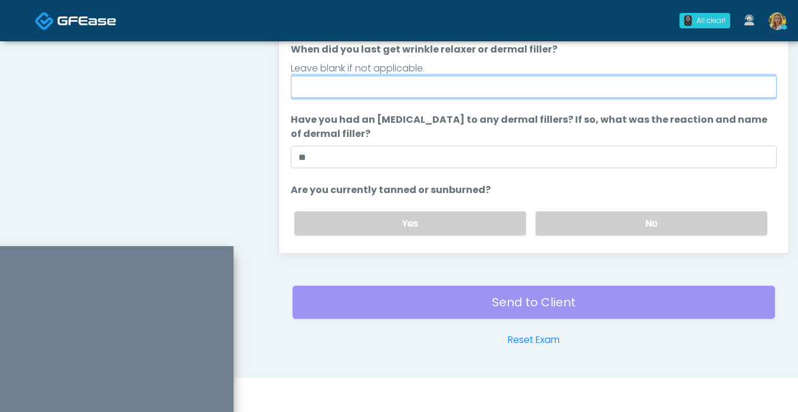
click at [476, 93] on input "When did you last get wrinkle relaxer or dermal filler?" at bounding box center [534, 87] width 486 height 22
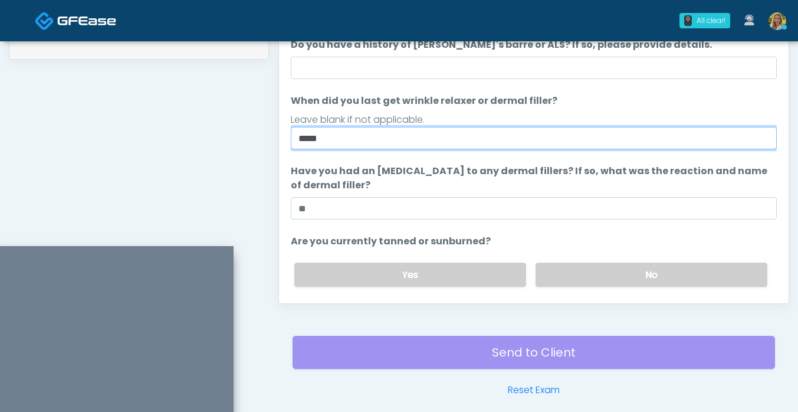
scroll to position [593, 0]
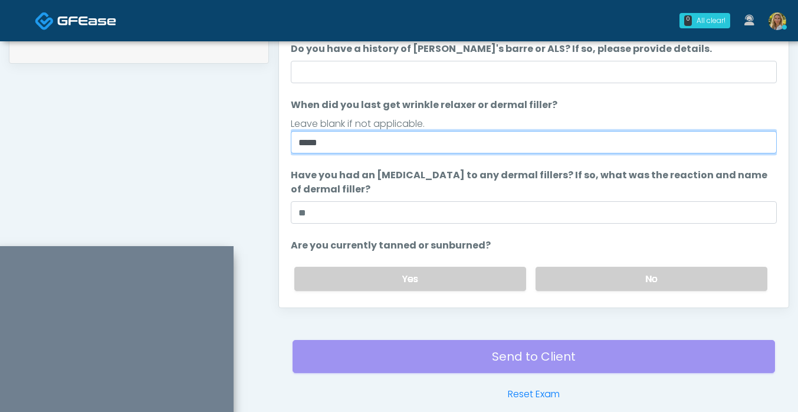
type input "*****"
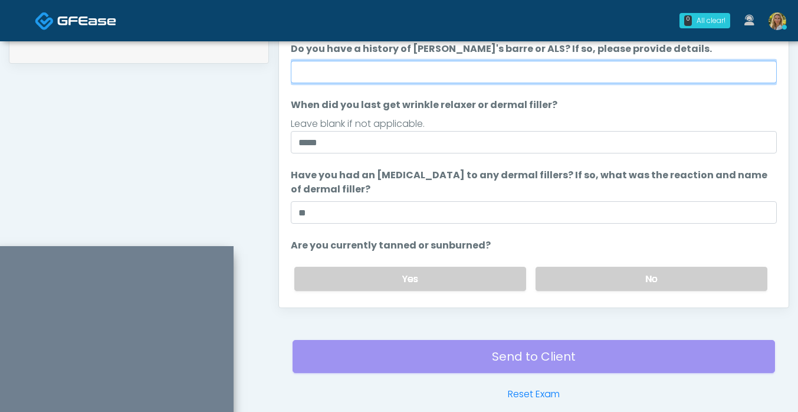
click at [357, 73] on input "Do you have a history of Guillain's barre or ALS? If so, please provide details." at bounding box center [534, 72] width 486 height 22
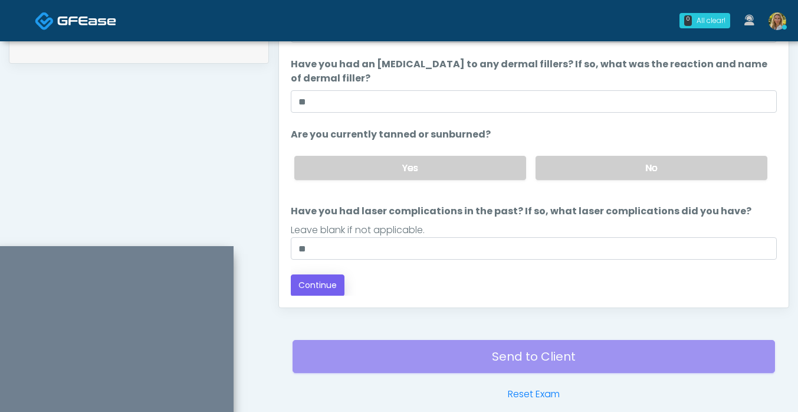
type input "**"
click at [332, 284] on button "Continue" at bounding box center [318, 285] width 54 height 22
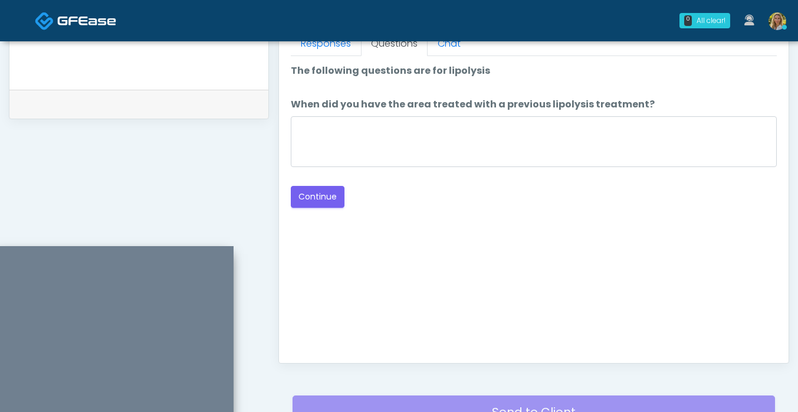
scroll to position [539, 0]
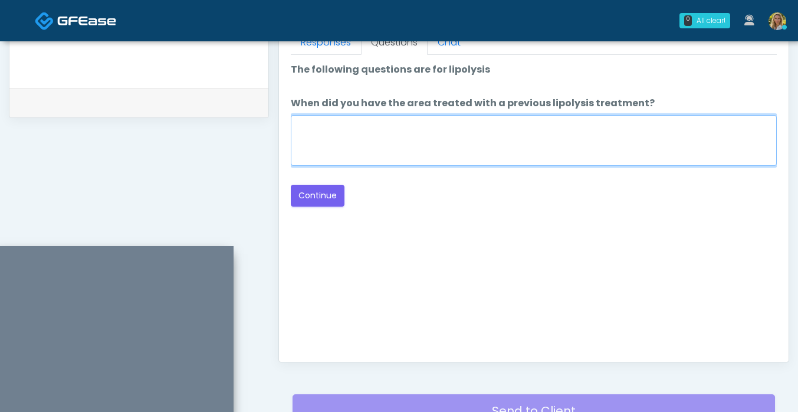
click at [455, 146] on textarea "When did you have the area treated with a previous lipolysis treatment?" at bounding box center [534, 140] width 486 height 51
type textarea "**"
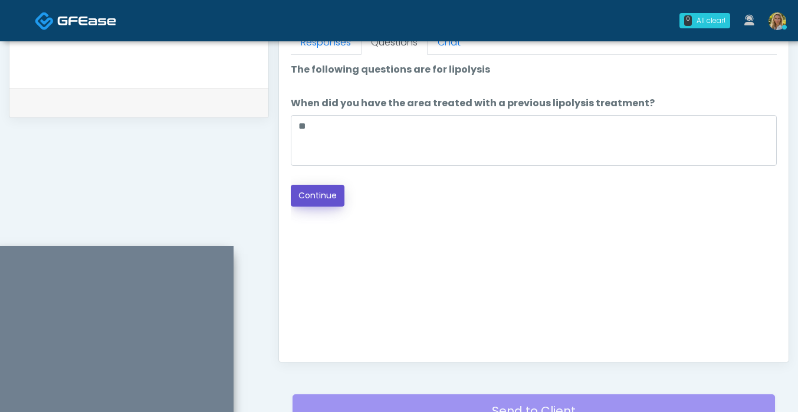
click at [323, 201] on button "Continue" at bounding box center [318, 196] width 54 height 22
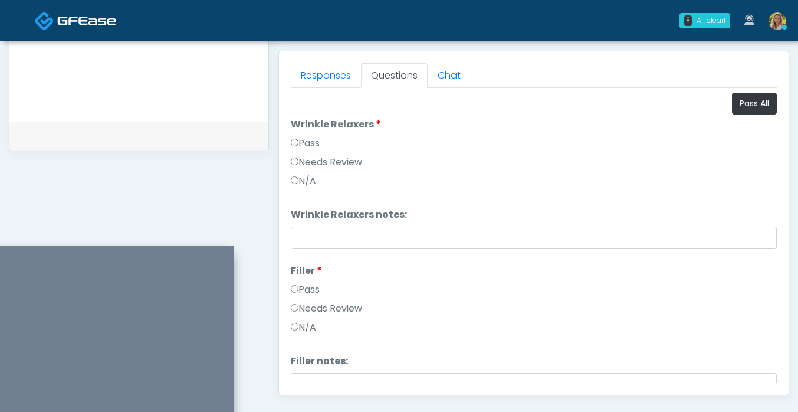
scroll to position [504, 0]
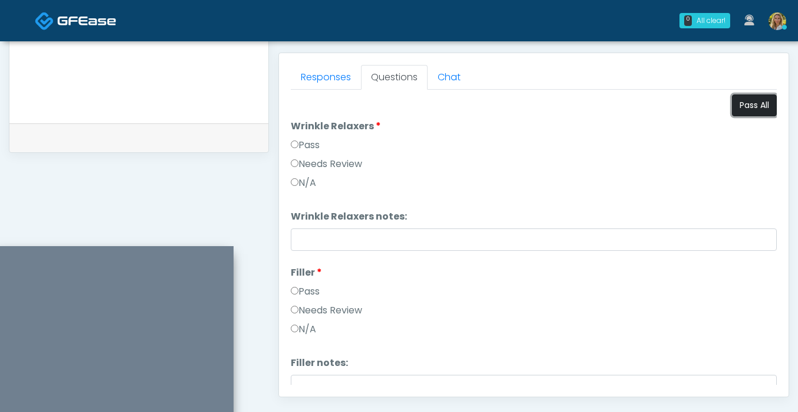
click at [753, 107] on button "Pass All" at bounding box center [754, 105] width 45 height 22
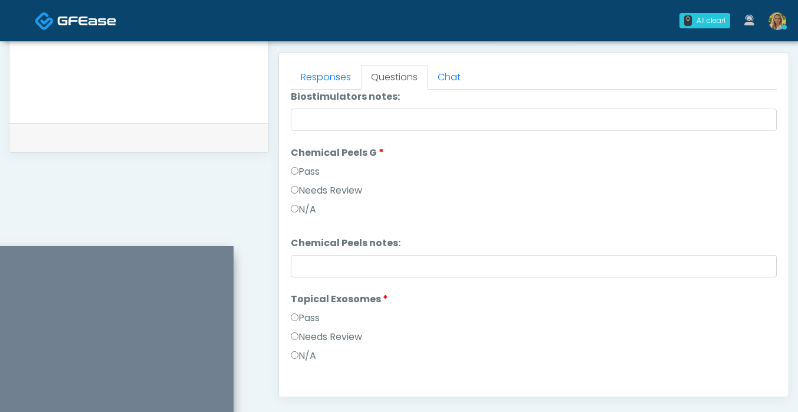
scroll to position [1073, 0]
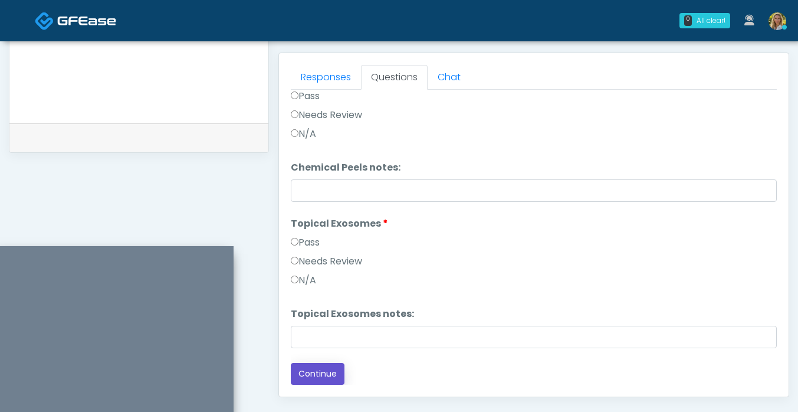
click at [323, 372] on button "Continue" at bounding box center [318, 374] width 54 height 22
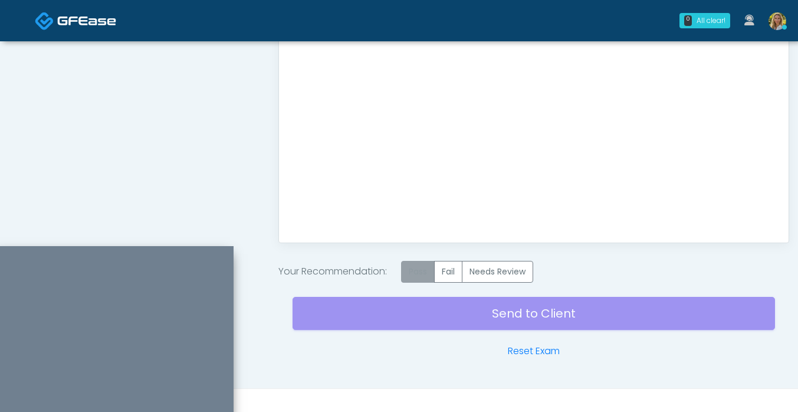
scroll to position [658, 0]
click at [420, 273] on label "Pass" at bounding box center [418, 271] width 34 height 22
click at [406, 316] on div "Send to Client Reset Exam" at bounding box center [534, 320] width 483 height 76
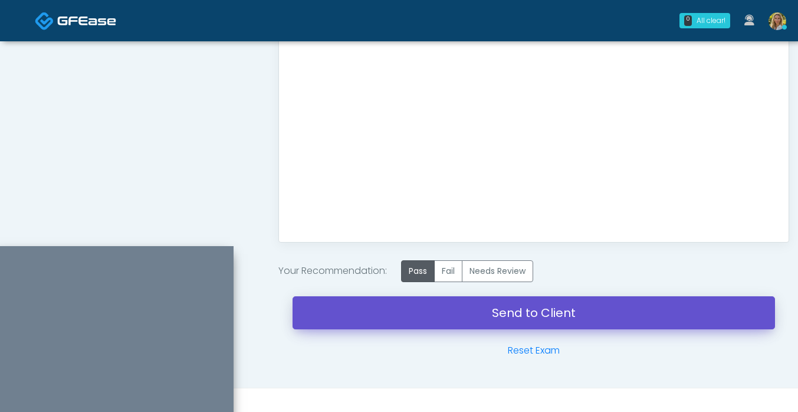
click at [372, 314] on link "Send to Client" at bounding box center [534, 312] width 483 height 33
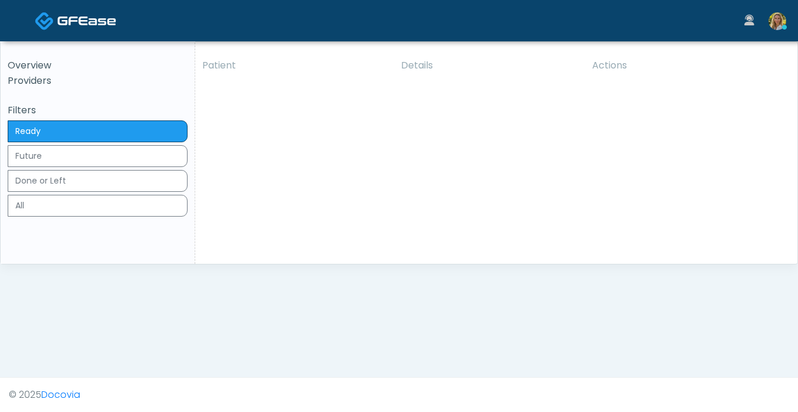
click button "View"
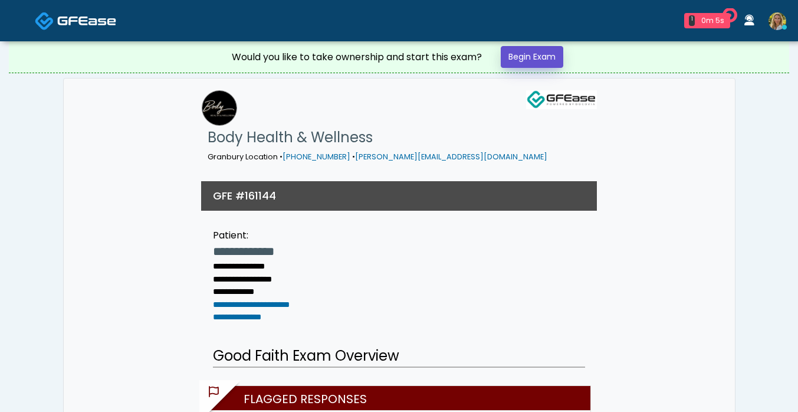
click at [529, 62] on link "Begin Exam" at bounding box center [532, 57] width 63 height 22
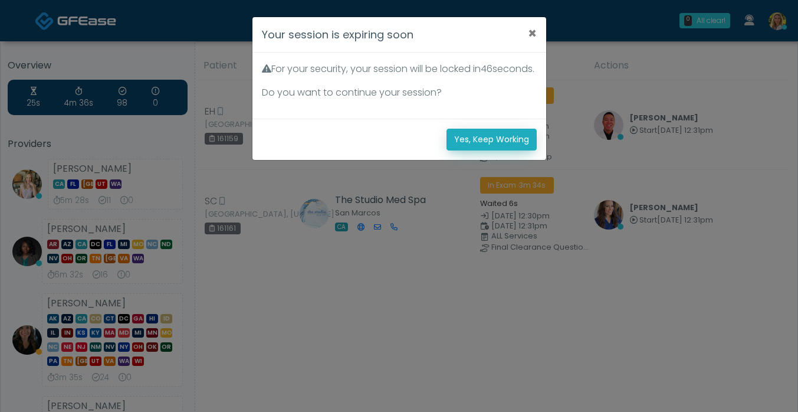
click at [482, 150] on button "Yes, Keep Working" at bounding box center [492, 140] width 90 height 22
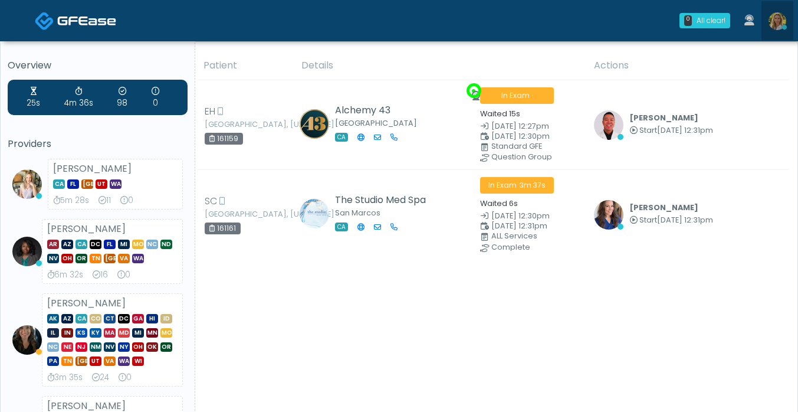
click at [774, 19] on img at bounding box center [778, 21] width 18 height 18
click at [774, 27] on img at bounding box center [778, 21] width 18 height 18
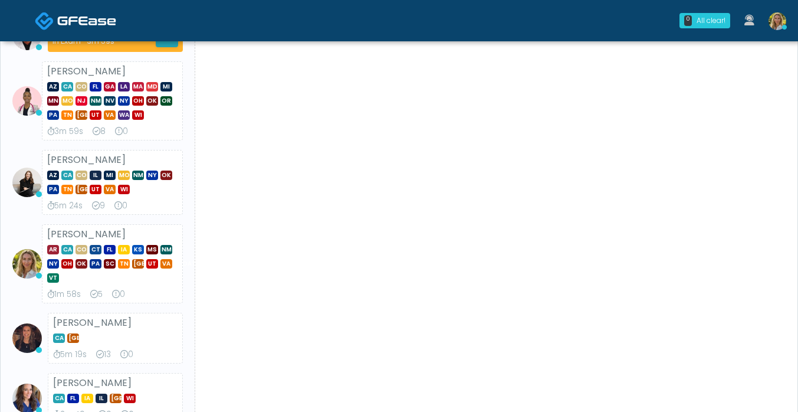
scroll to position [491, 0]
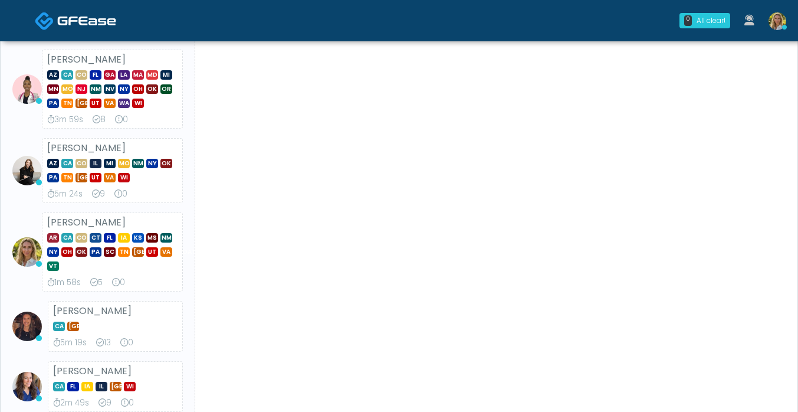
click at [782, 19] on img at bounding box center [778, 21] width 18 height 18
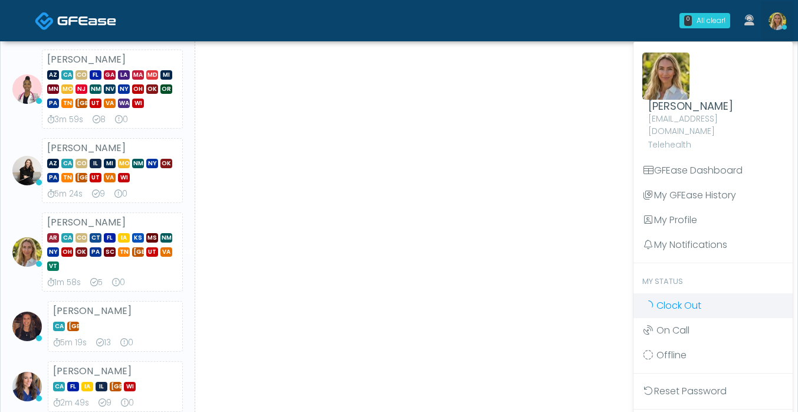
click at [689, 299] on span "Clock Out" at bounding box center [679, 306] width 45 height 14
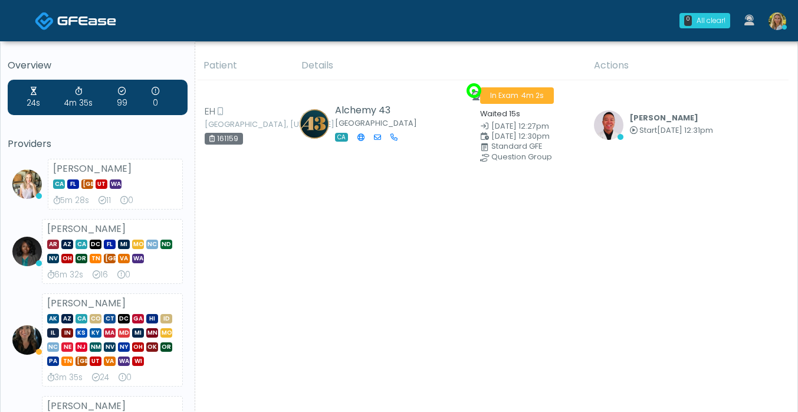
click at [776, 22] on img at bounding box center [778, 21] width 18 height 18
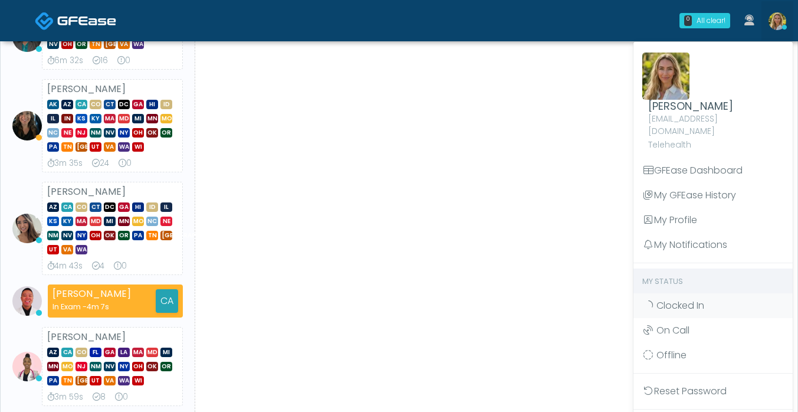
scroll to position [220, 0]
